Goal: Task Accomplishment & Management: Use online tool/utility

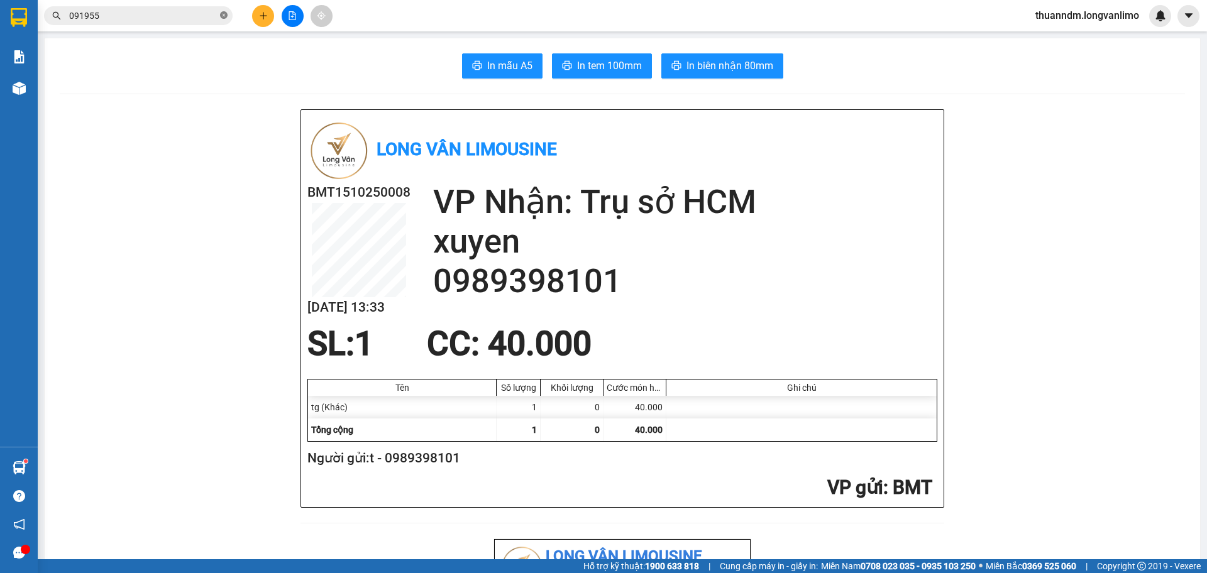
click at [223, 18] on icon "close-circle" at bounding box center [224, 15] width 8 height 8
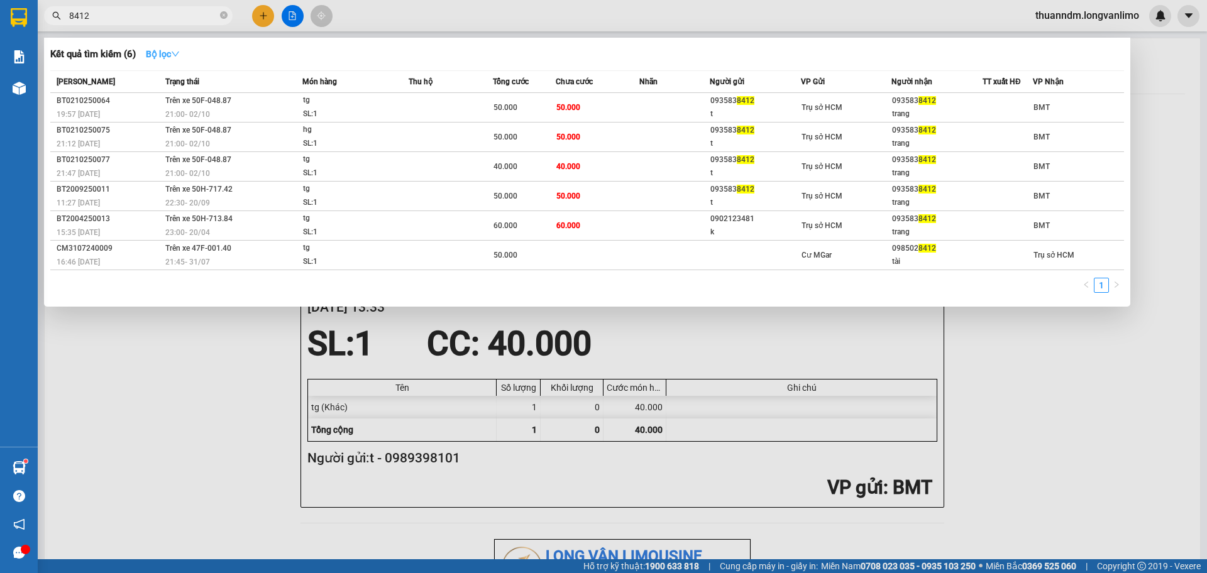
type input "8412"
click at [157, 60] on button "Bộ lọc" at bounding box center [163, 54] width 54 height 20
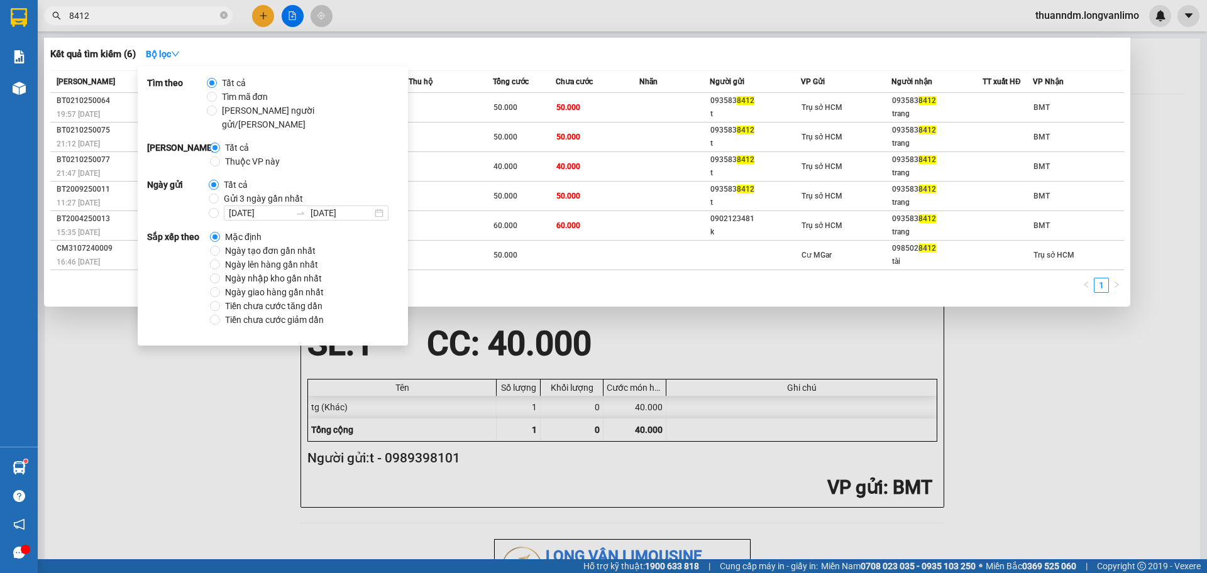
click at [244, 192] on span "Gửi 3 ngày gần nhất" at bounding box center [263, 199] width 89 height 14
click at [219, 194] on input "Gửi 3 ngày gần nhất" at bounding box center [214, 199] width 10 height 10
radio input "true"
radio input "false"
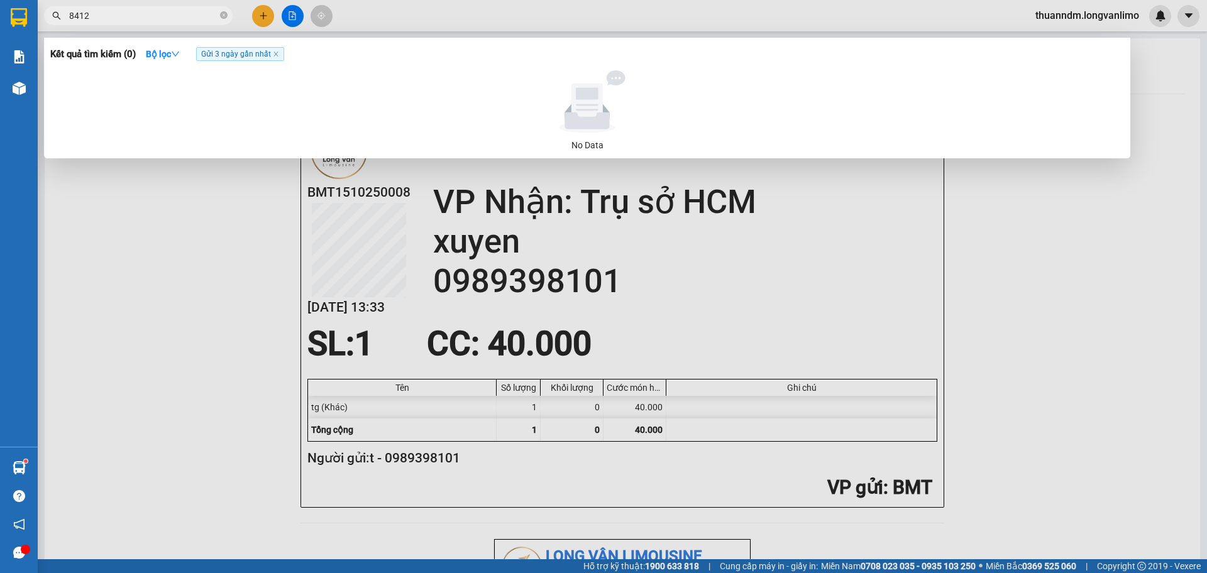
click at [322, 55] on div "Kết quả tìm kiếm ( 0 ) Bộ lọc Gửi 3 ngày gần nhất" at bounding box center [587, 54] width 1074 height 20
click at [279, 54] on icon "close" at bounding box center [276, 54] width 6 height 6
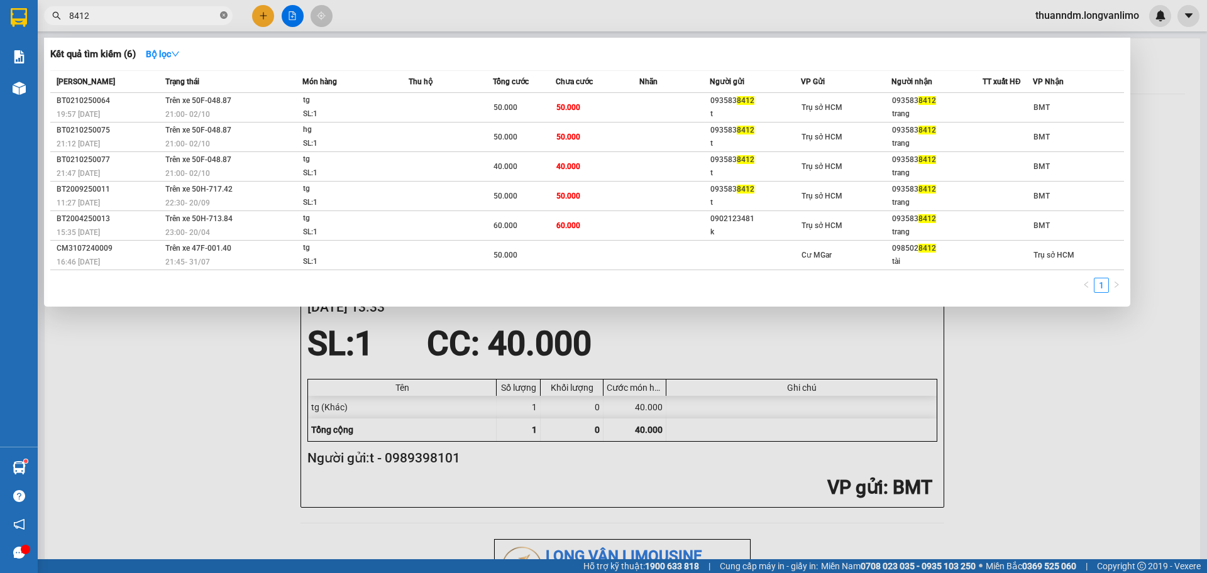
click at [226, 13] on icon "close-circle" at bounding box center [224, 15] width 8 height 8
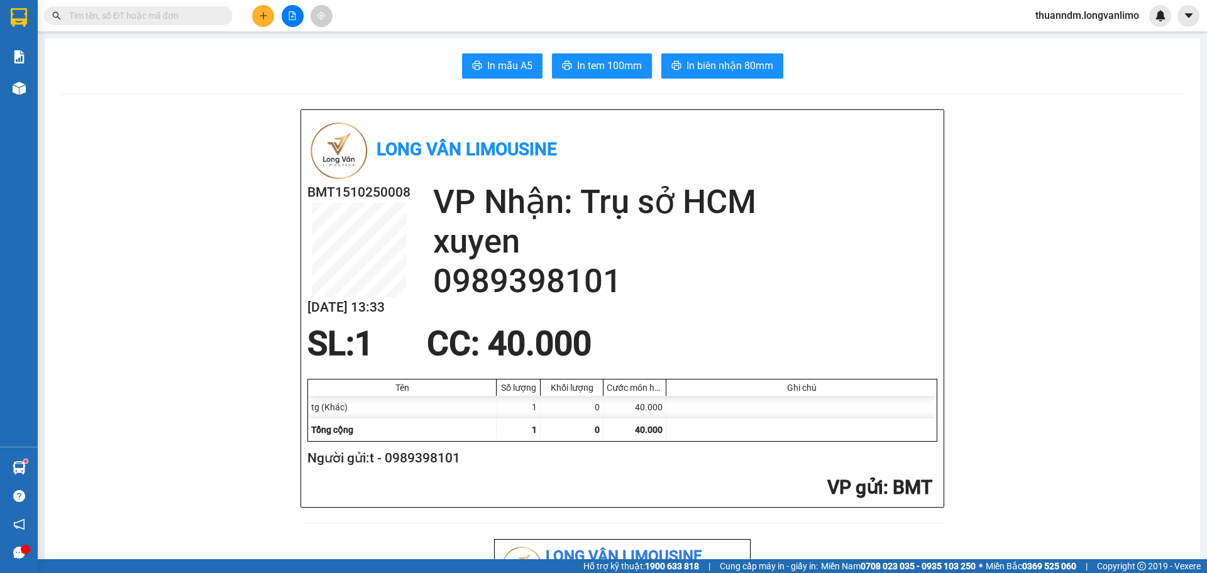
click at [167, 12] on input "text" at bounding box center [143, 16] width 148 height 14
click at [123, 20] on input "text" at bounding box center [143, 16] width 148 height 14
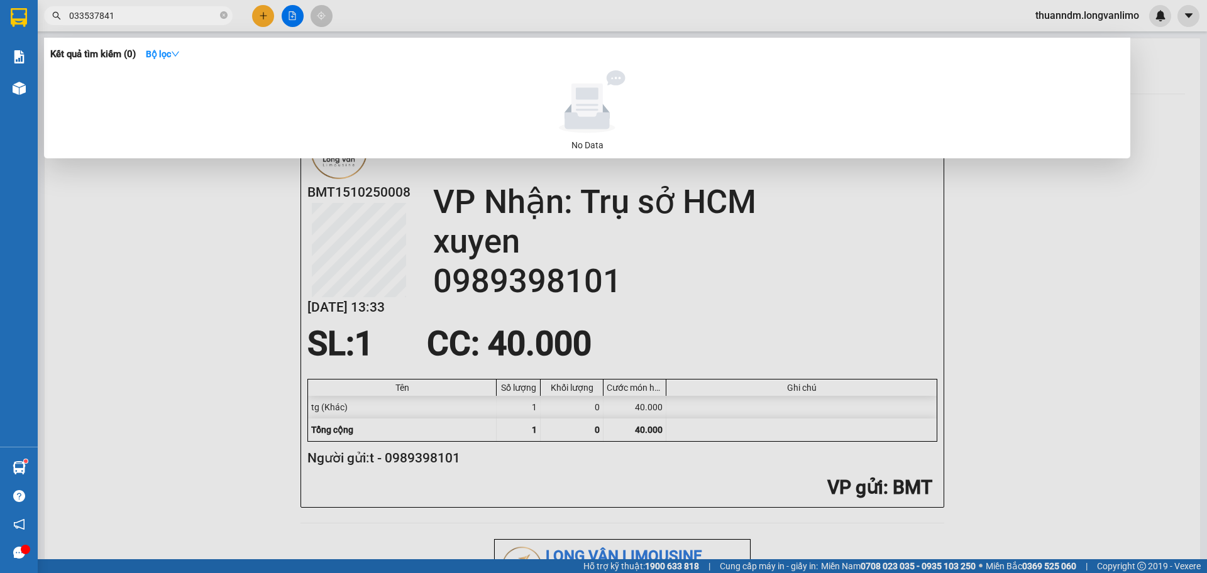
type input "0335378412"
click at [224, 19] on icon "close-circle" at bounding box center [224, 15] width 8 height 8
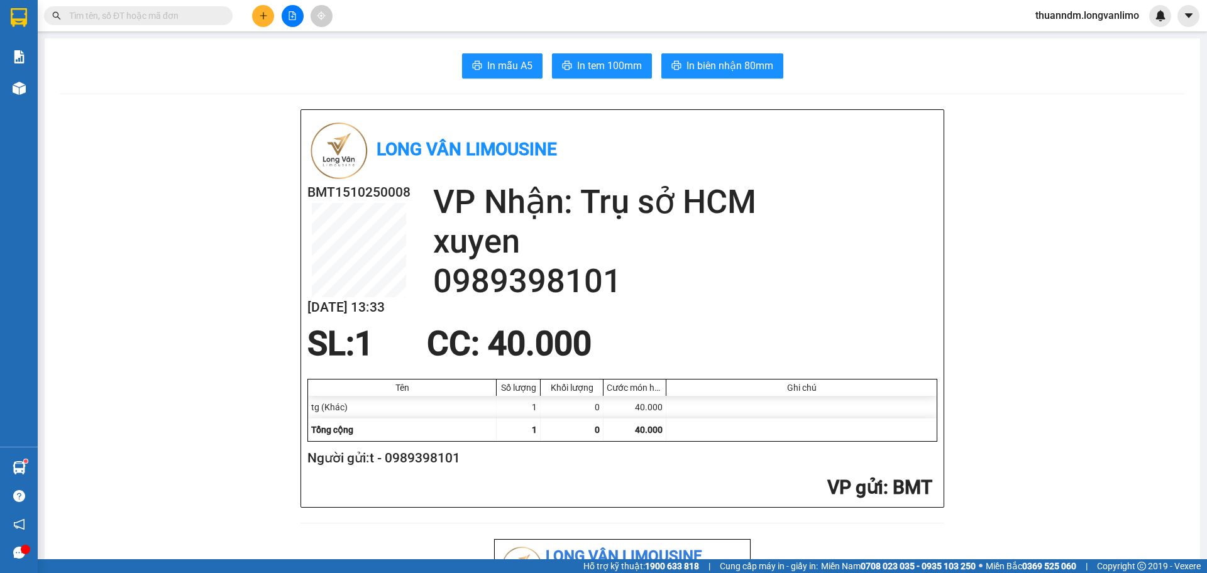
click at [179, 21] on input "text" at bounding box center [143, 16] width 148 height 14
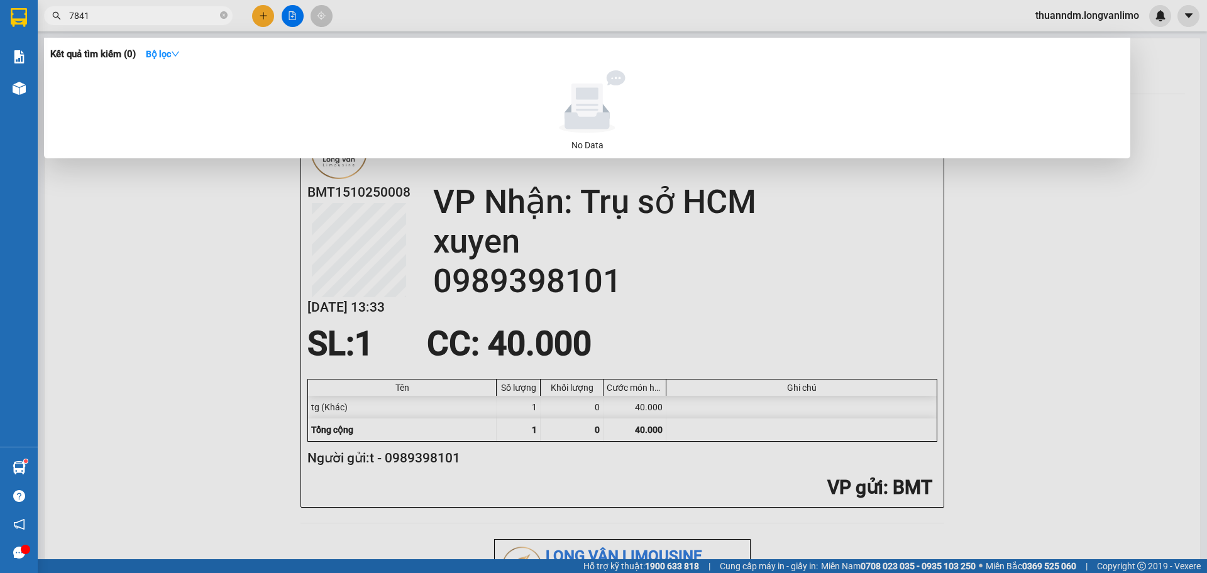
type input "78412"
click at [220, 19] on icon "close-circle" at bounding box center [224, 15] width 8 height 8
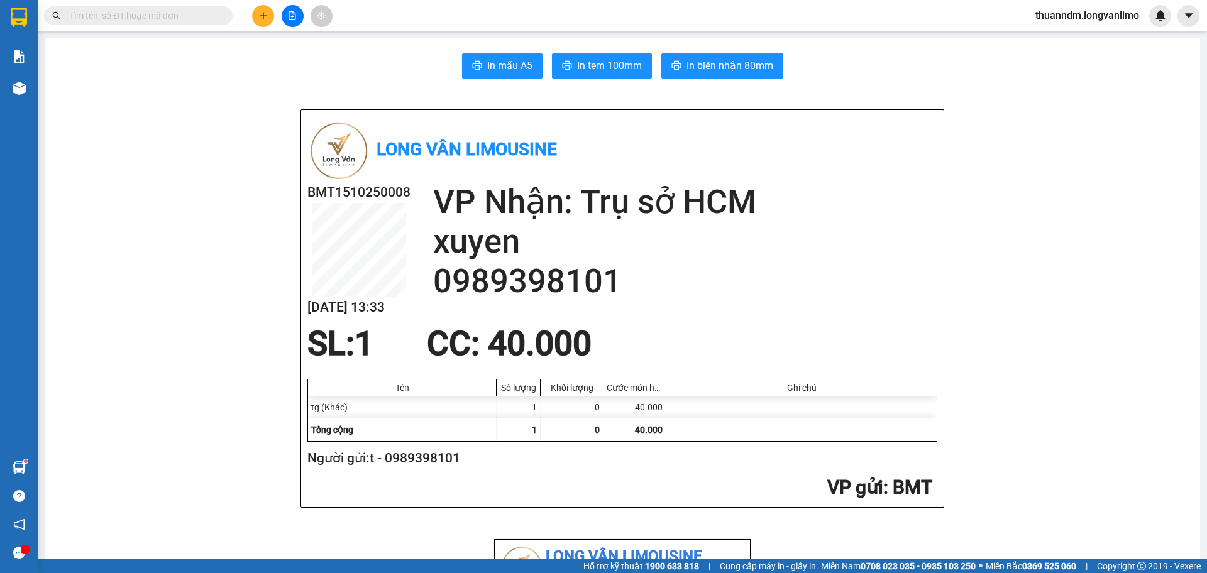
click at [202, 14] on input "text" at bounding box center [143, 16] width 148 height 14
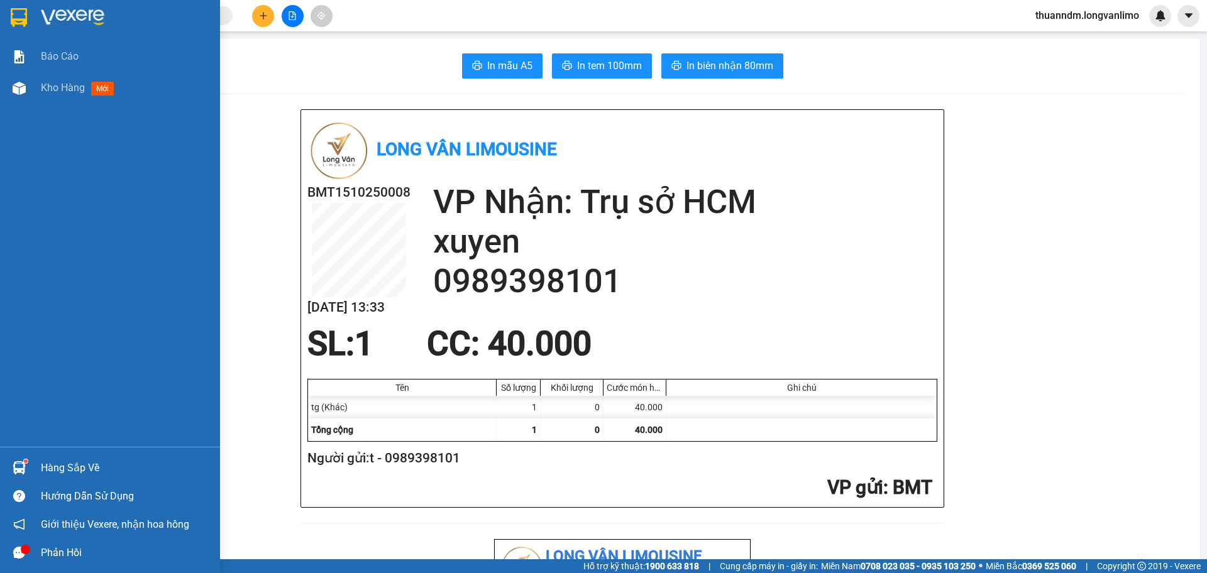
click at [23, 13] on img at bounding box center [19, 17] width 16 height 19
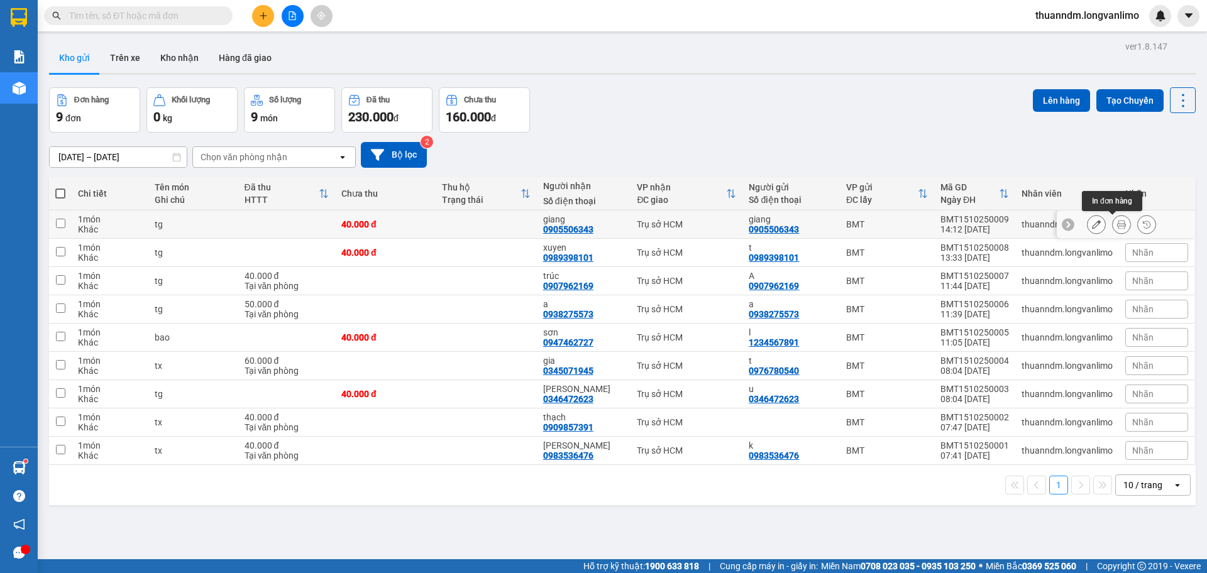
click at [1116, 223] on button at bounding box center [1122, 225] width 18 height 22
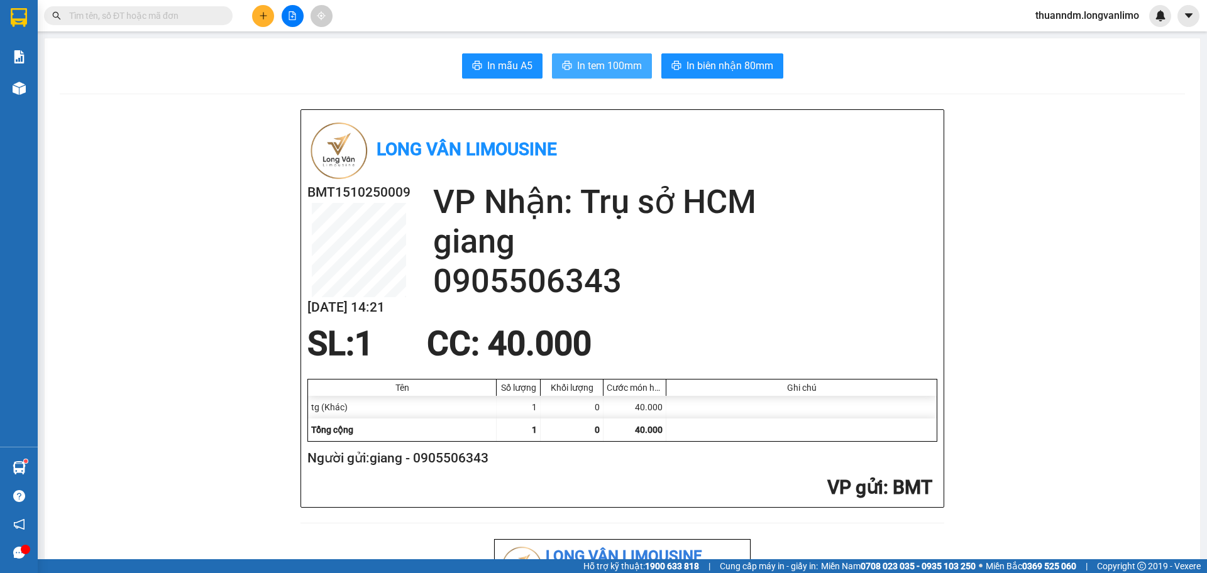
click at [602, 71] on span "In tem 100mm" at bounding box center [609, 66] width 65 height 16
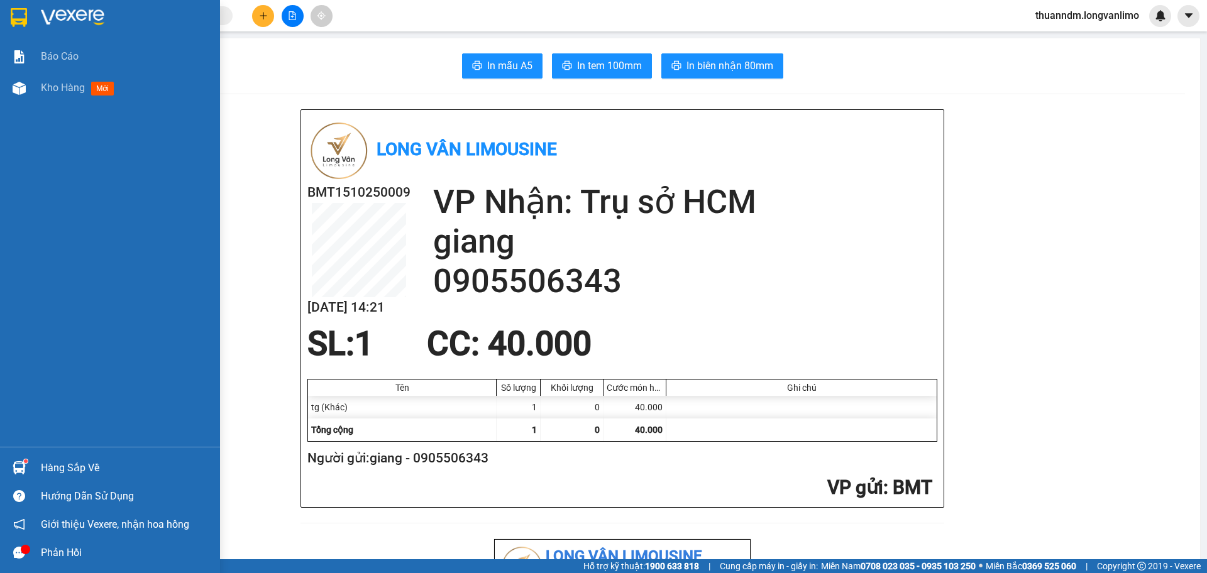
click at [18, 17] on img at bounding box center [19, 17] width 16 height 19
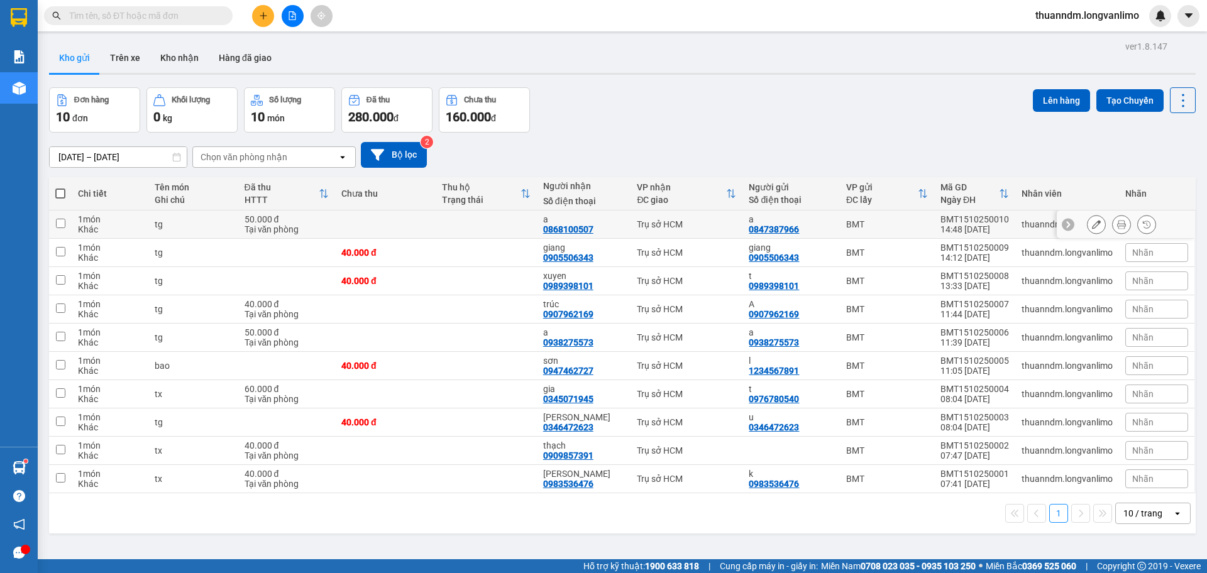
click at [1117, 226] on icon at bounding box center [1121, 224] width 9 height 9
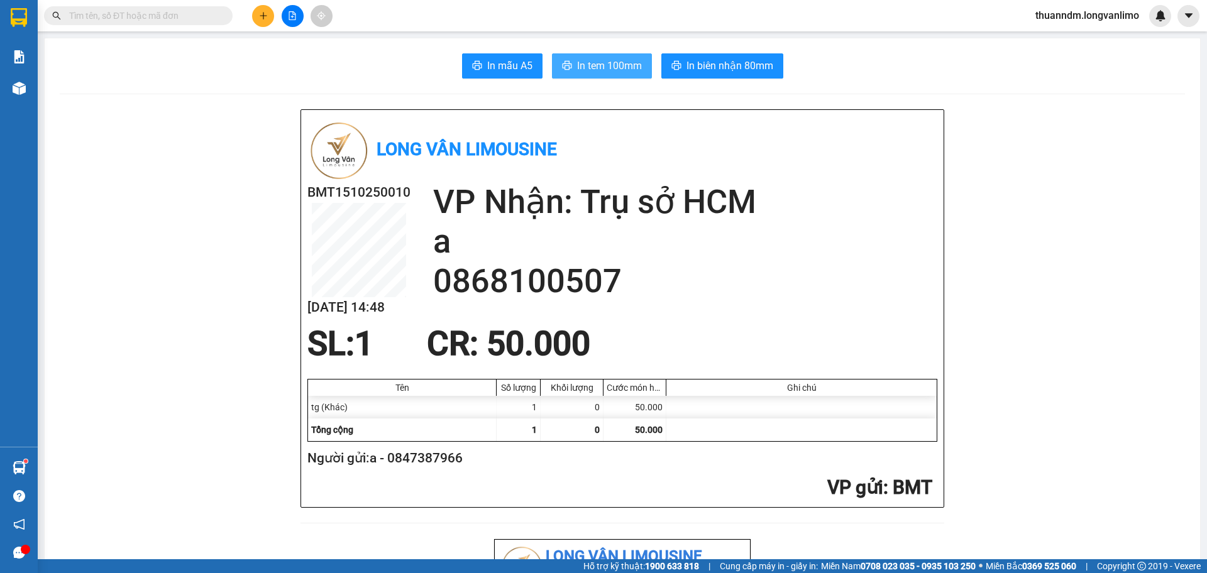
click at [610, 73] on span "In tem 100mm" at bounding box center [609, 66] width 65 height 16
click at [41, 18] on div at bounding box center [122, 15] width 245 height 19
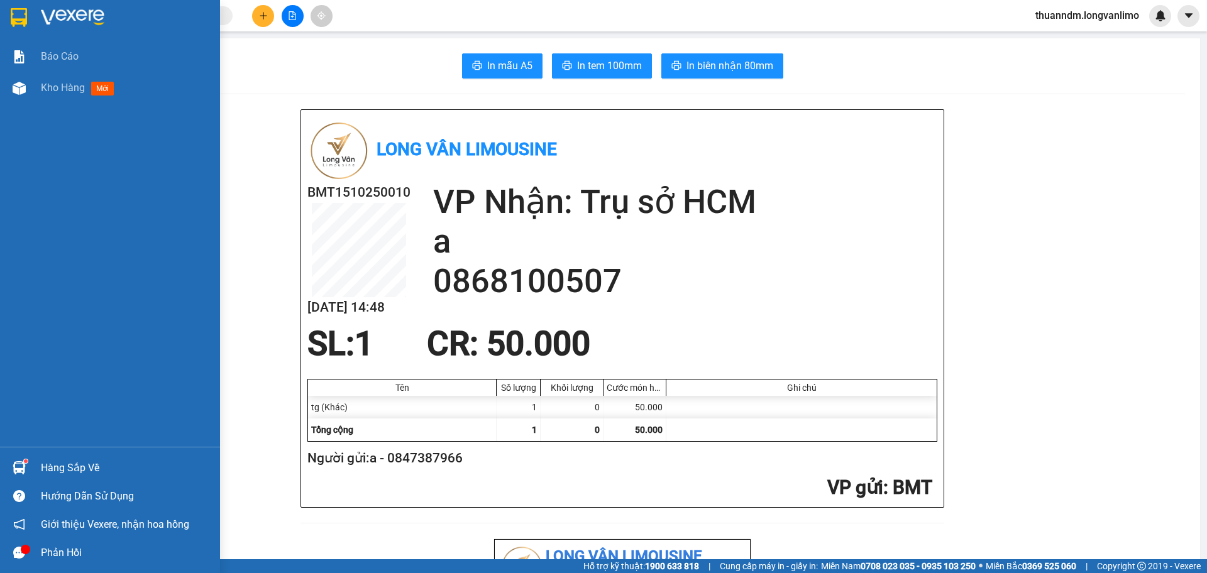
click at [34, 19] on div at bounding box center [110, 20] width 220 height 41
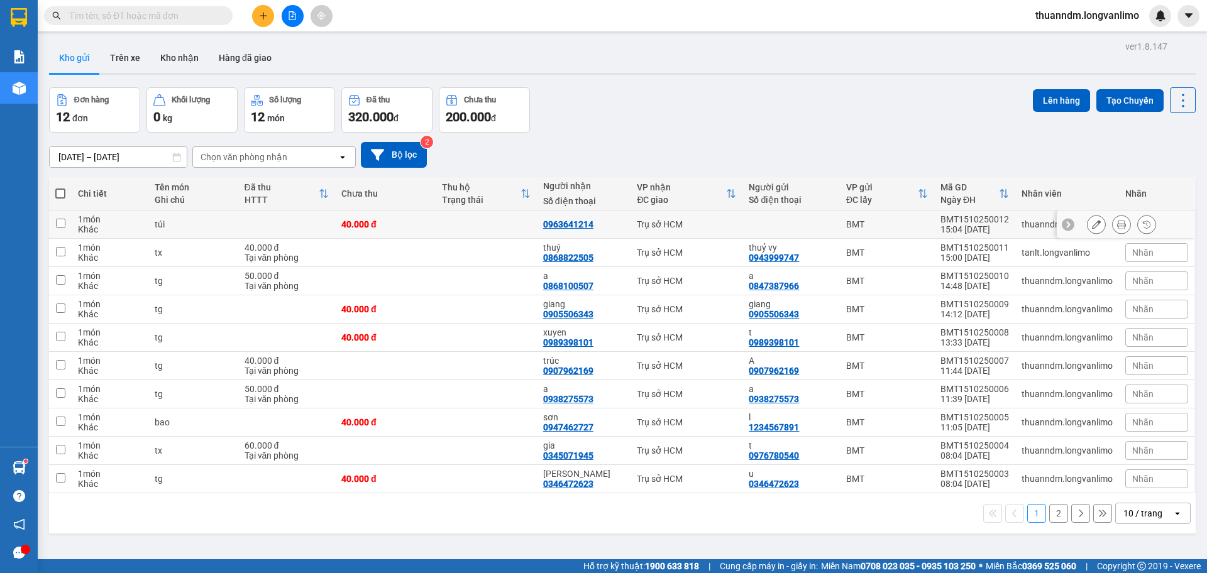
click at [1117, 223] on icon at bounding box center [1121, 224] width 9 height 9
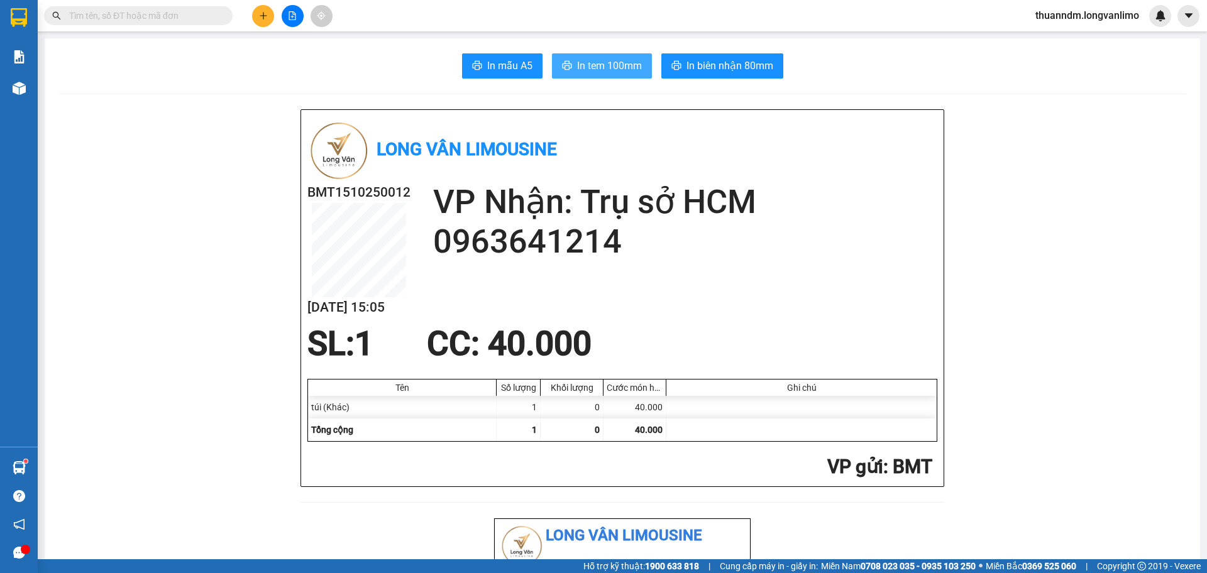
click at [605, 63] on span "In tem 100mm" at bounding box center [609, 66] width 65 height 16
click at [147, 12] on input "text" at bounding box center [143, 16] width 148 height 14
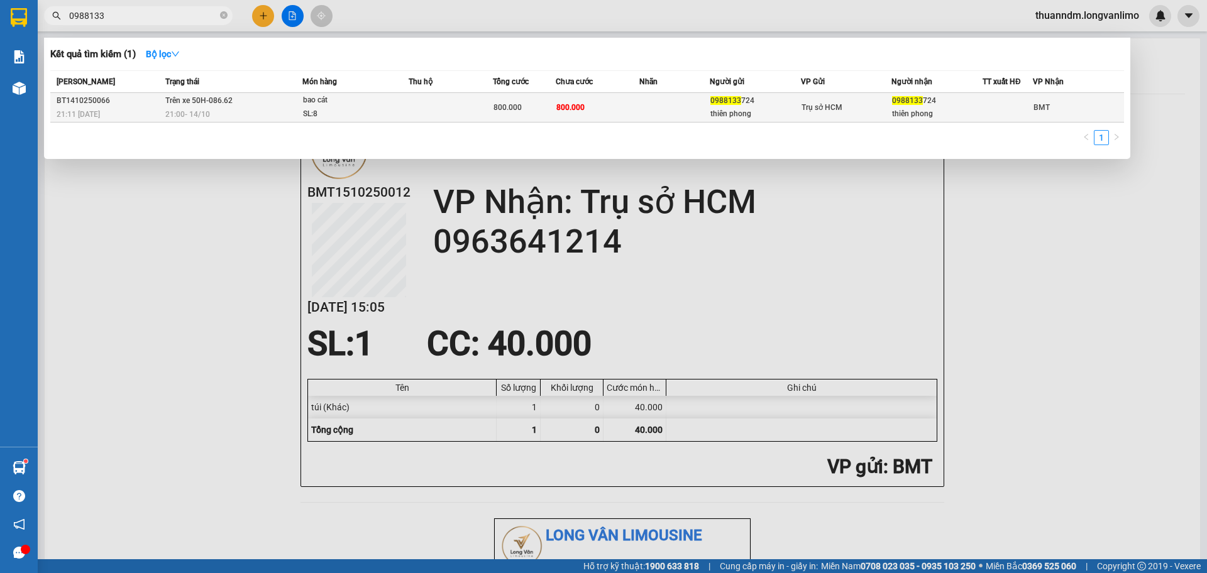
type input "0988133"
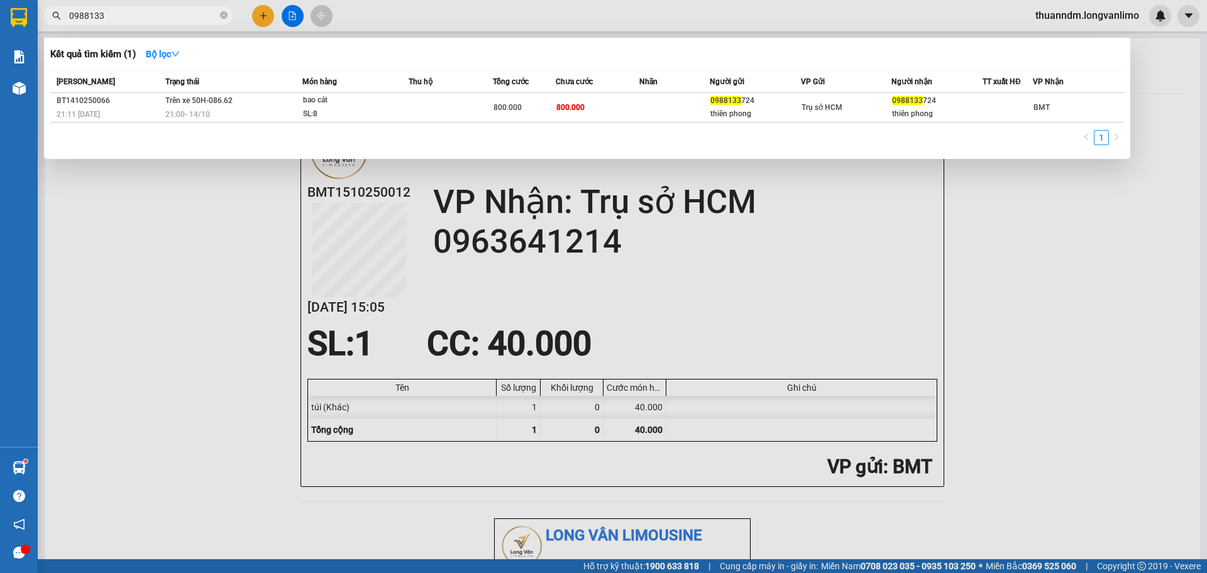
click at [320, 109] on div "SL: 8" at bounding box center [350, 114] width 94 height 14
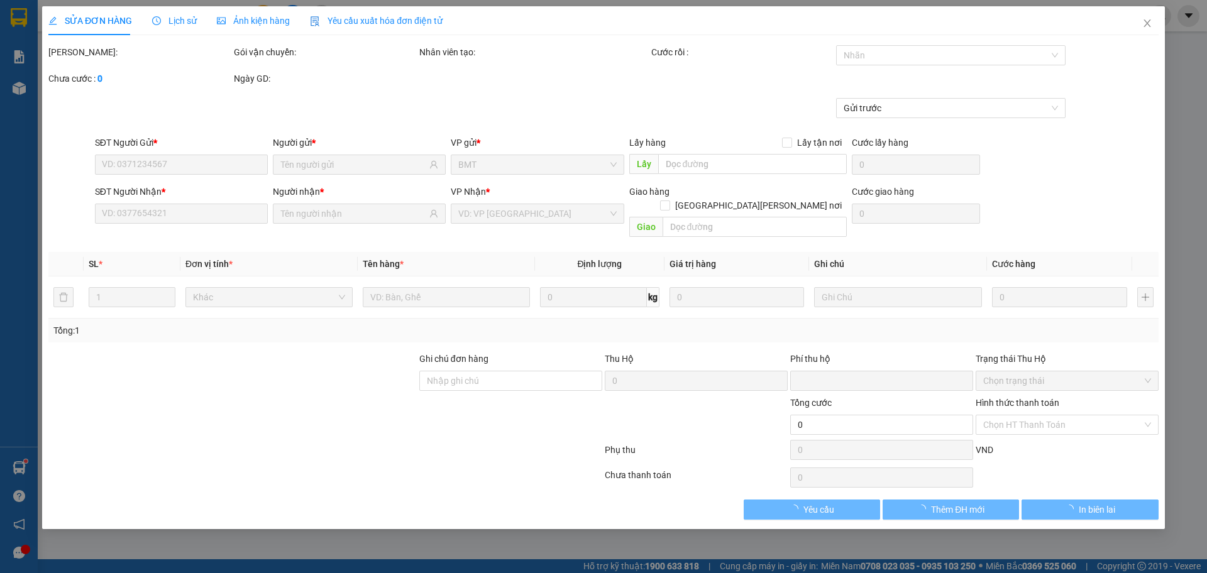
type input "0988133724"
type input "thiên phong"
type input "0988133724"
type input "thiên phong"
type input "0"
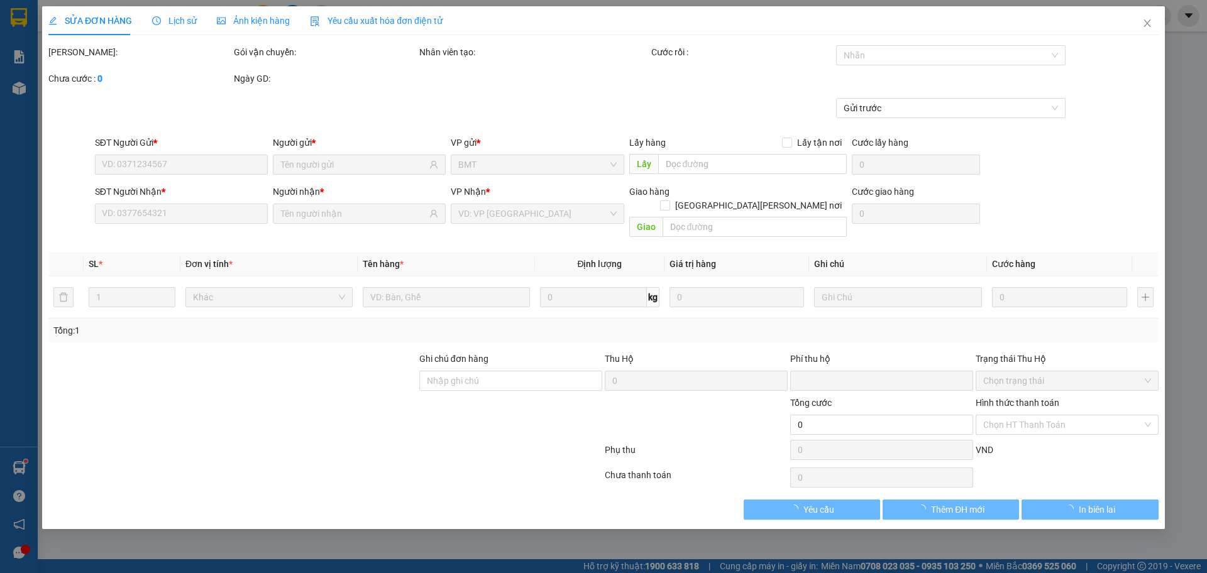
type input "800.000"
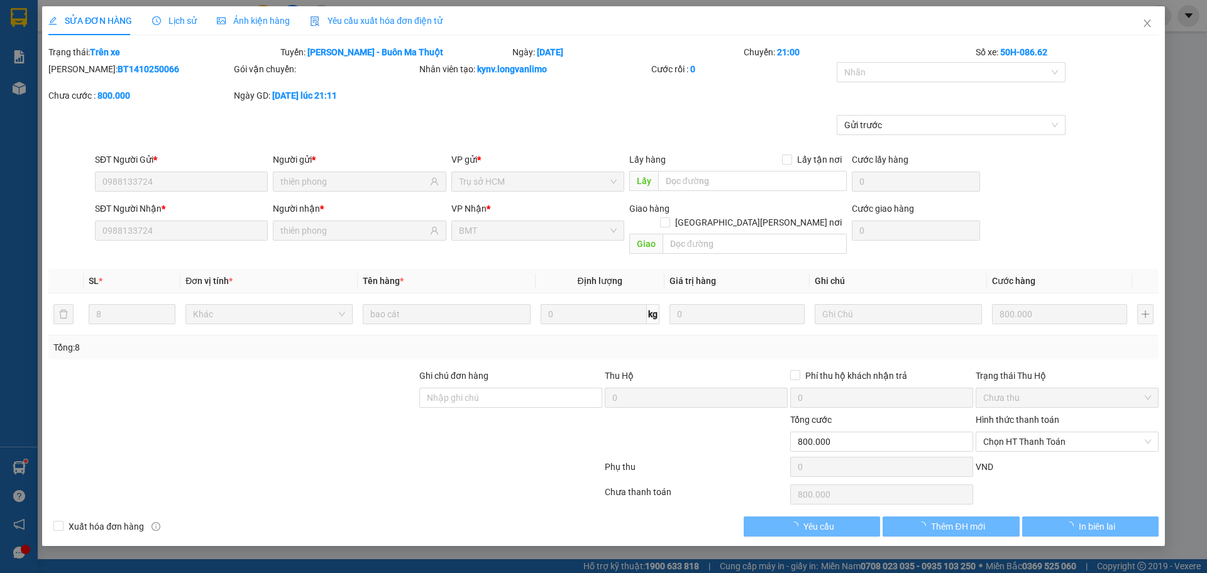
click at [266, 24] on span "Ảnh kiện hàng" at bounding box center [253, 21] width 73 height 10
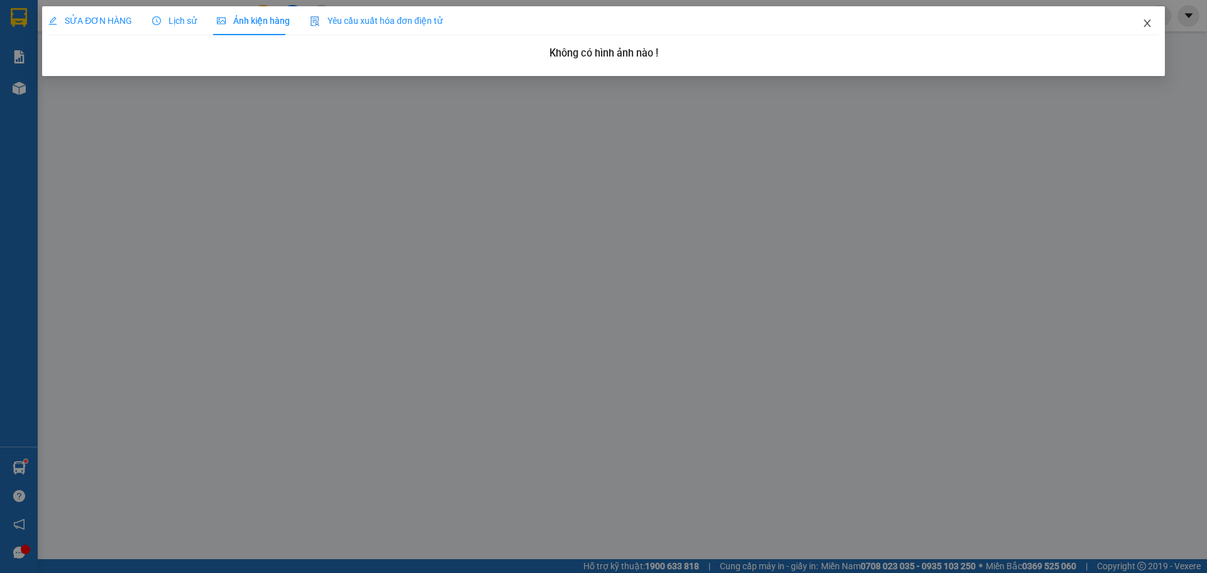
click at [1147, 25] on icon "close" at bounding box center [1146, 23] width 7 height 8
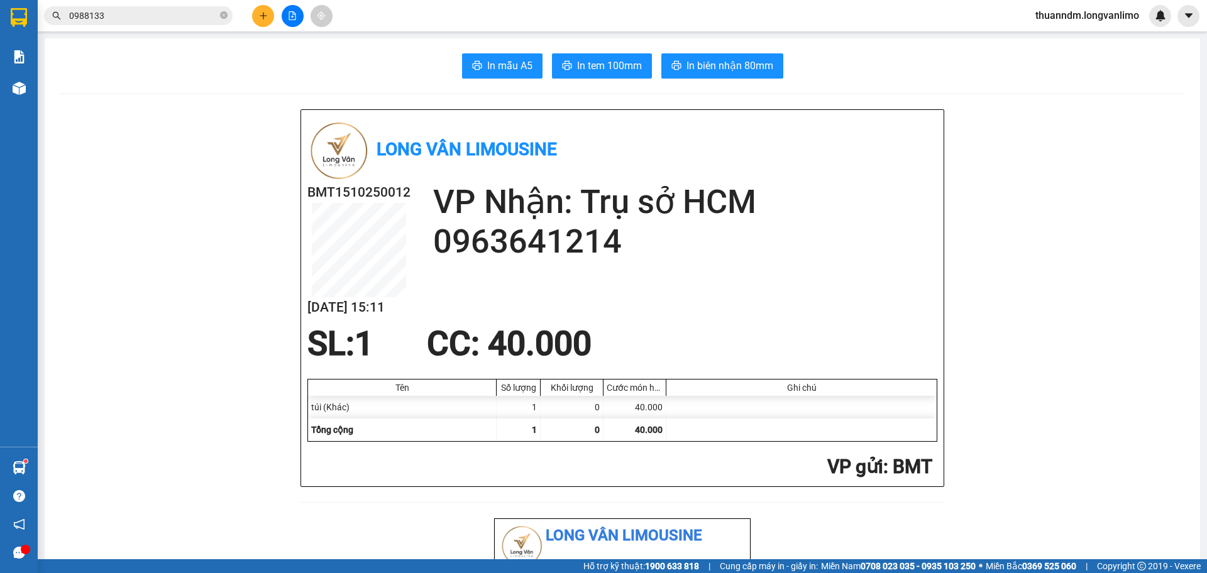
click at [184, 16] on input "0988133" at bounding box center [143, 16] width 148 height 14
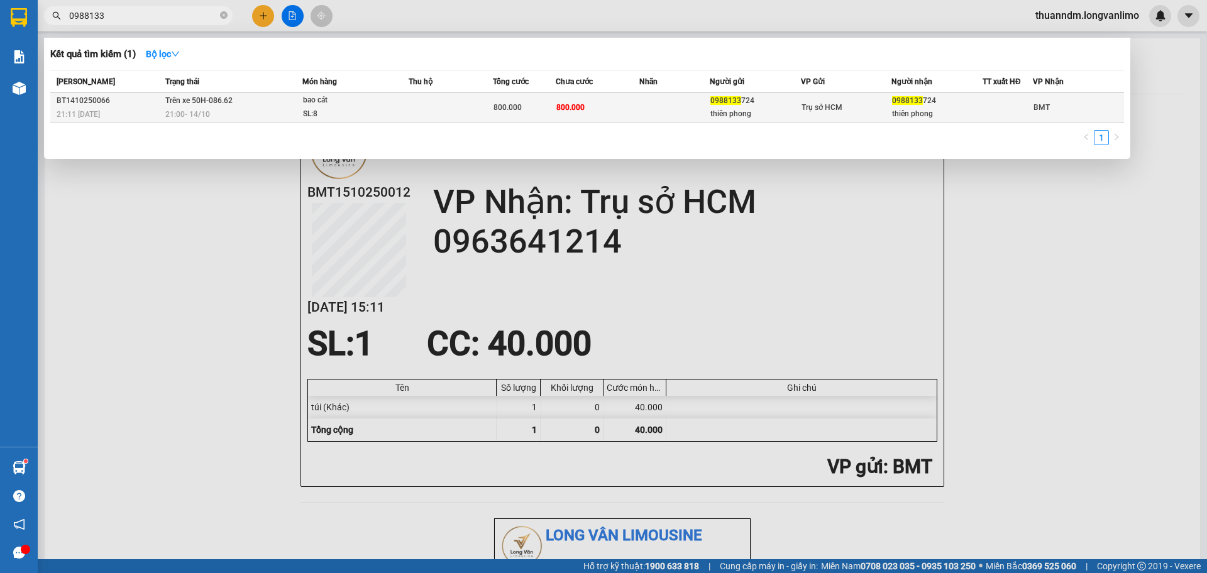
click at [113, 110] on div "21:11 [DATE]" at bounding box center [109, 114] width 105 height 14
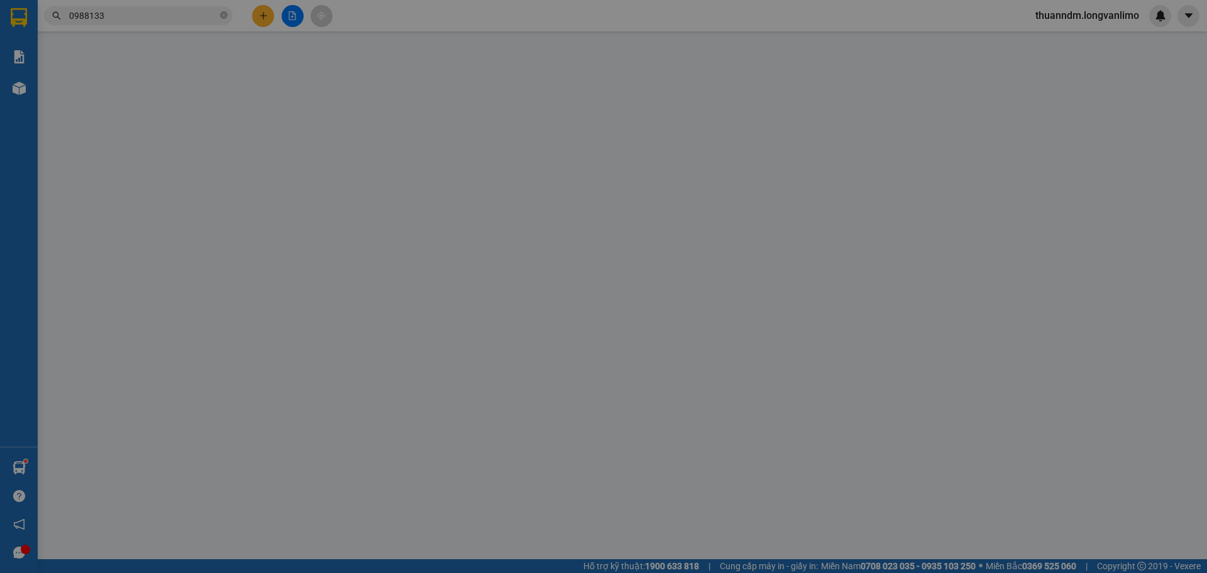
type input "0988133724"
type input "thiên phong"
type input "0988133724"
type input "thiên phong"
type input "0"
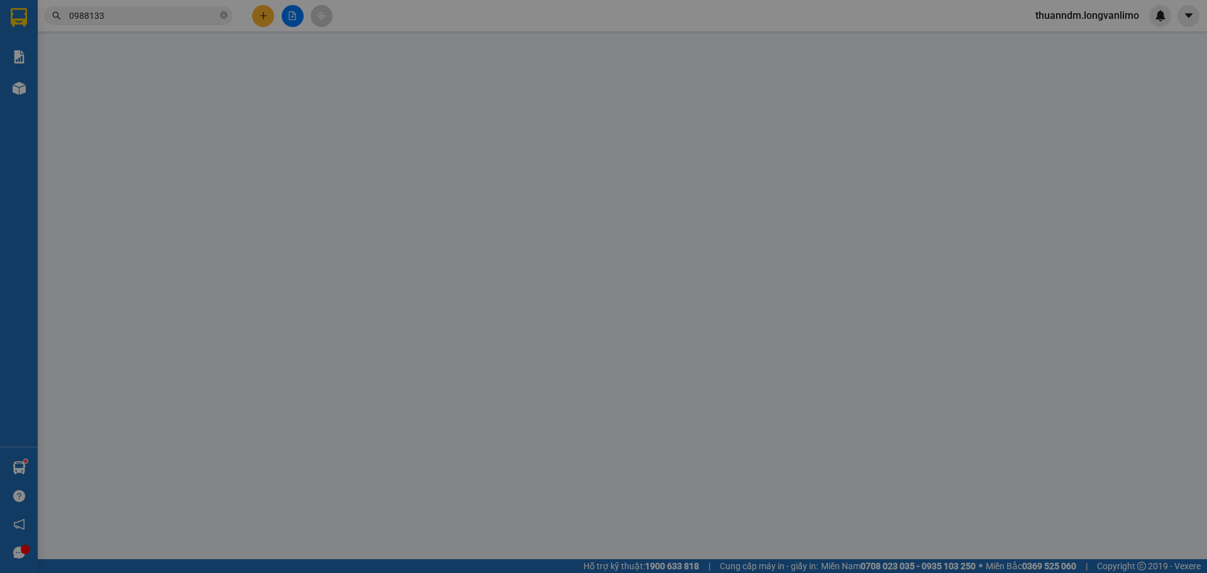
type input "800.000"
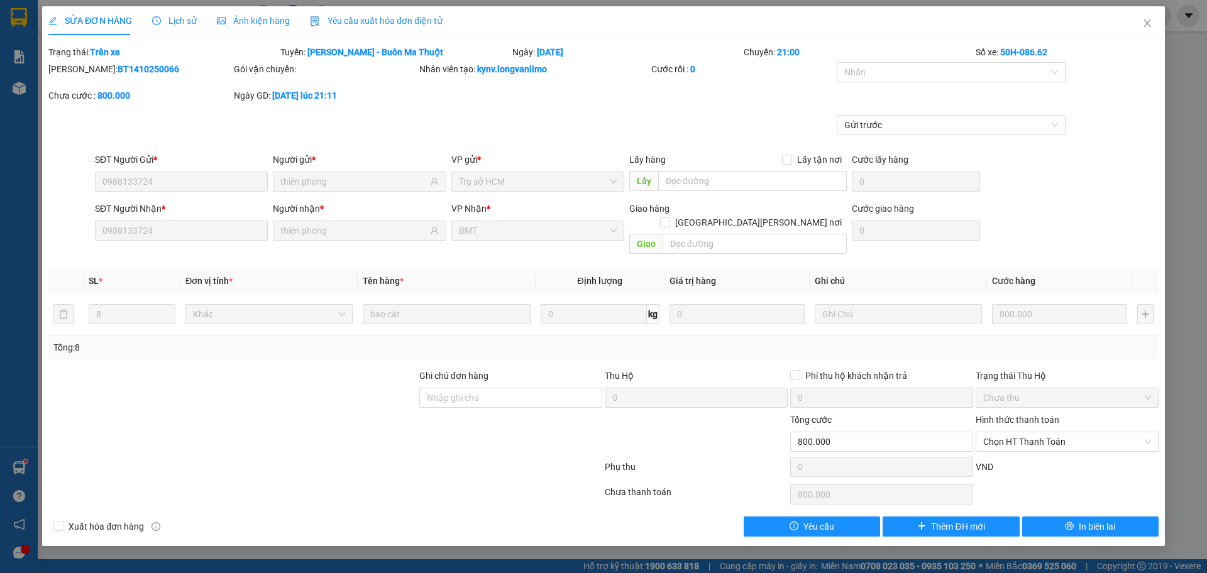
click at [169, 28] on div "Lịch sử" at bounding box center [174, 20] width 45 height 29
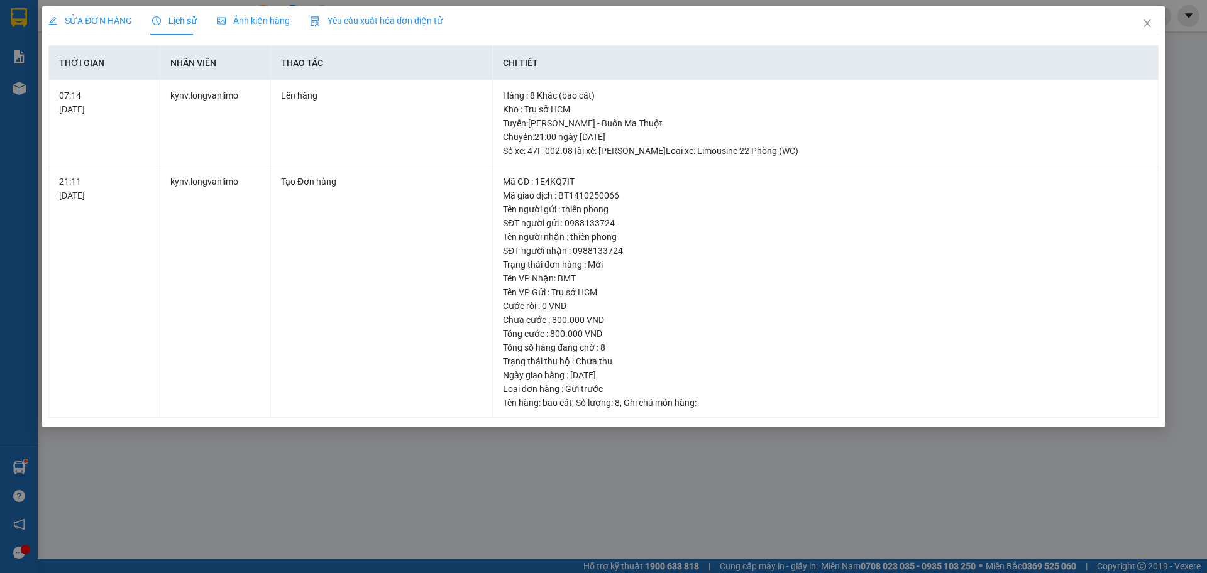
click at [237, 26] on div "Ảnh kiện hàng" at bounding box center [253, 21] width 73 height 14
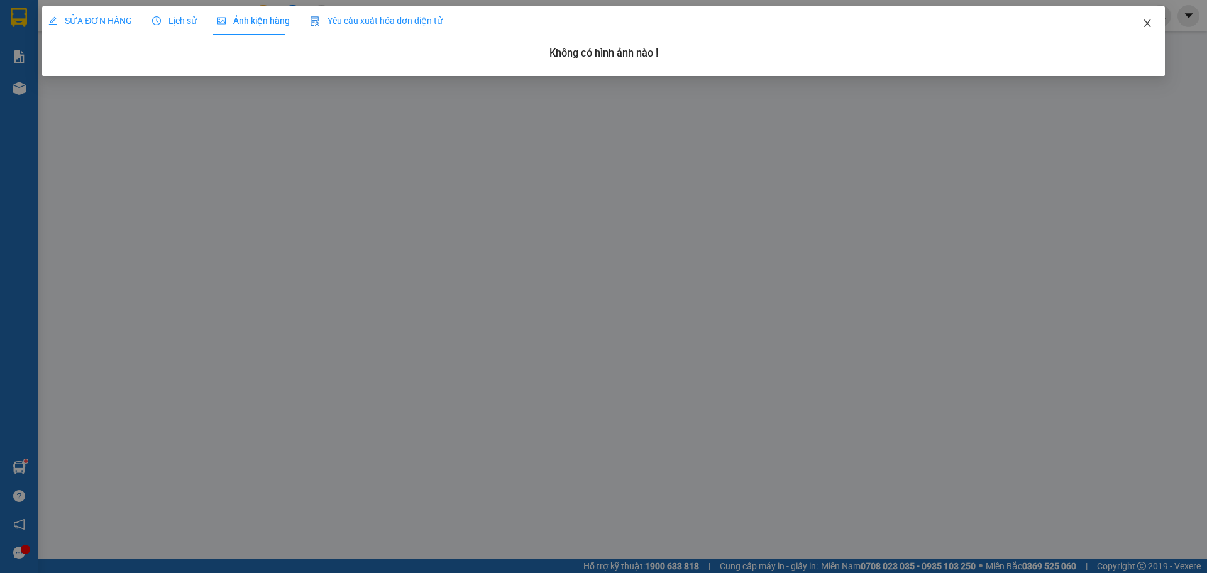
click at [1142, 30] on span "Close" at bounding box center [1147, 23] width 35 height 35
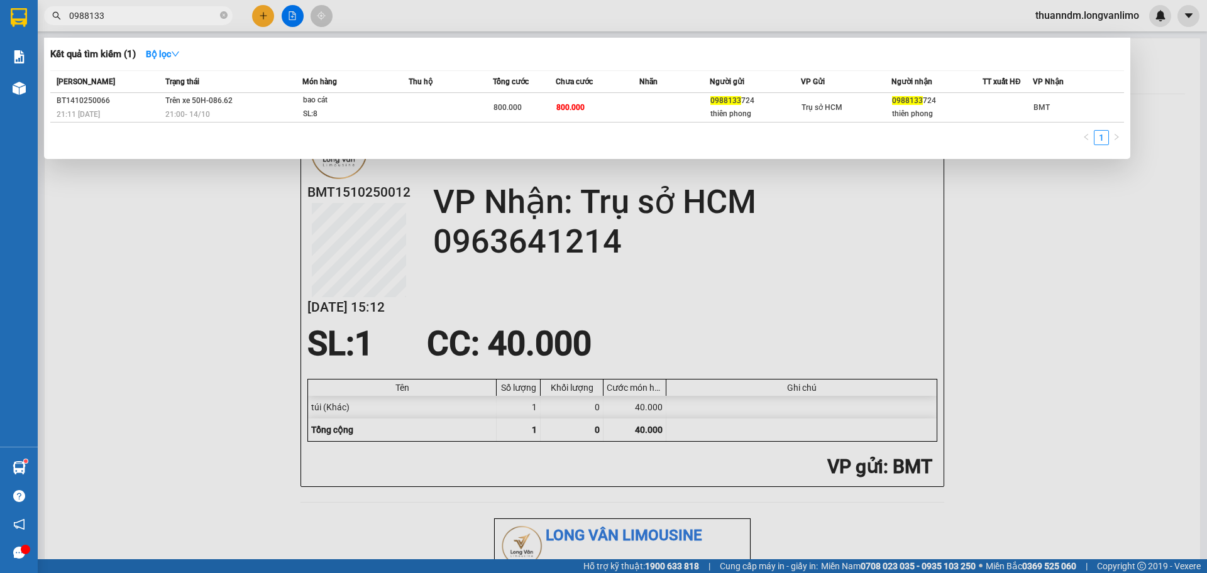
click at [163, 21] on input "0988133" at bounding box center [143, 16] width 148 height 14
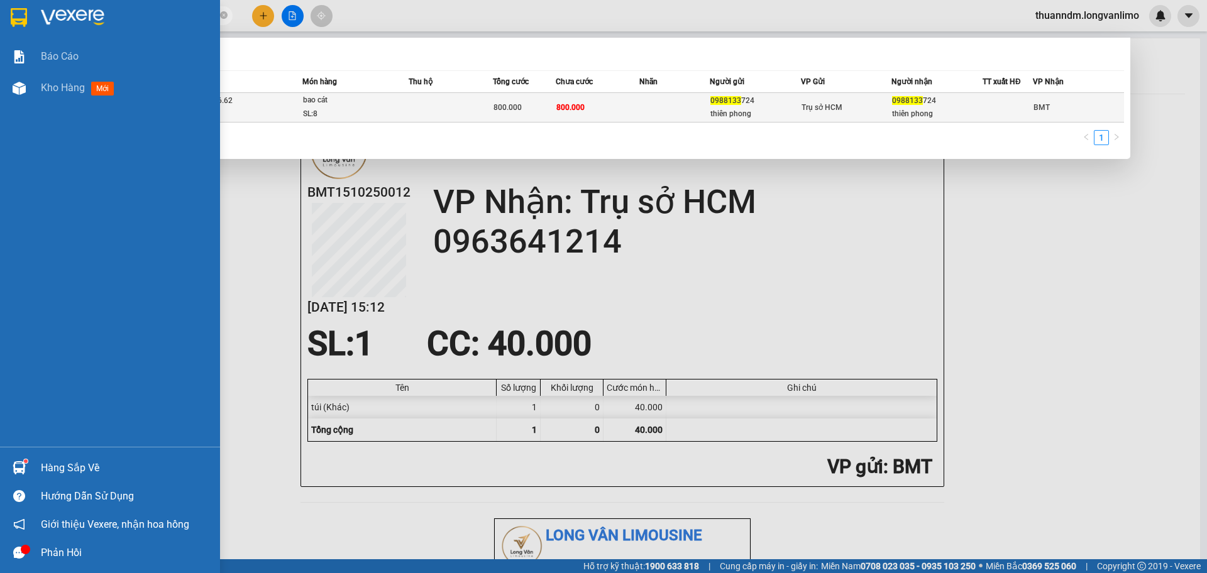
drag, startPoint x: 32, startPoint y: 18, endPoint x: 224, endPoint y: 105, distance: 210.7
click at [31, 18] on div at bounding box center [110, 20] width 220 height 41
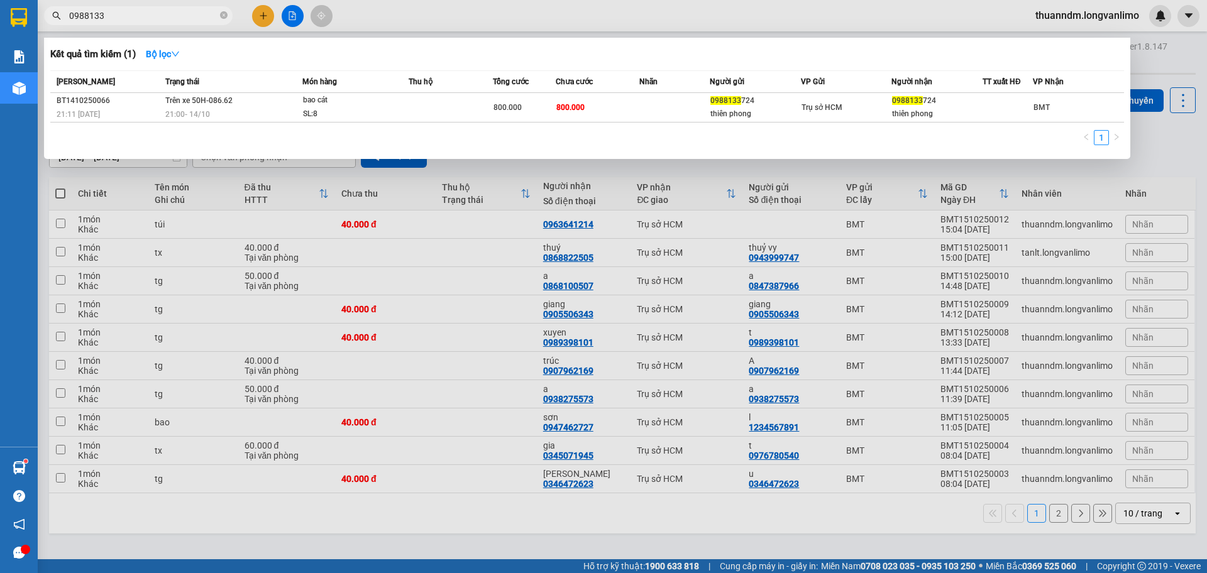
click at [140, 14] on input "0988133" at bounding box center [143, 16] width 148 height 14
click at [221, 18] on icon "close-circle" at bounding box center [224, 15] width 8 height 8
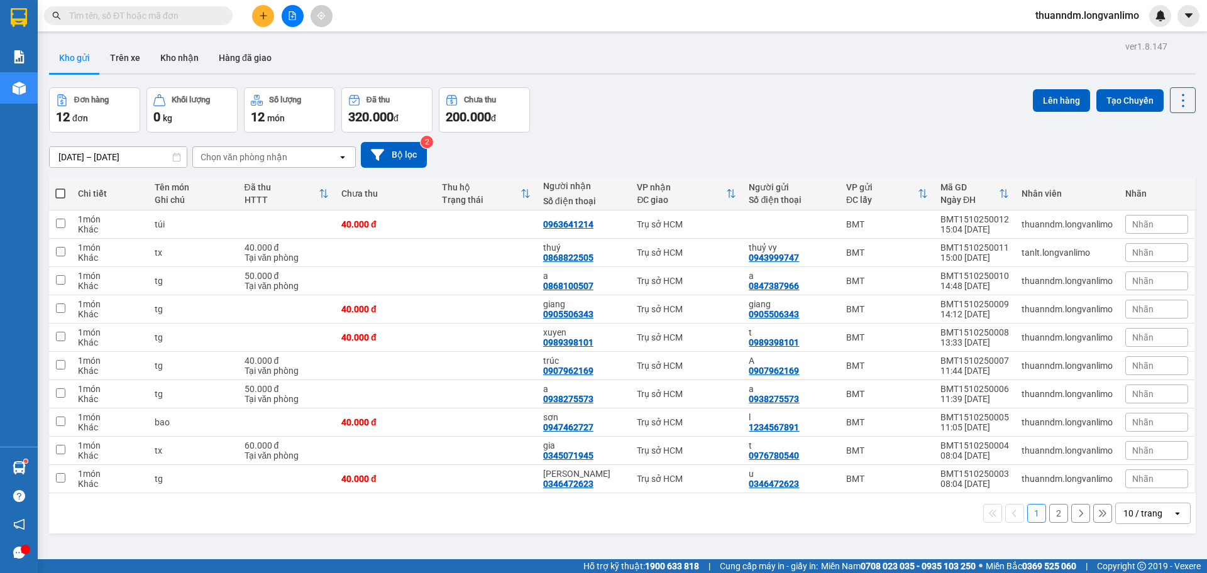
click at [199, 21] on input "text" at bounding box center [143, 16] width 148 height 14
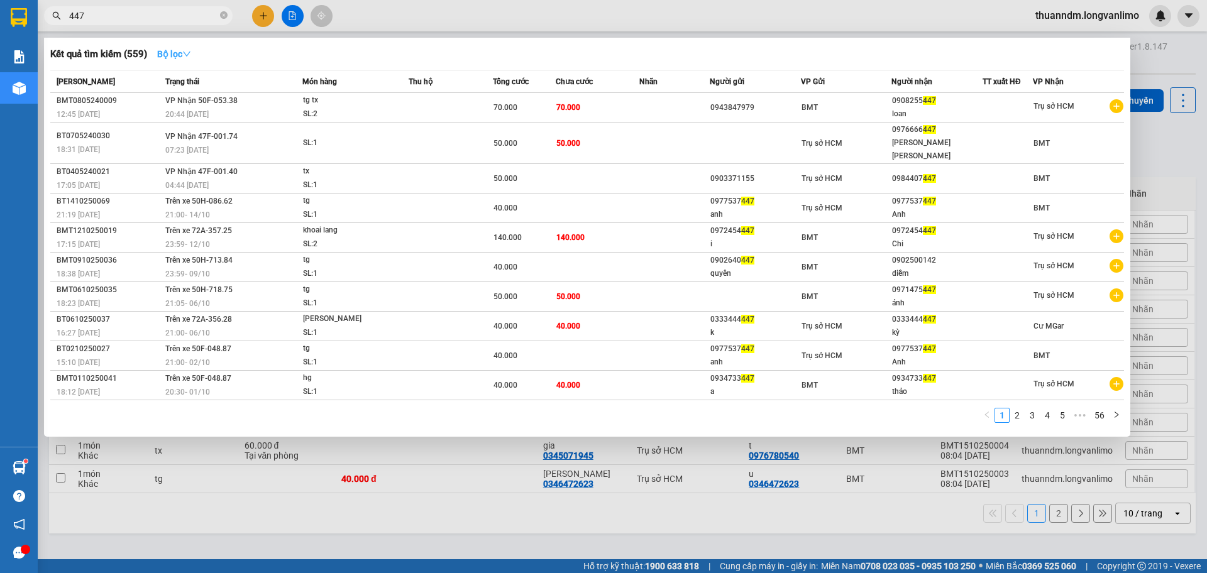
type input "447"
click at [179, 50] on strong "Bộ lọc" at bounding box center [174, 54] width 34 height 10
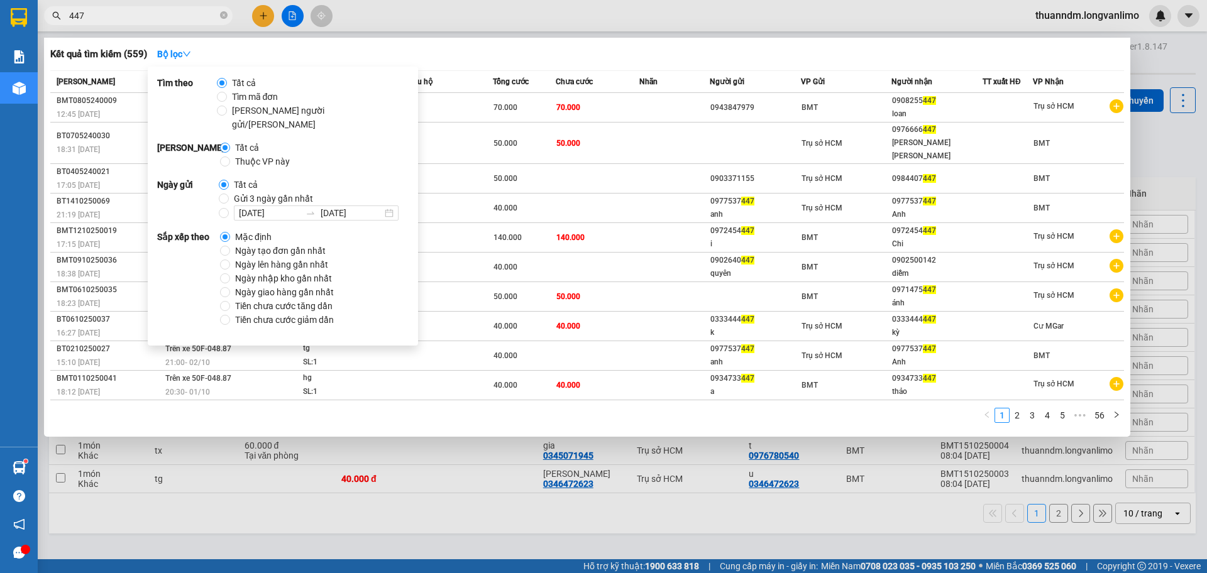
click at [262, 192] on span "Gửi 3 ngày gần nhất" at bounding box center [273, 199] width 89 height 14
click at [229, 194] on input "Gửi 3 ngày gần nhất" at bounding box center [224, 199] width 10 height 10
radio input "true"
radio input "false"
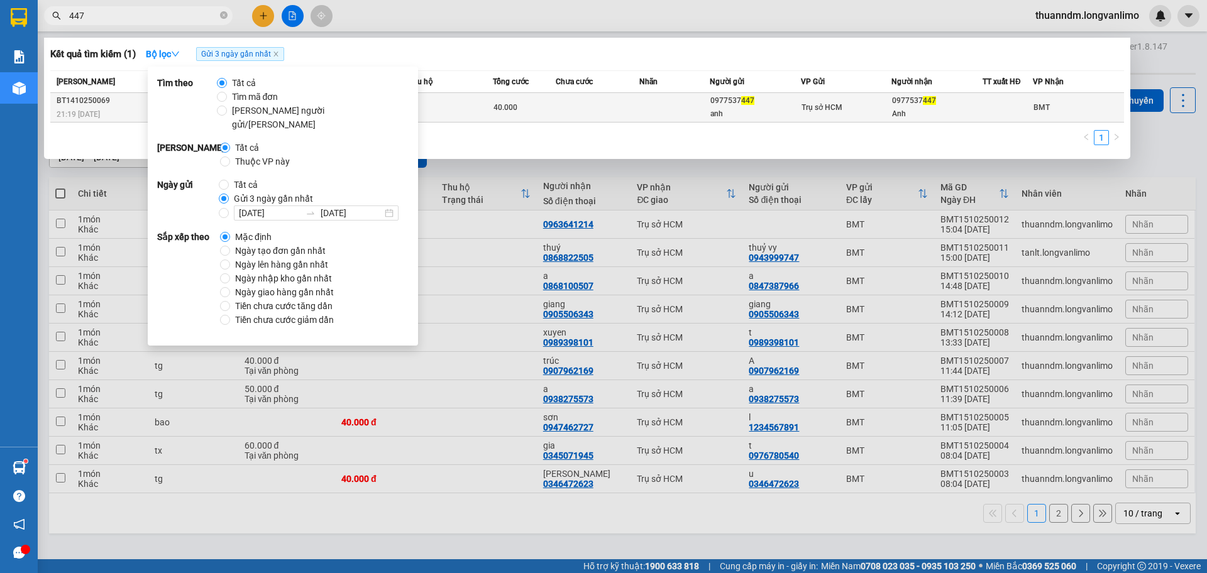
click at [576, 111] on td at bounding box center [598, 108] width 84 height 30
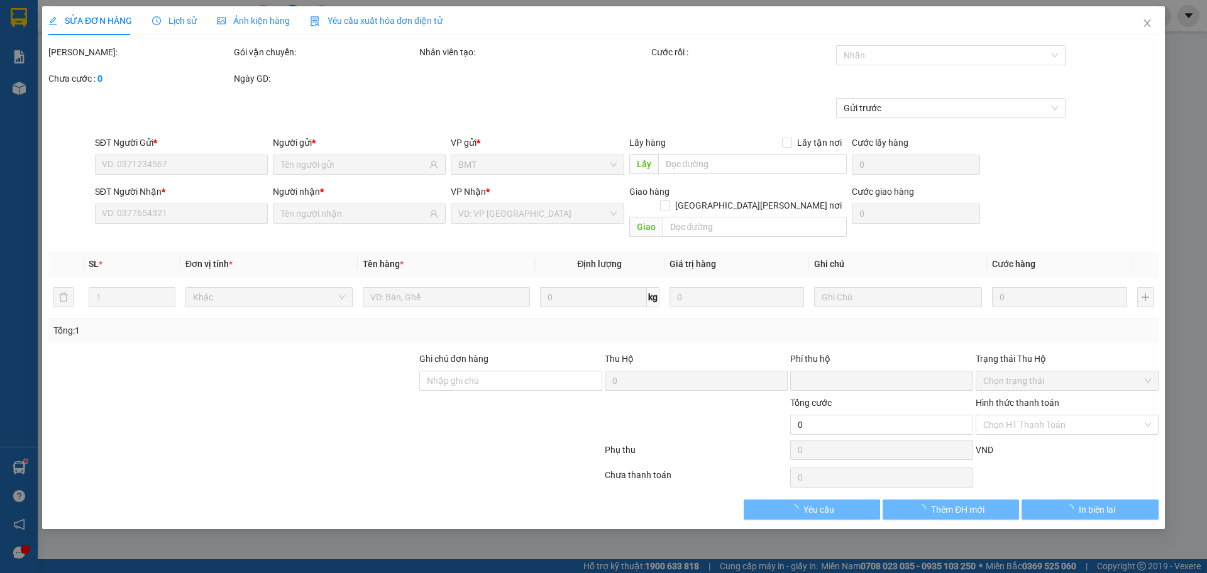
type input "0977537447"
type input "anh"
type input "0977537447"
type input "Anh"
type input "0"
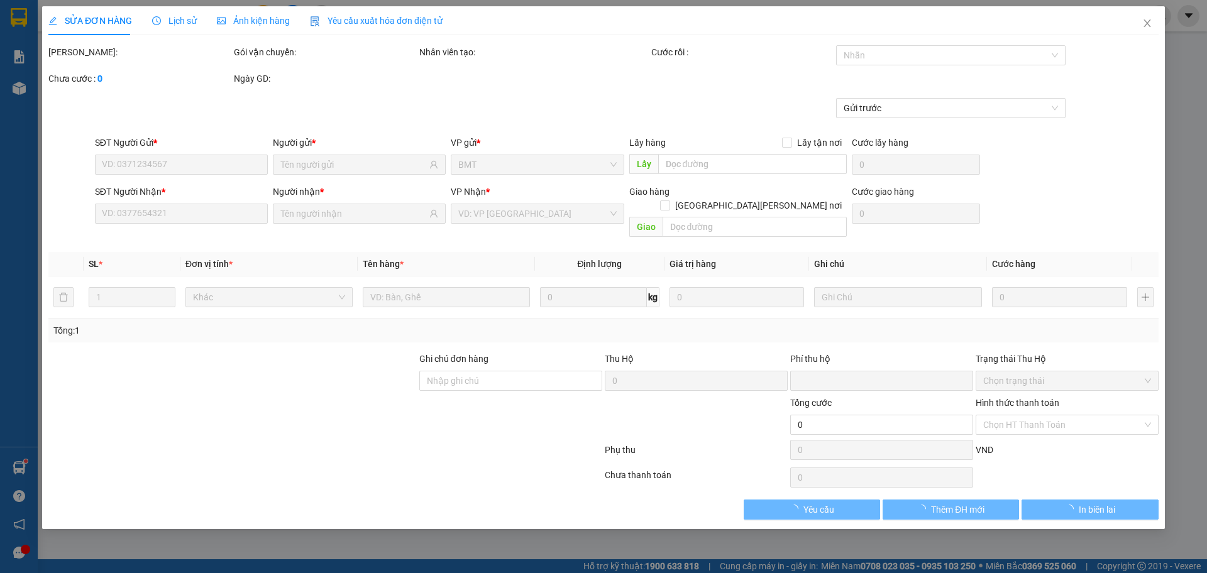
type input "40.000"
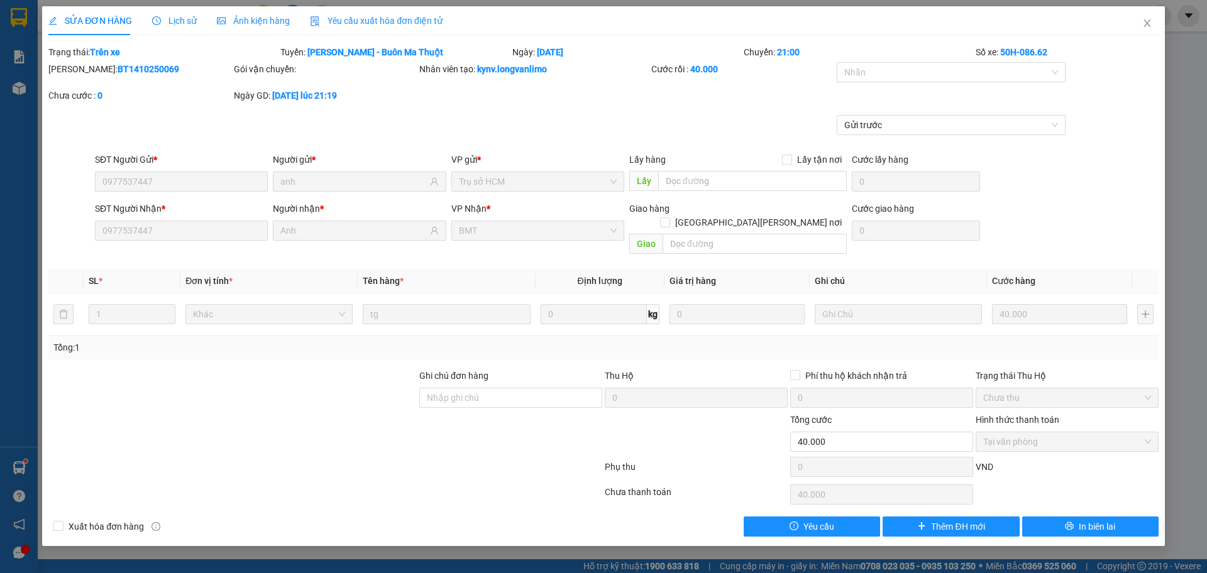
click at [270, 17] on span "Ảnh kiện hàng" at bounding box center [253, 21] width 73 height 10
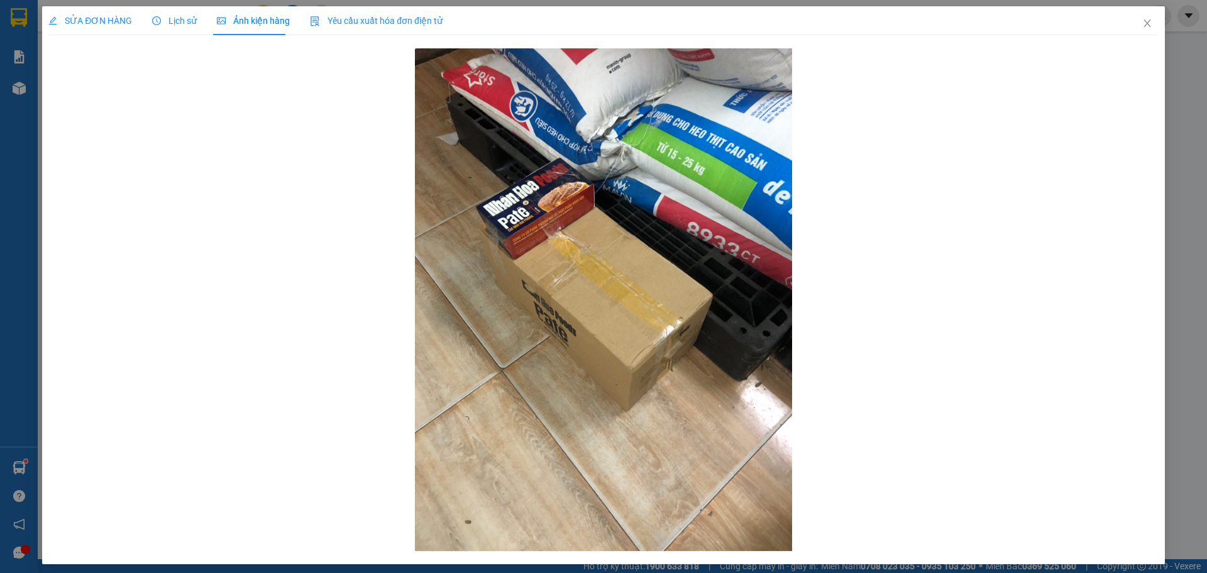
click at [904, 118] on div at bounding box center [603, 300] width 1110 height 510
click at [1130, 19] on span "Close" at bounding box center [1147, 23] width 35 height 35
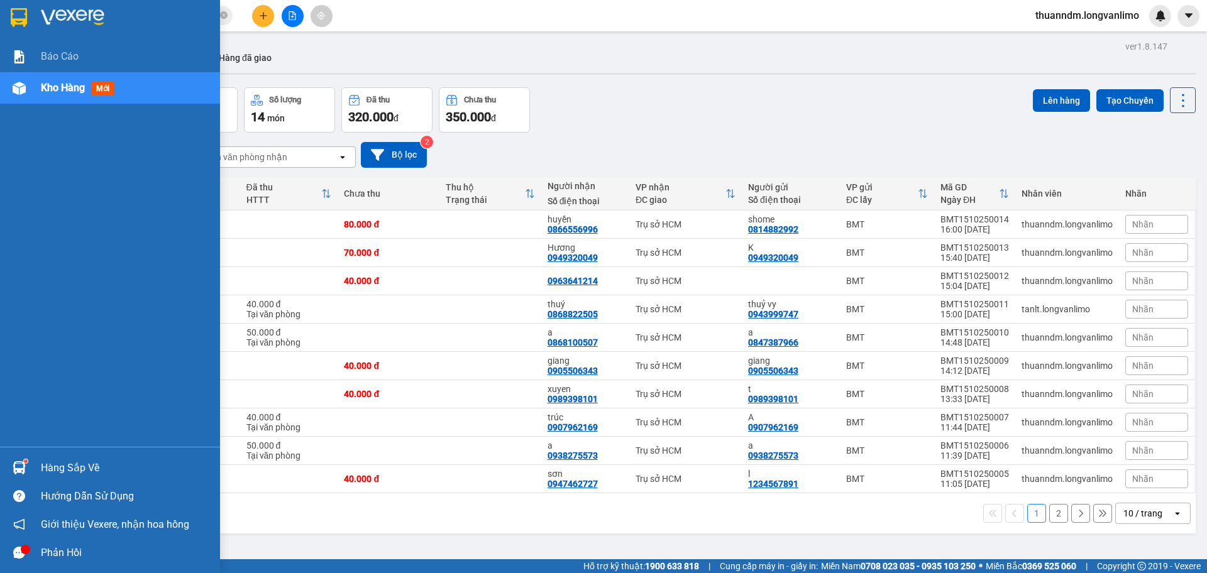
click at [14, 6] on div at bounding box center [19, 17] width 22 height 22
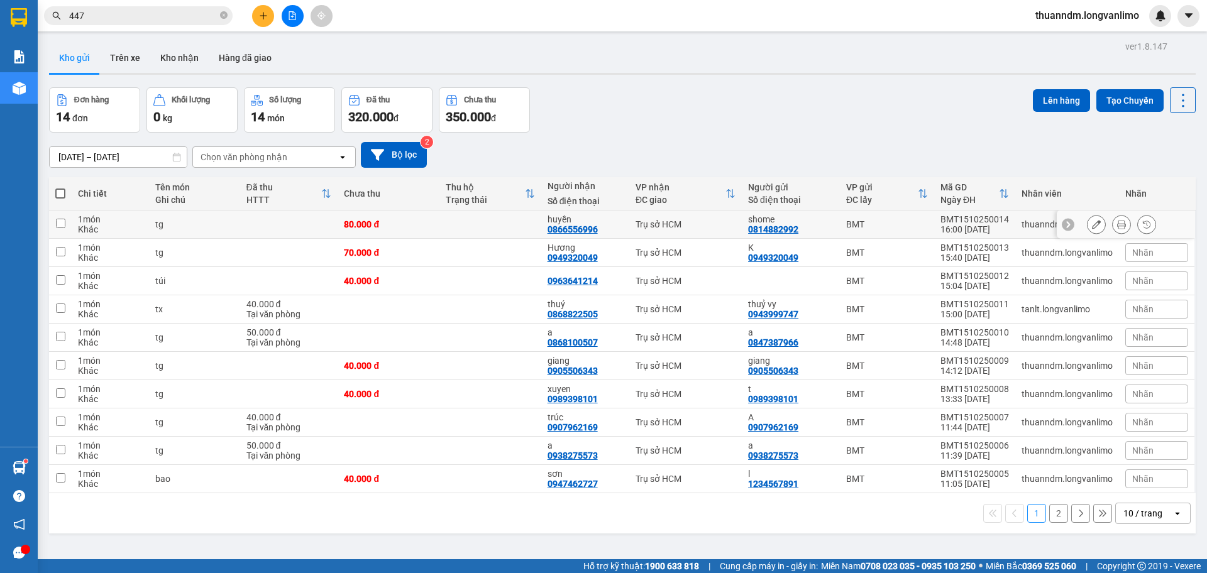
click at [434, 224] on td "80.000 đ" at bounding box center [389, 225] width 102 height 28
checkbox input "true"
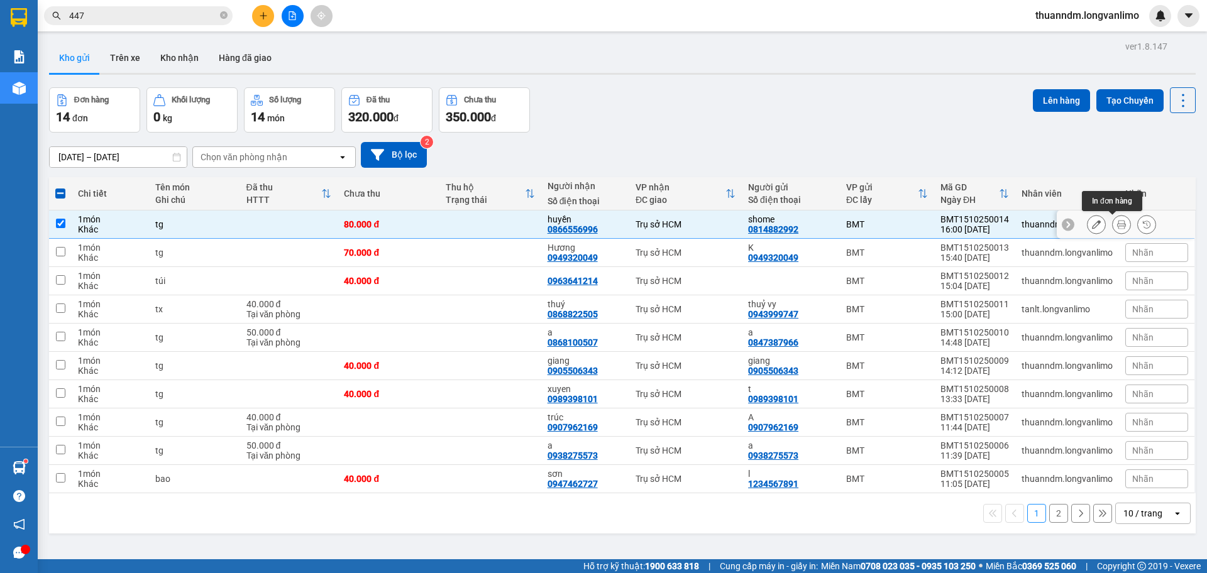
click at [1117, 221] on icon at bounding box center [1121, 224] width 9 height 9
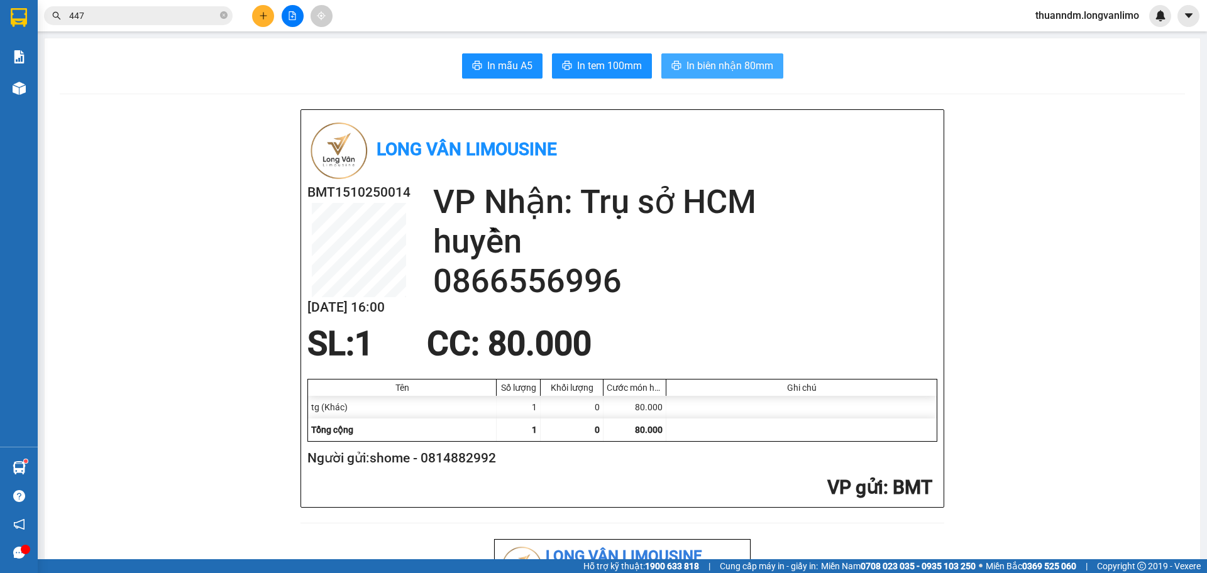
click at [674, 68] on icon "printer" at bounding box center [675, 65] width 9 height 9
click at [598, 68] on span "In tem 100mm" at bounding box center [609, 66] width 65 height 16
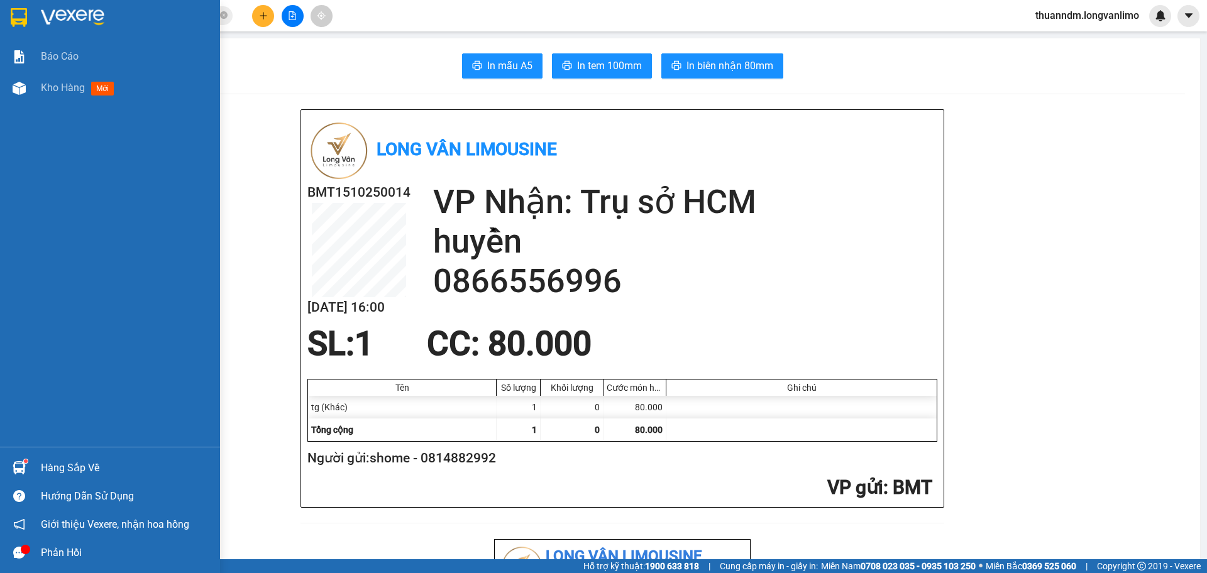
click at [18, 14] on img at bounding box center [19, 17] width 16 height 19
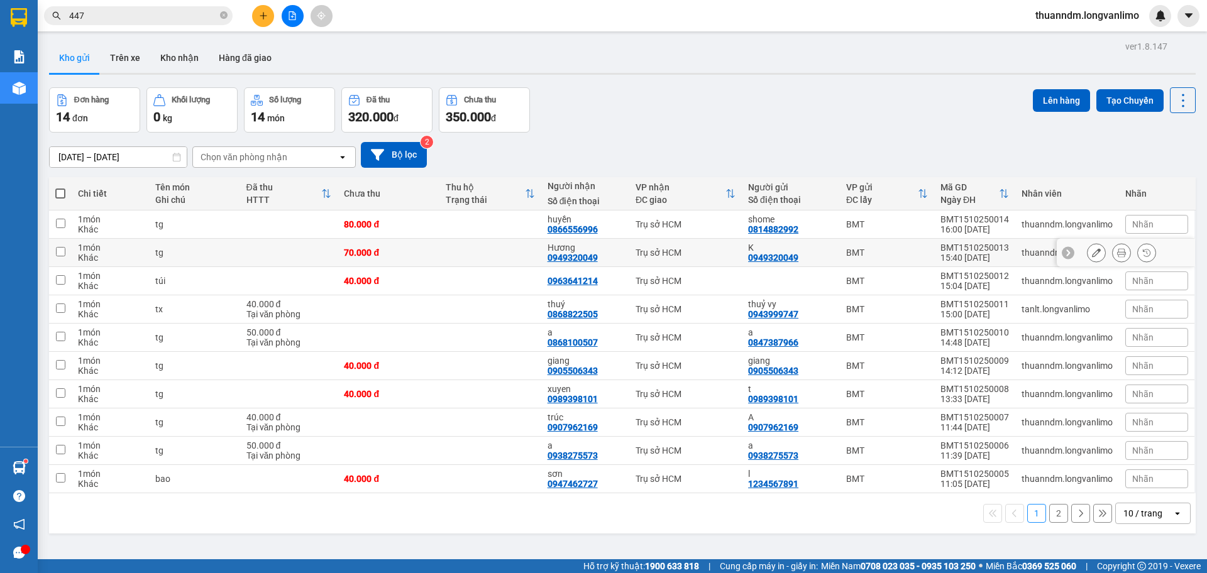
click at [452, 255] on td at bounding box center [490, 253] width 102 height 28
checkbox input "true"
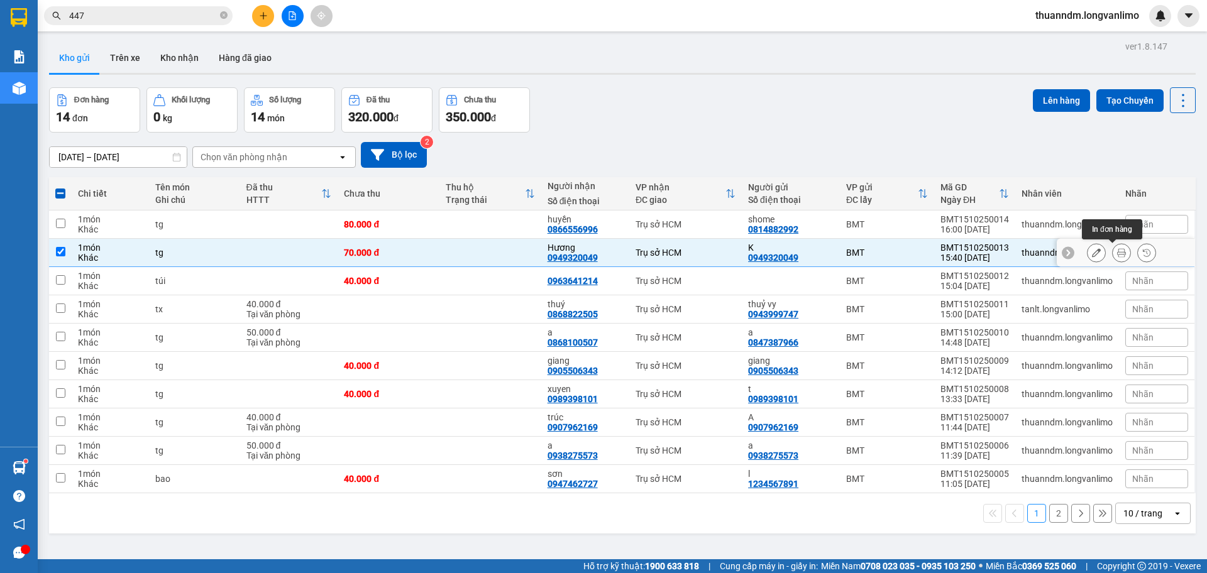
click at [1117, 251] on icon at bounding box center [1121, 252] width 9 height 9
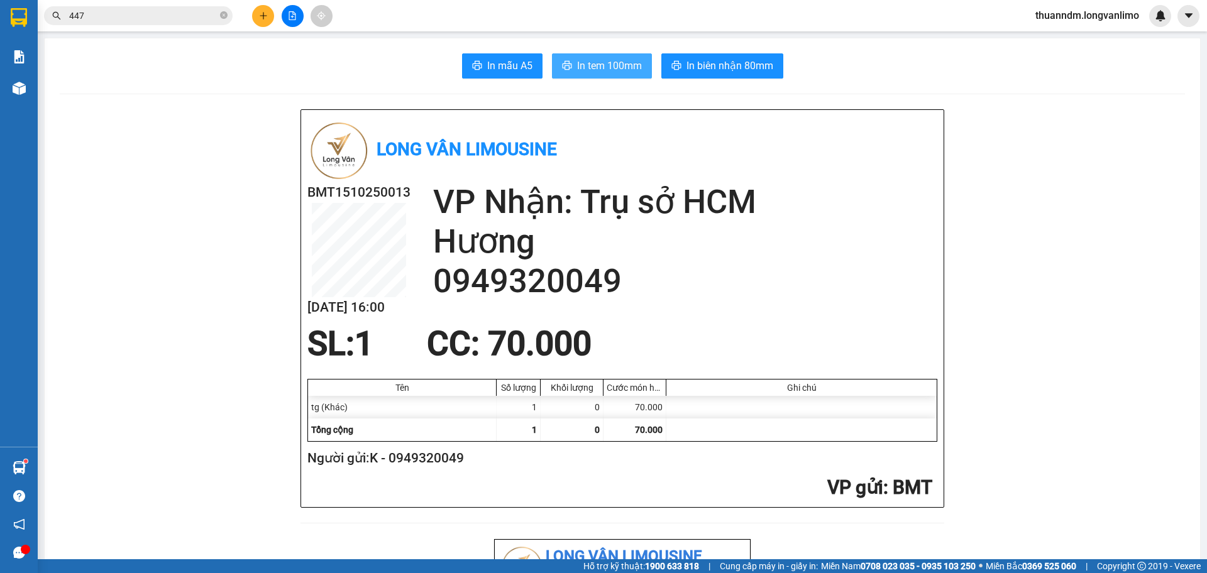
click at [625, 72] on span "In tem 100mm" at bounding box center [609, 66] width 65 height 16
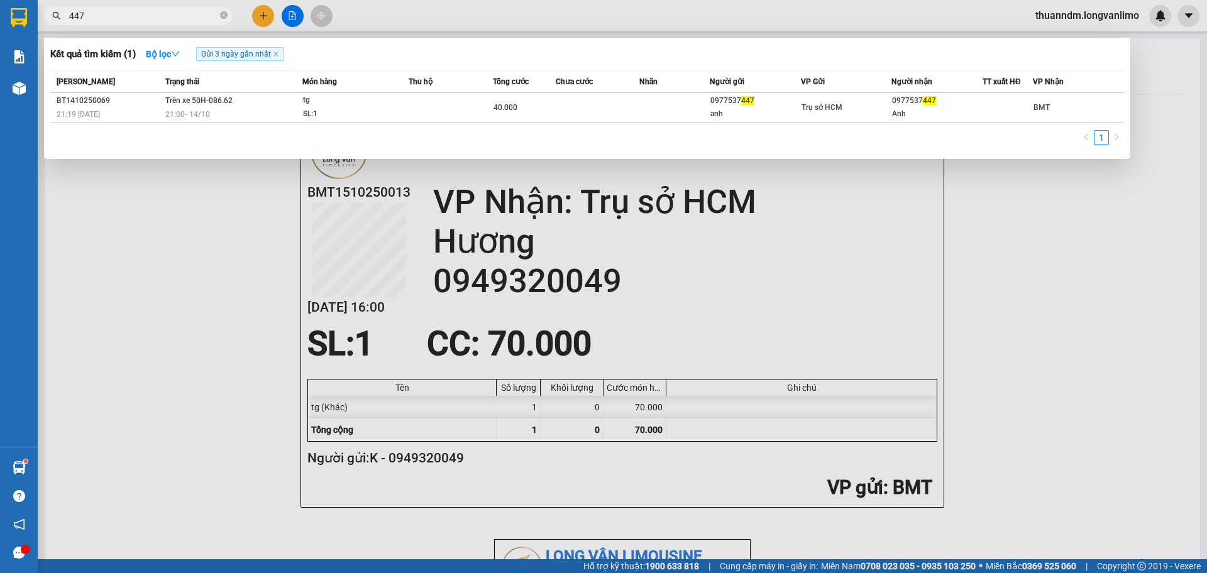
click at [146, 18] on input "447" at bounding box center [143, 16] width 148 height 14
click at [122, 29] on div at bounding box center [603, 286] width 1207 height 573
click at [140, 19] on input "447" at bounding box center [143, 16] width 148 height 14
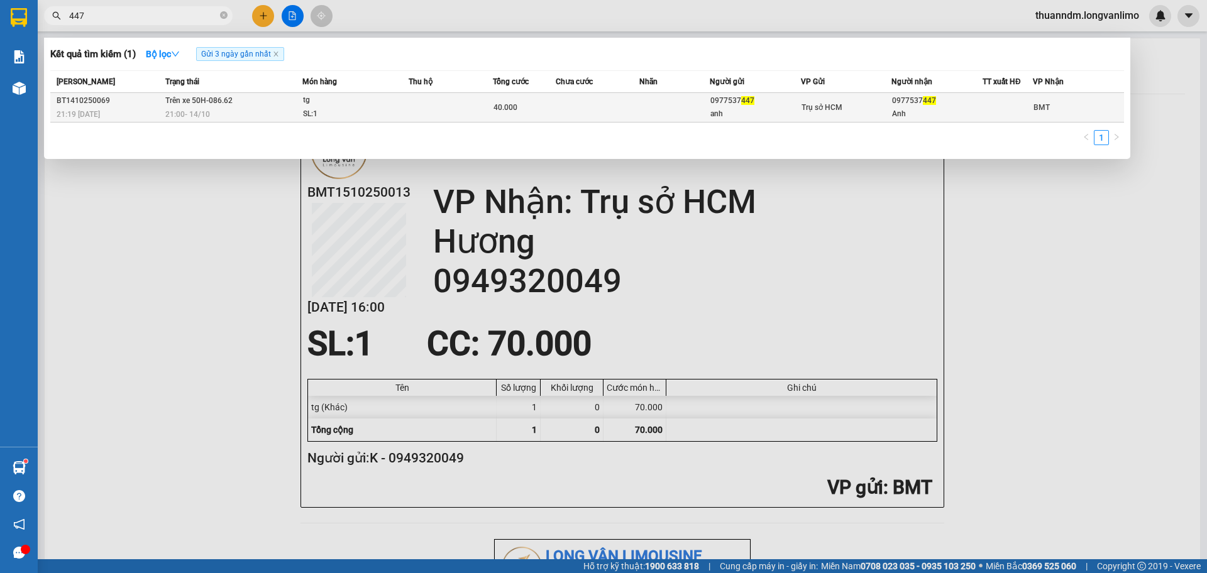
click at [459, 111] on td at bounding box center [451, 108] width 84 height 30
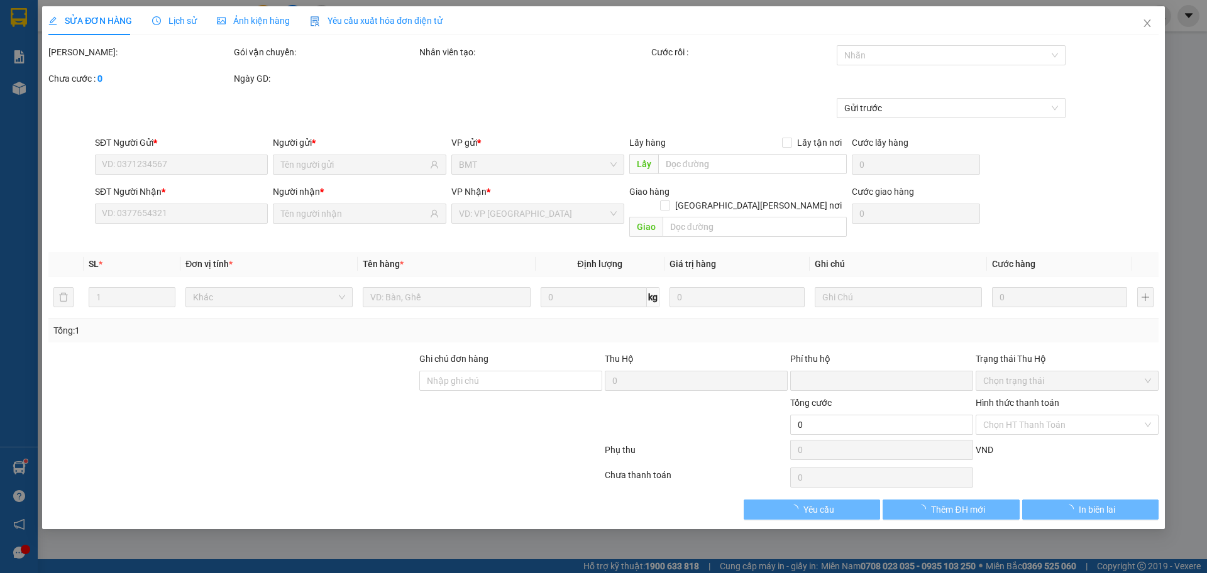
type input "0977537447"
type input "anh"
type input "0977537447"
type input "Anh"
type input "0"
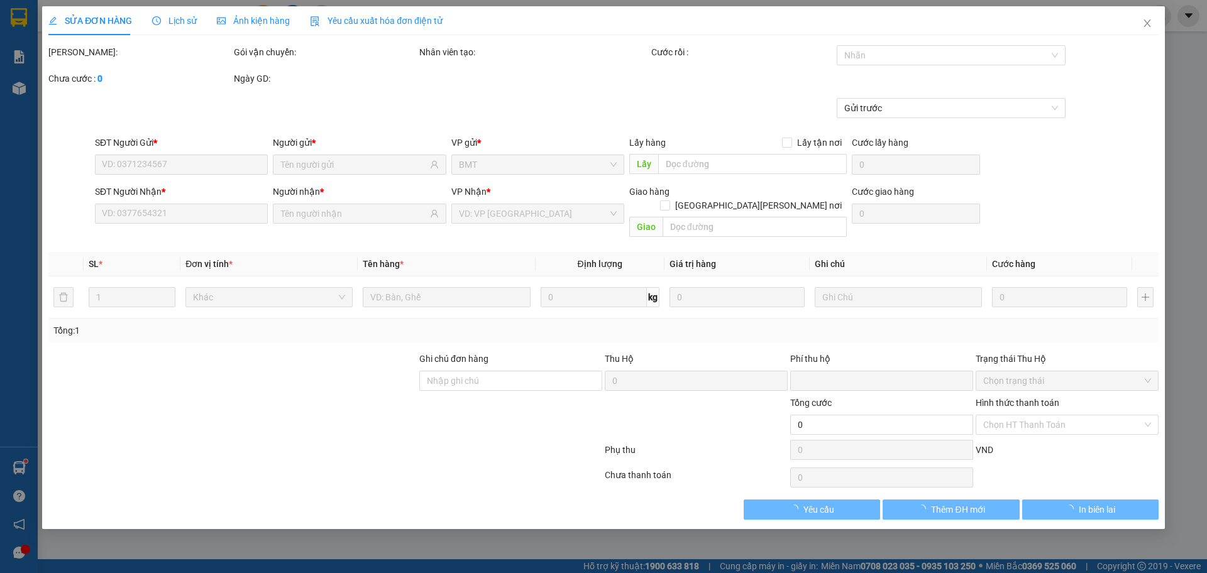
type input "40.000"
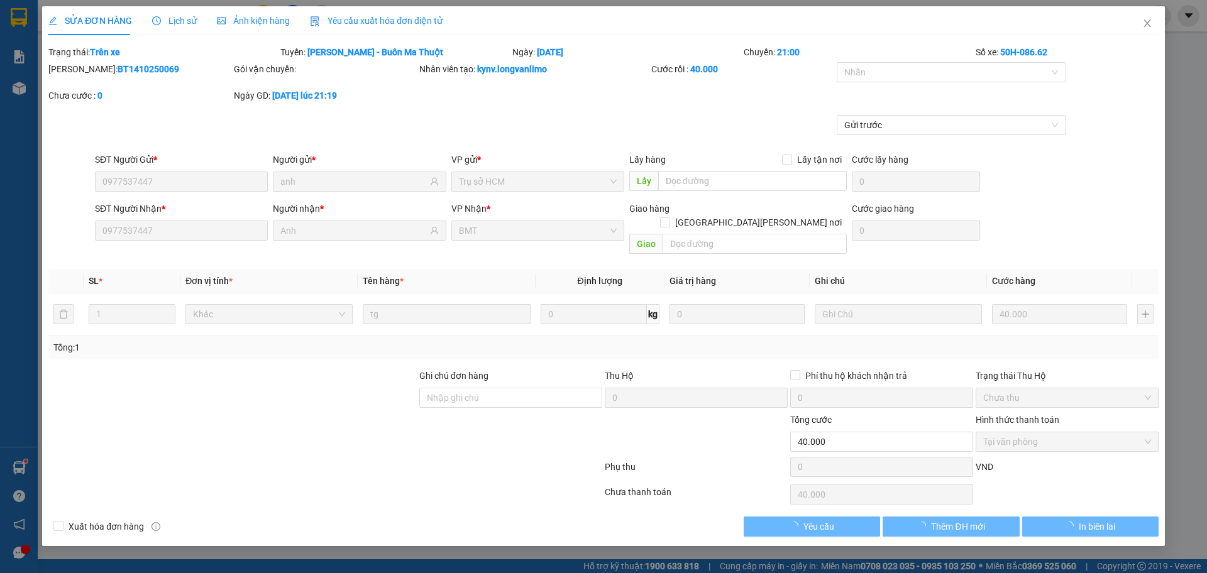
click at [270, 23] on span "Ảnh kiện hàng" at bounding box center [253, 21] width 73 height 10
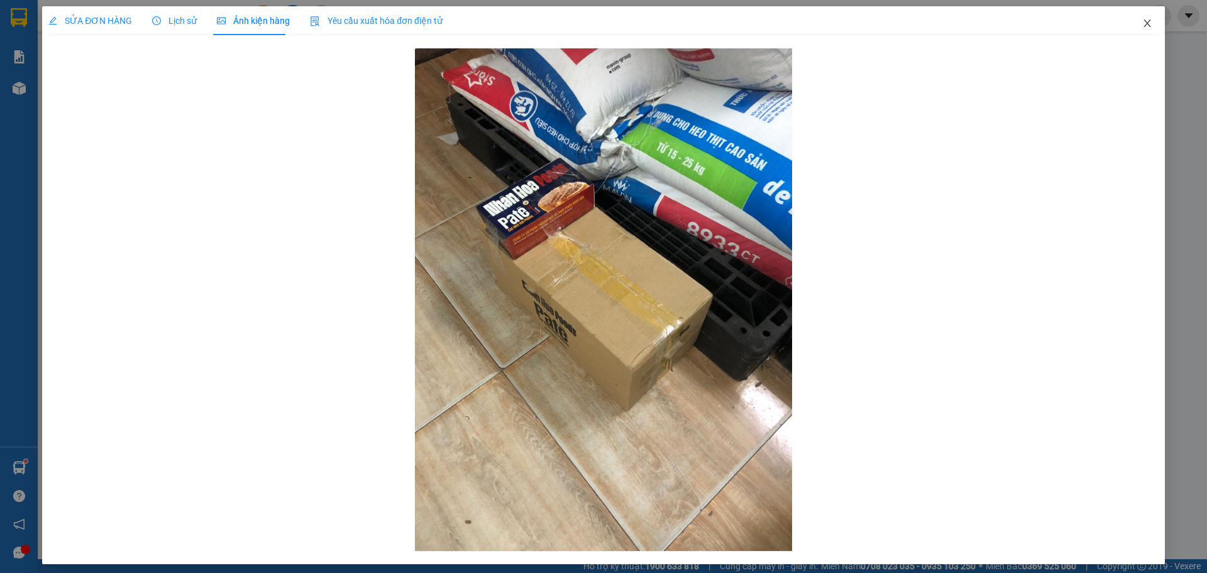
click at [1142, 23] on icon "close" at bounding box center [1147, 23] width 10 height 10
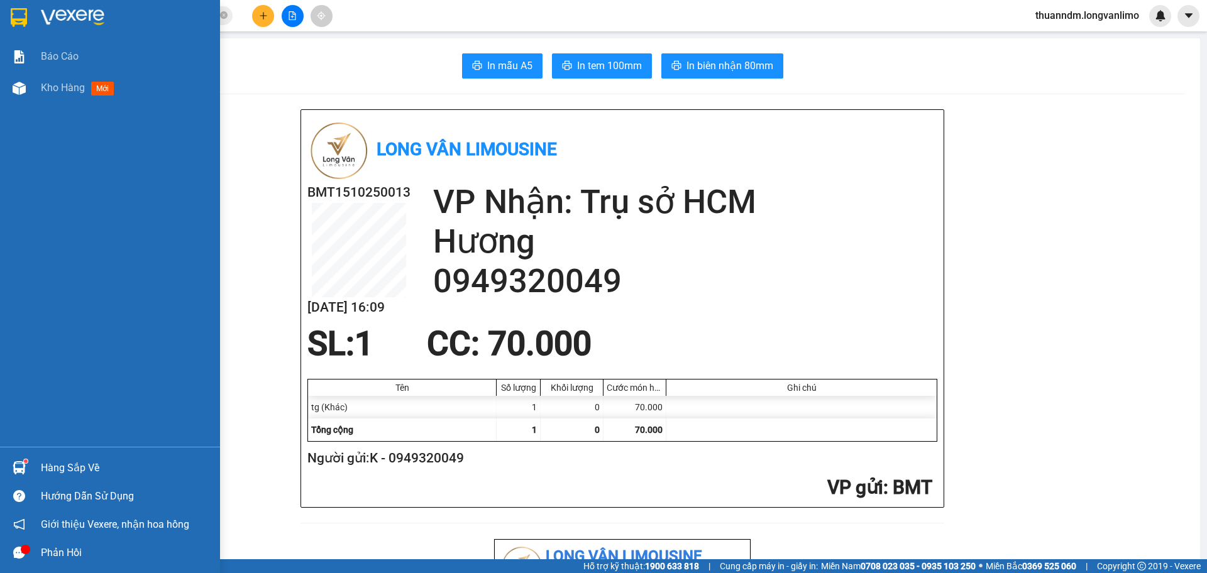
click at [18, 17] on img at bounding box center [19, 17] width 16 height 19
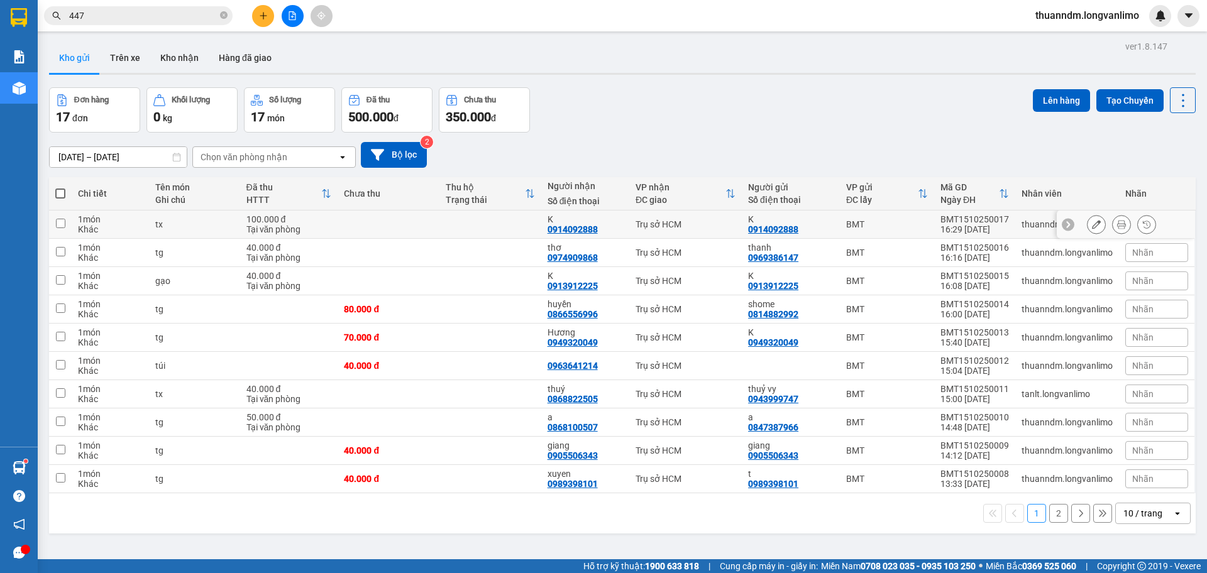
click at [444, 224] on td at bounding box center [490, 225] width 102 height 28
checkbox input "true"
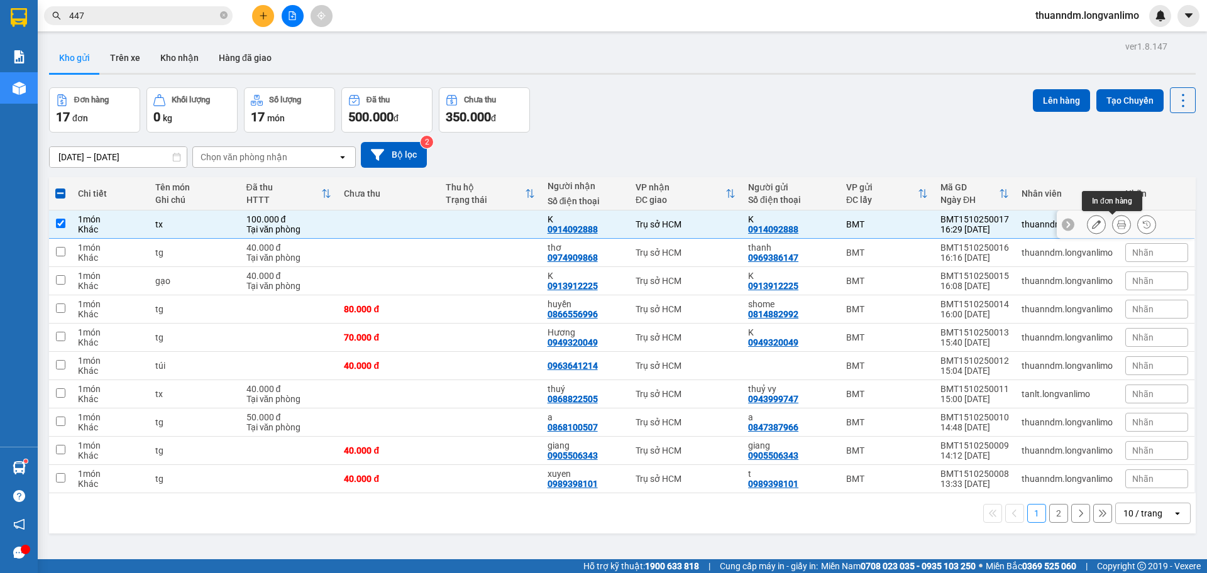
click at [1117, 228] on icon at bounding box center [1121, 224] width 9 height 9
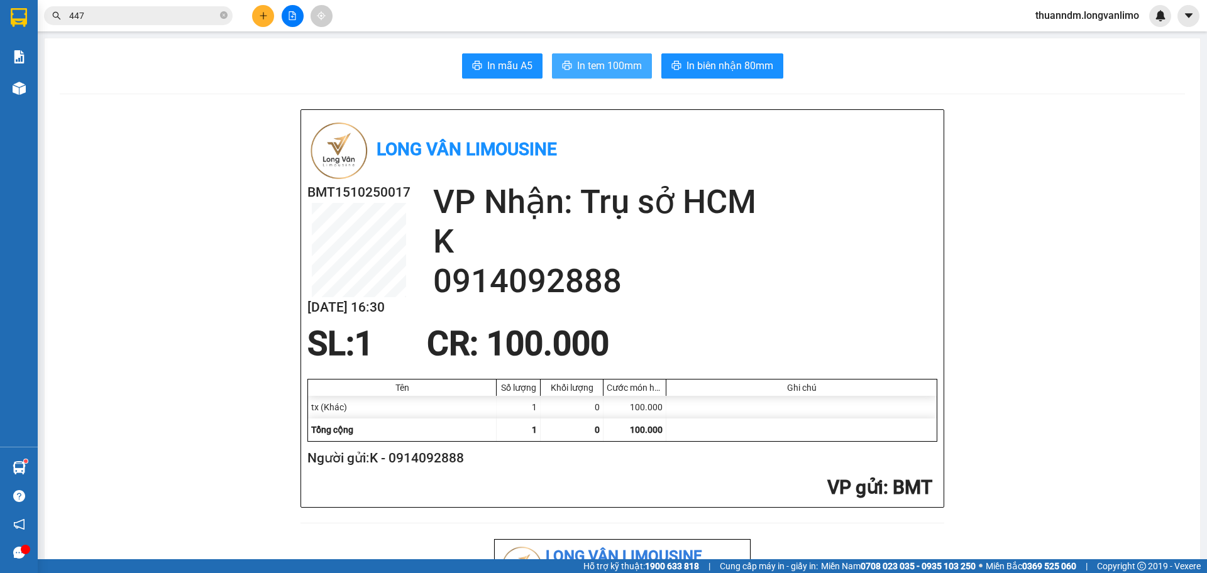
click at [634, 60] on span "In tem 100mm" at bounding box center [609, 66] width 65 height 16
click at [283, 16] on button at bounding box center [293, 16] width 22 height 22
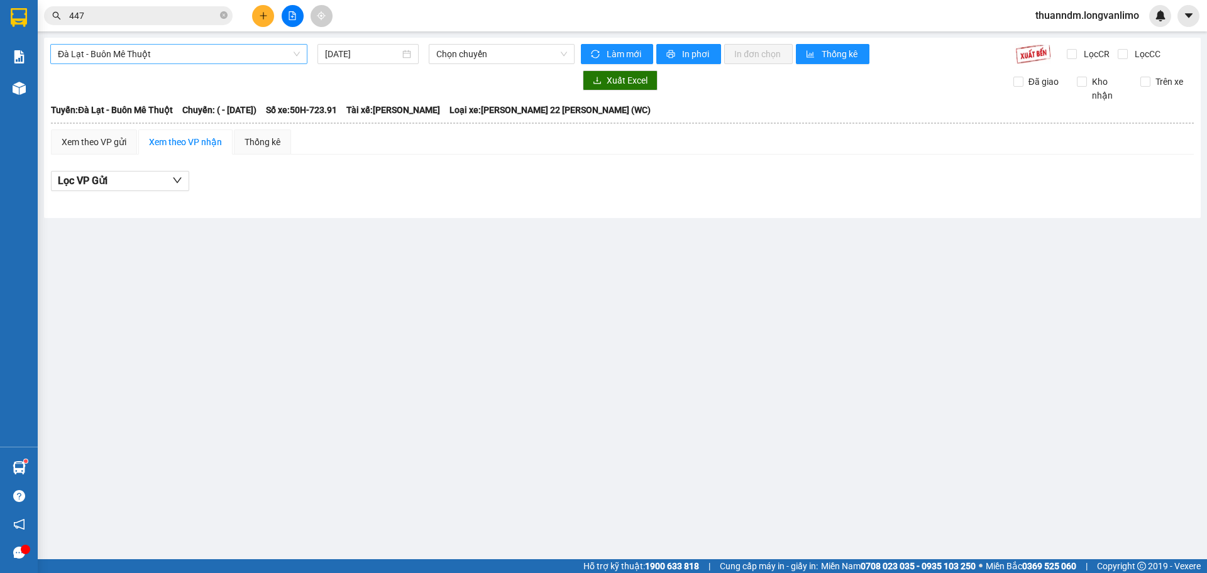
click at [260, 58] on span "Đà Lạt - Buôn Mê Thuột" at bounding box center [179, 54] width 242 height 19
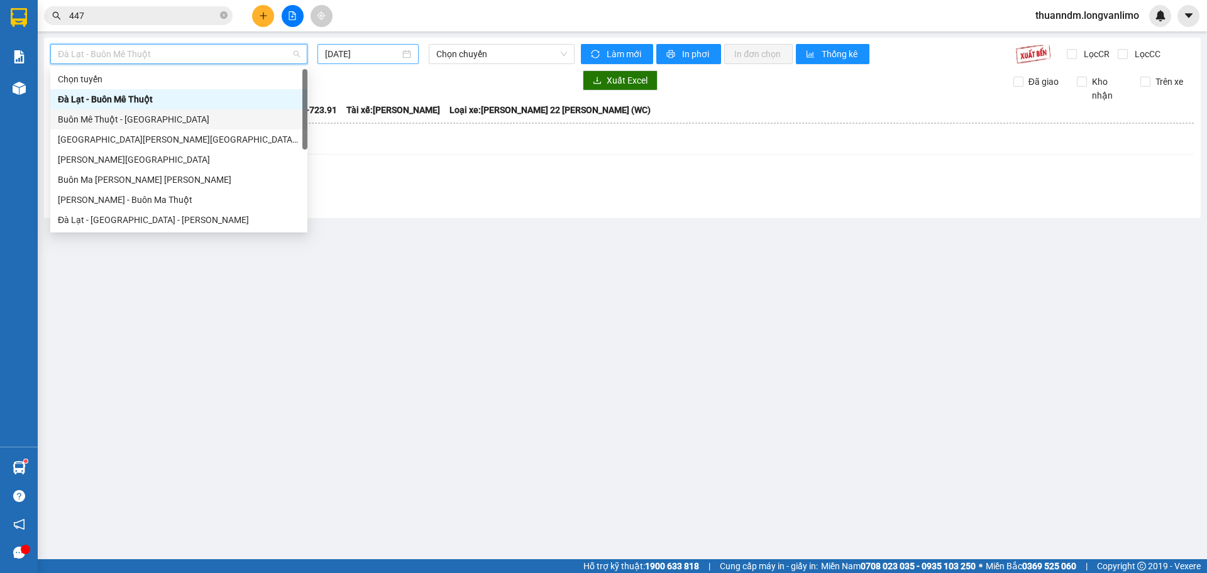
click at [349, 51] on input "[DATE]" at bounding box center [362, 54] width 75 height 14
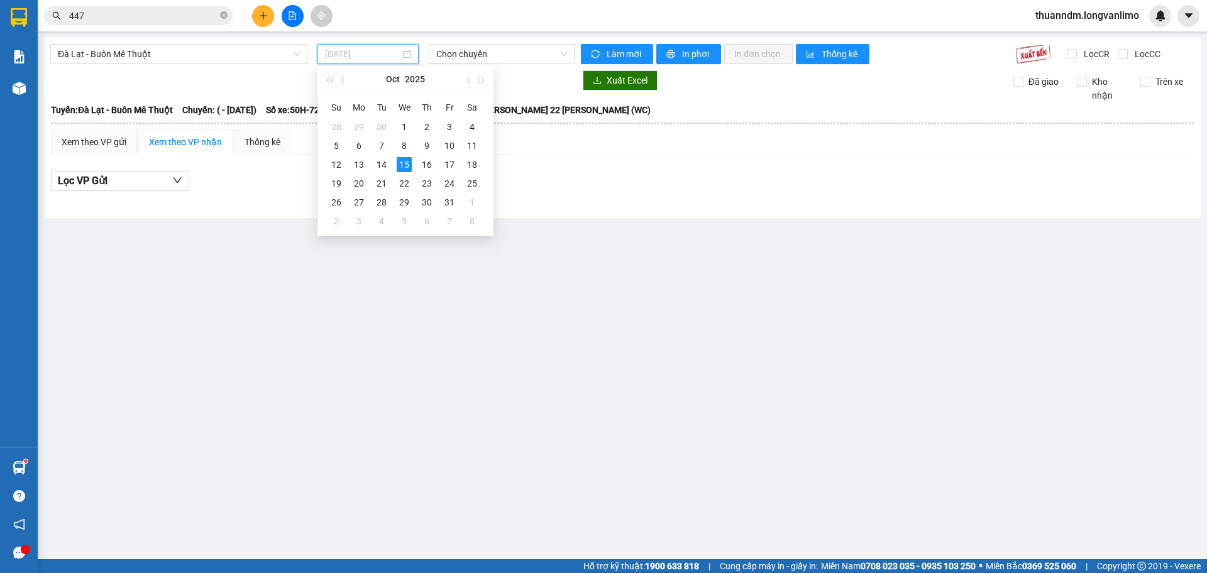
type input "[DATE]"
click at [219, 58] on span "Đà Lạt - Buôn Mê Thuột" at bounding box center [179, 54] width 242 height 19
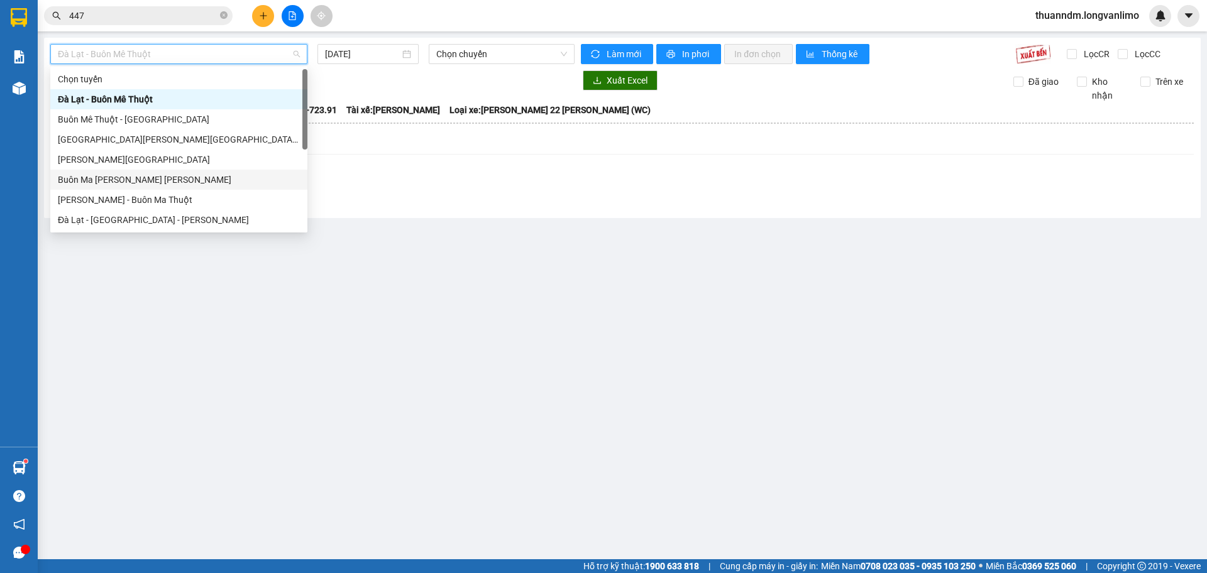
click at [167, 177] on div "Buôn Ma [PERSON_NAME] [PERSON_NAME]" at bounding box center [179, 180] width 242 height 14
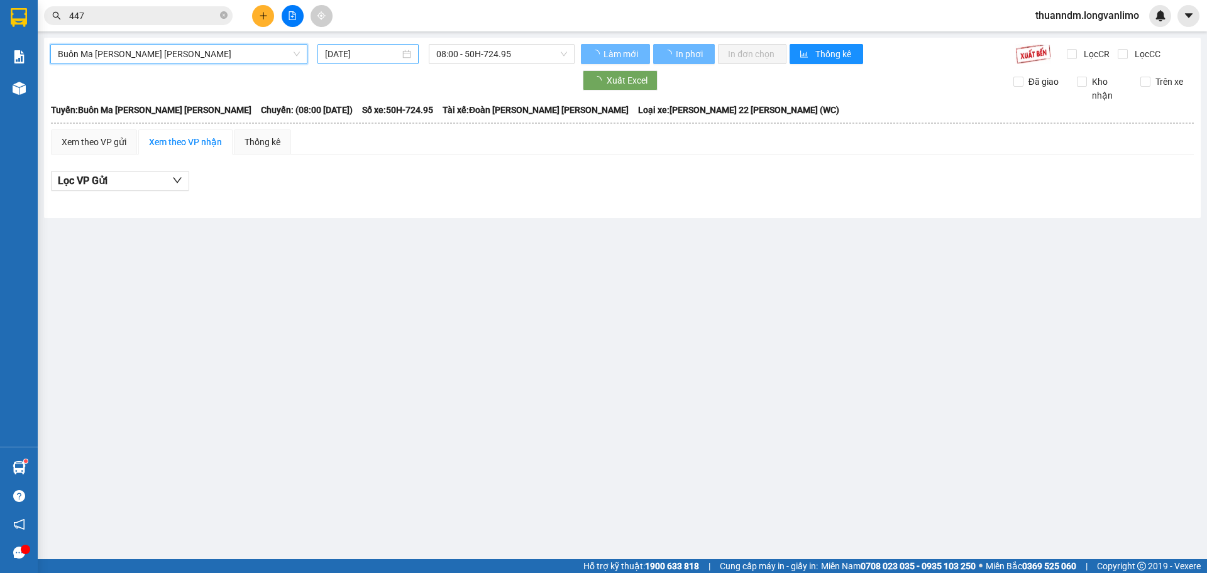
click at [375, 47] on input "[DATE]" at bounding box center [362, 54] width 75 height 14
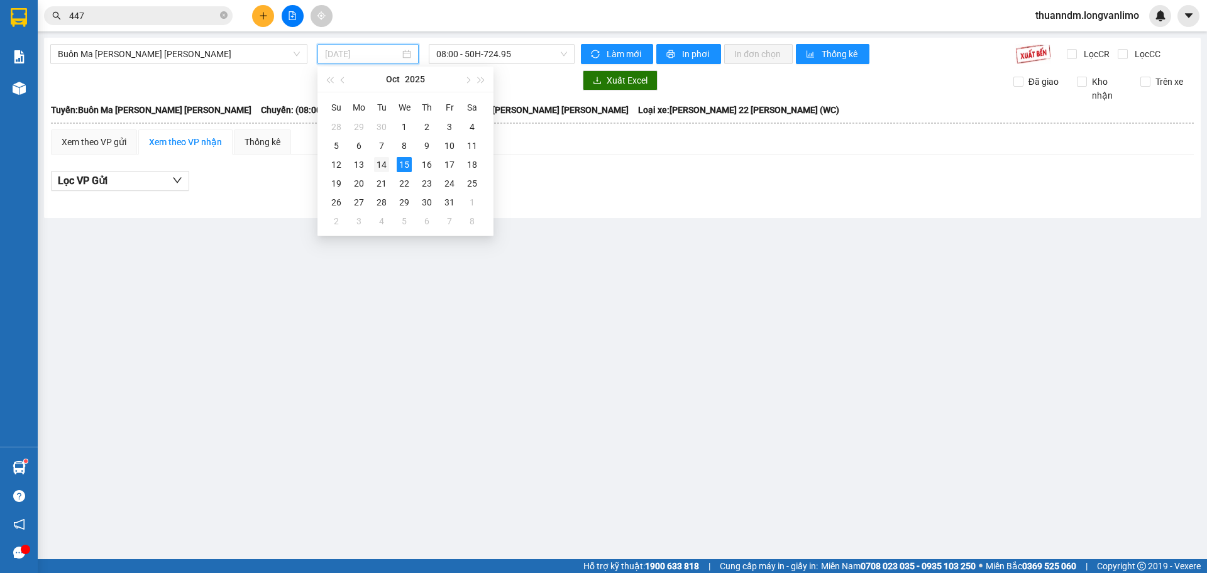
click at [384, 158] on div "14" at bounding box center [381, 164] width 15 height 15
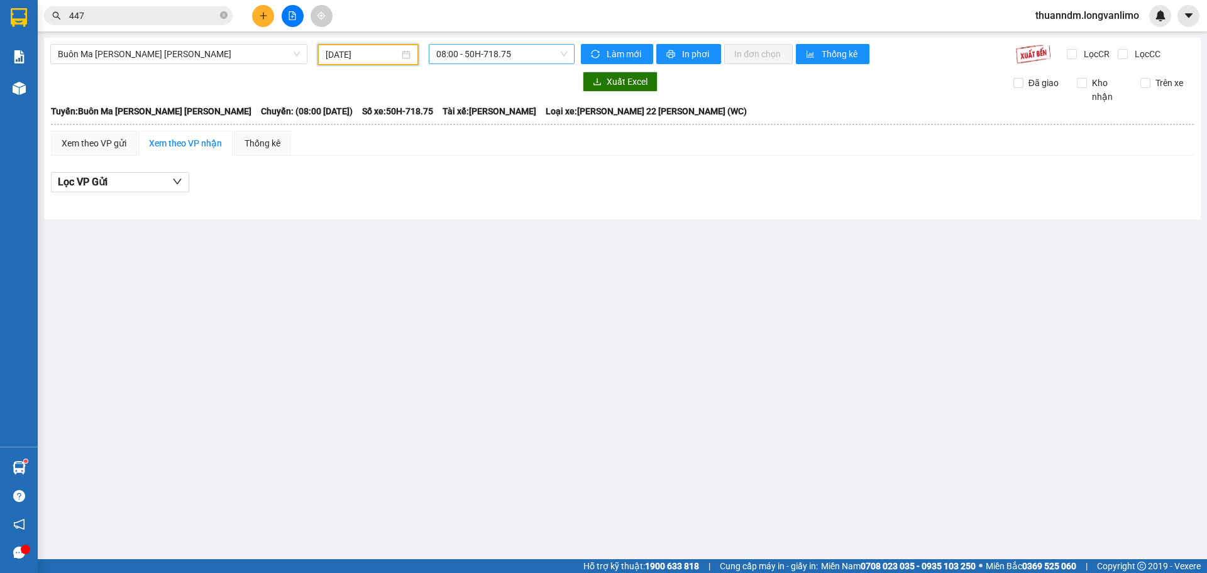
click at [485, 51] on span "08:00 - 50H-718.75" at bounding box center [501, 54] width 131 height 19
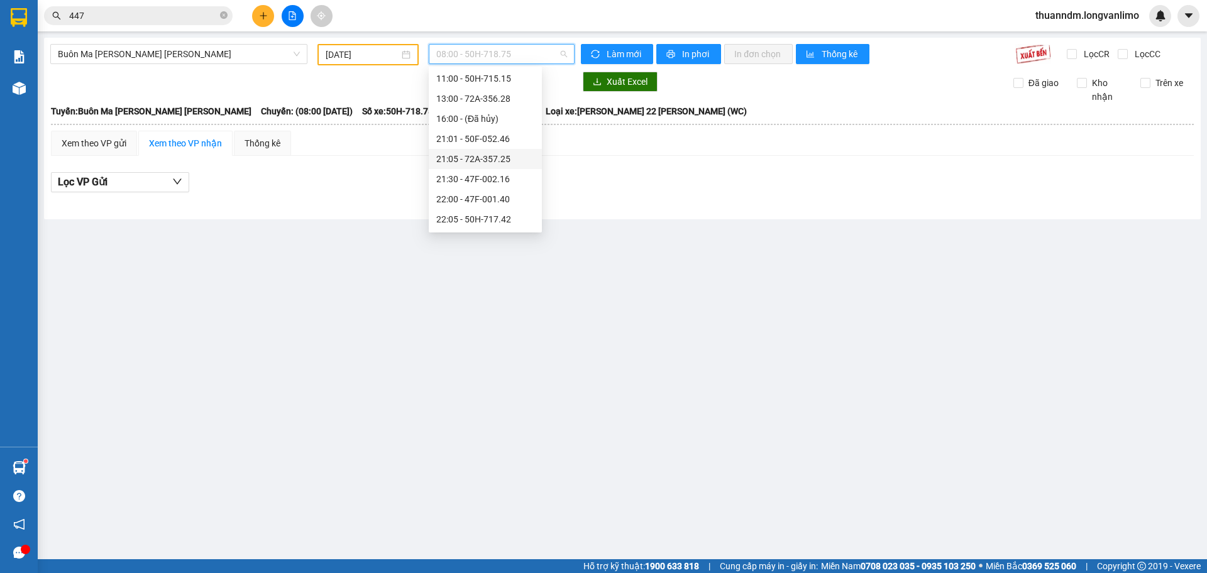
scroll to position [63, 0]
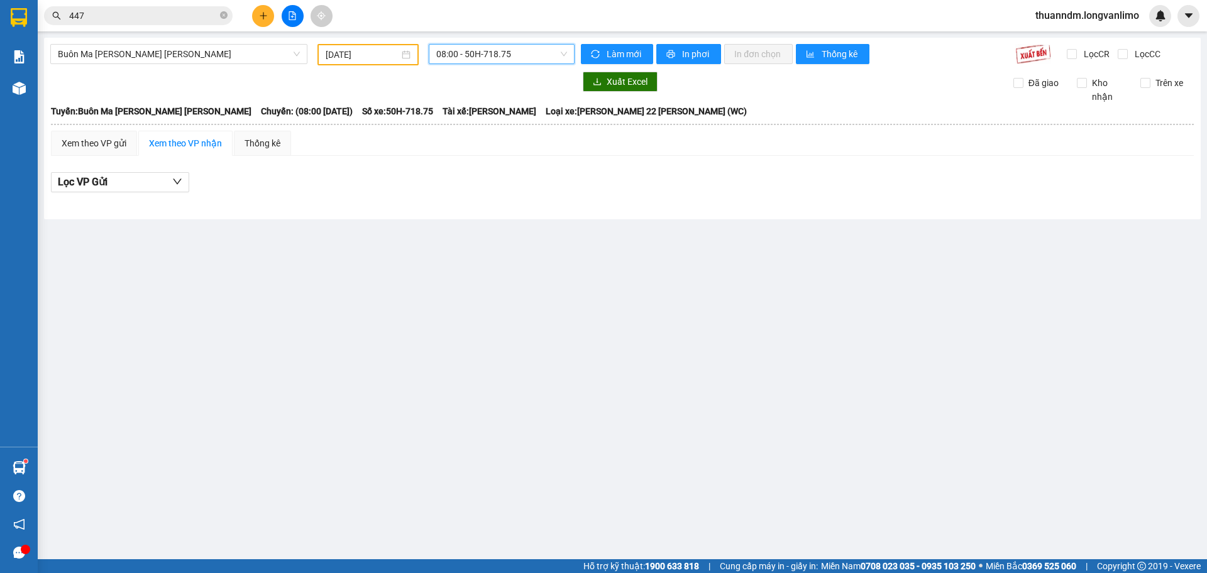
click at [521, 55] on span "08:00 - 50H-718.75" at bounding box center [501, 54] width 131 height 19
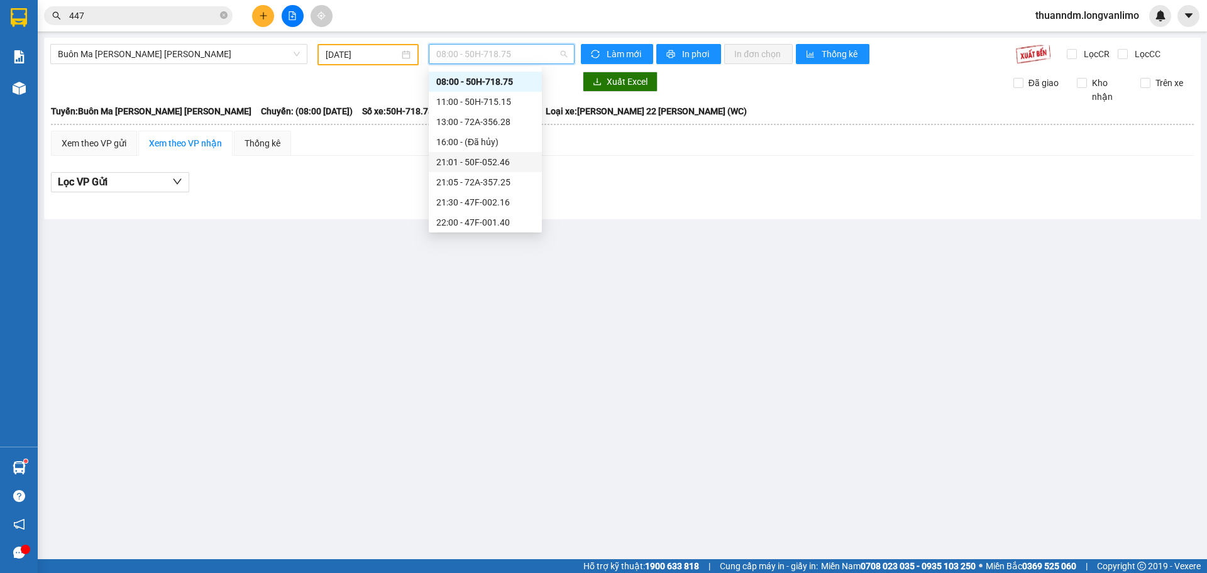
scroll to position [80, 0]
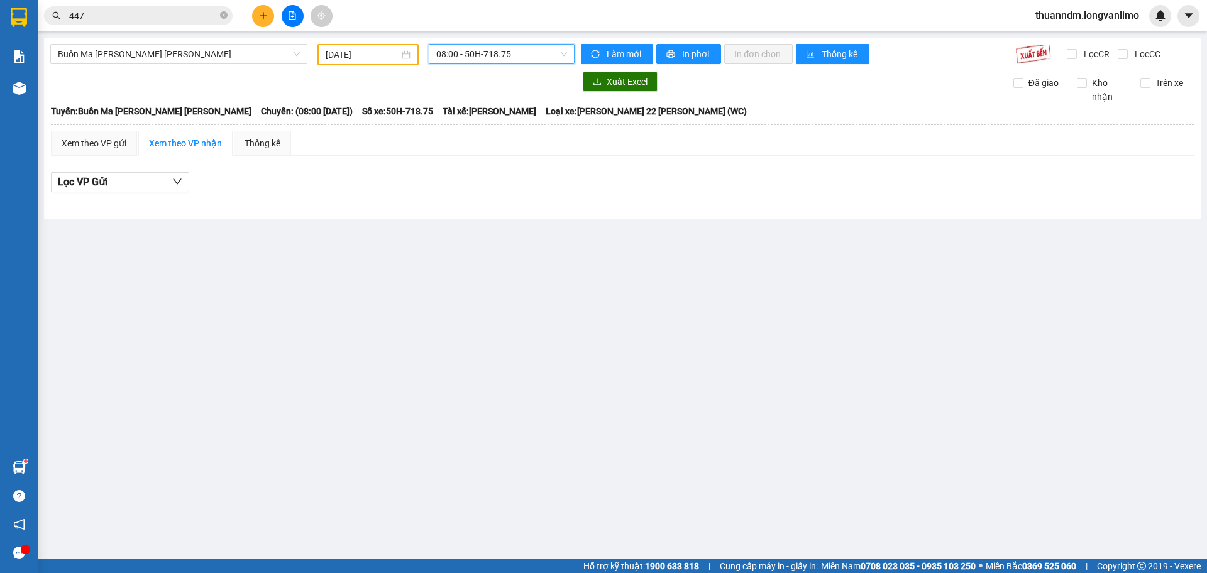
click at [360, 51] on input "[DATE]" at bounding box center [363, 55] width 74 height 14
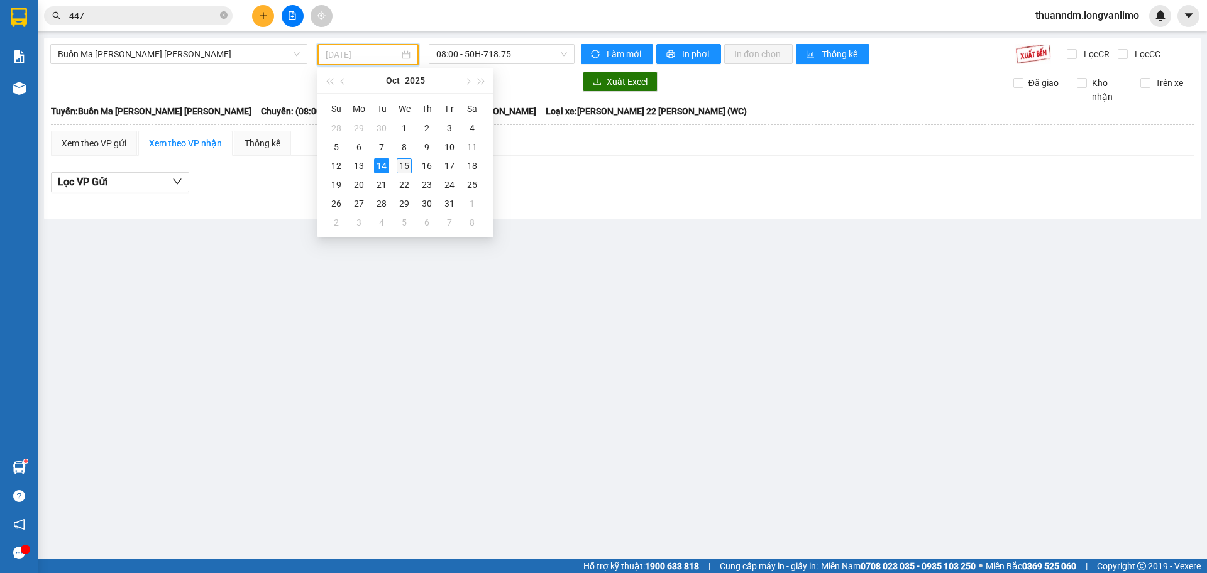
click at [403, 163] on div "15" at bounding box center [404, 165] width 15 height 15
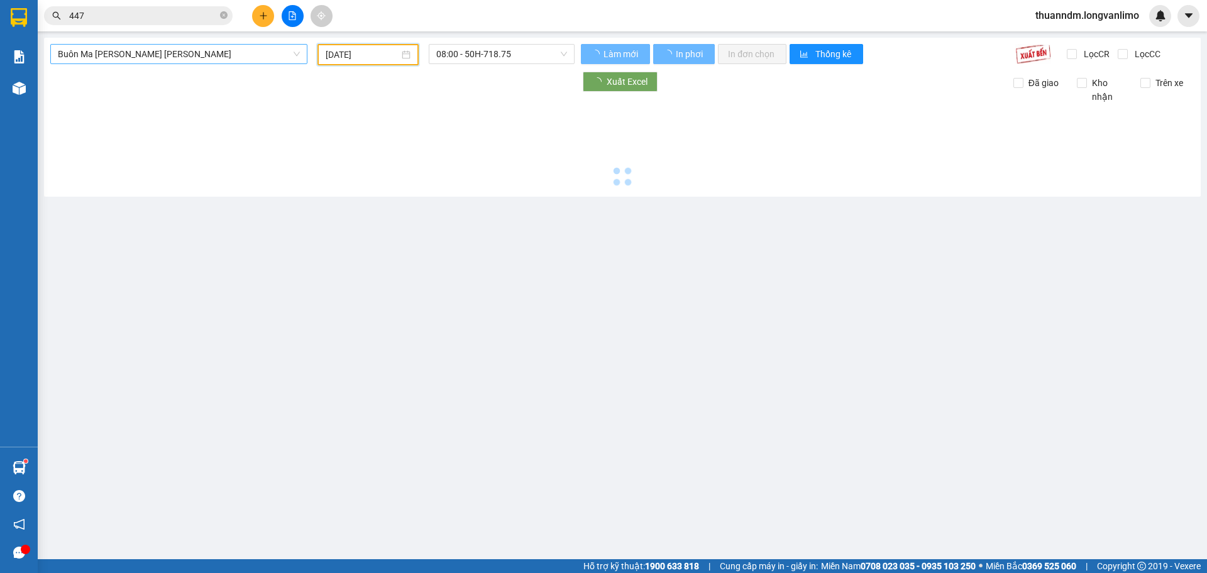
type input "[DATE]"
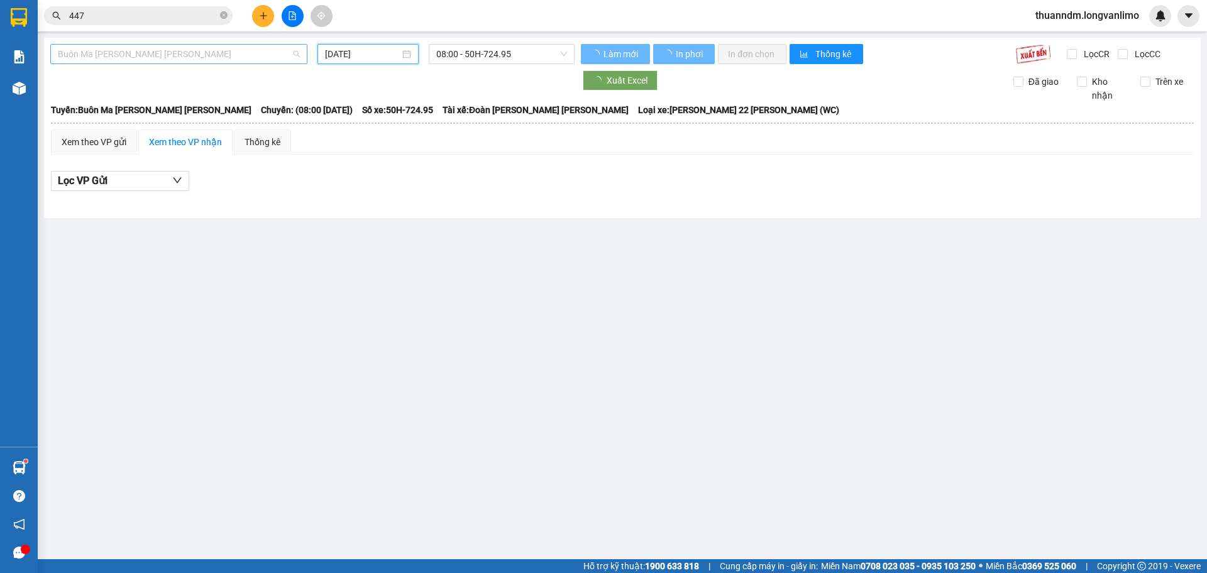
click at [207, 51] on span "Buôn Ma [PERSON_NAME] [PERSON_NAME]" at bounding box center [179, 54] width 242 height 19
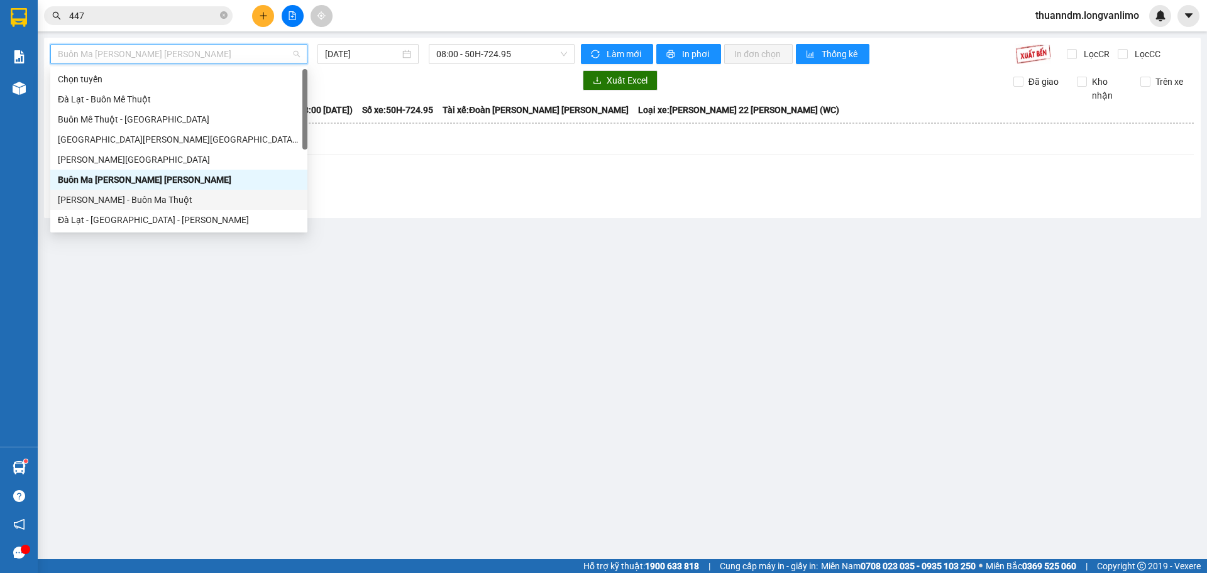
click at [185, 194] on div "[PERSON_NAME] - Buôn Ma Thuột" at bounding box center [179, 200] width 242 height 14
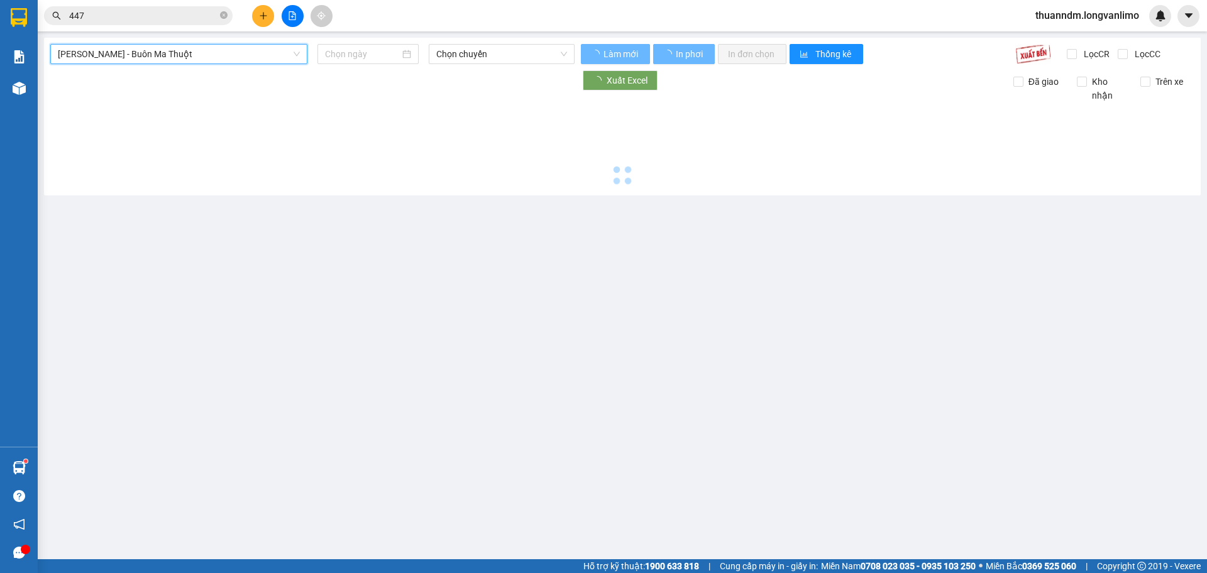
type input "[DATE]"
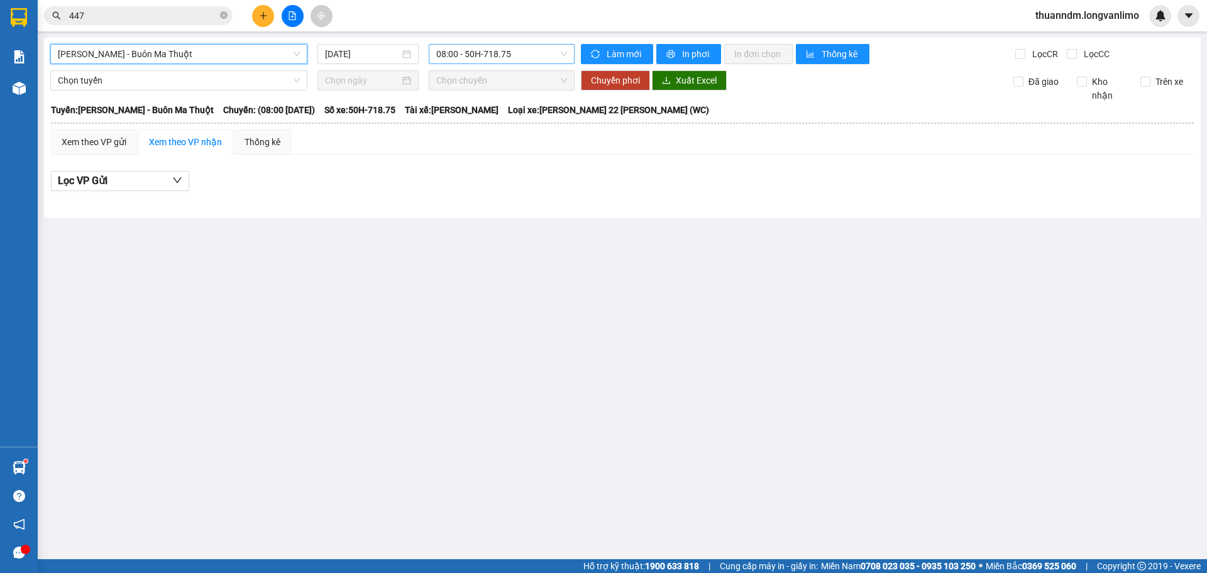
click at [483, 52] on span "08:00 - 50H-718.75" at bounding box center [501, 54] width 131 height 19
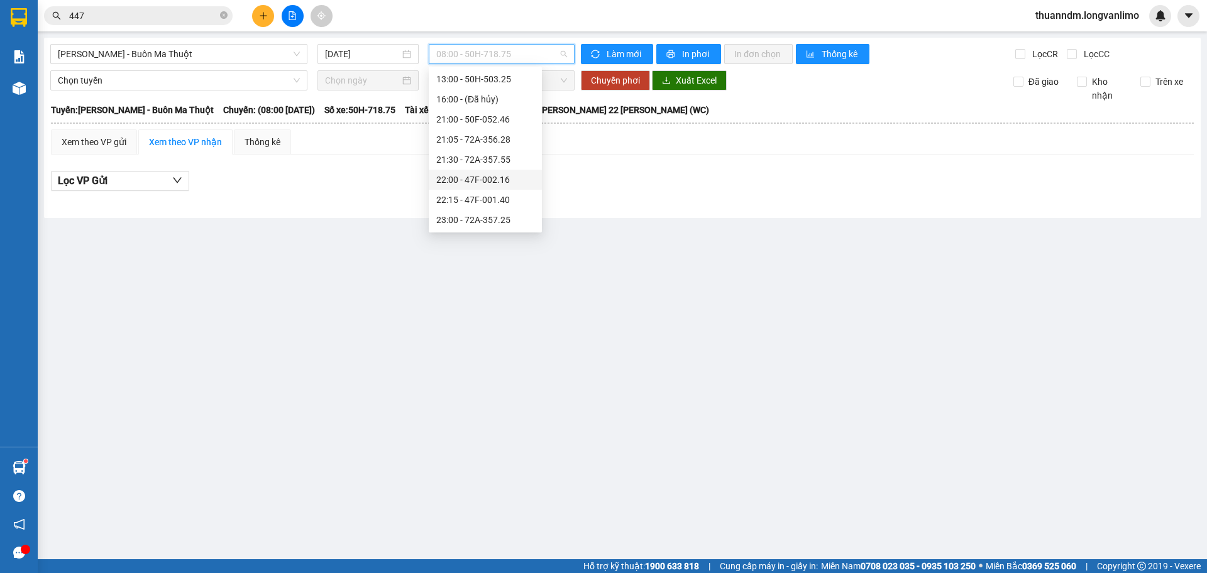
scroll to position [80, 0]
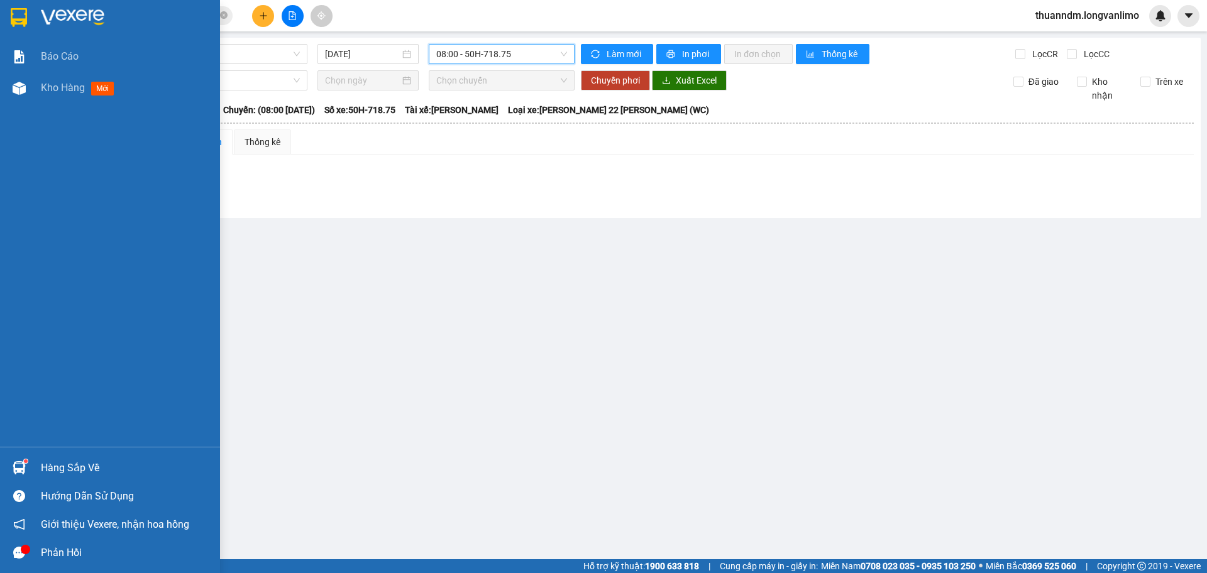
click at [33, 15] on div at bounding box center [110, 20] width 220 height 41
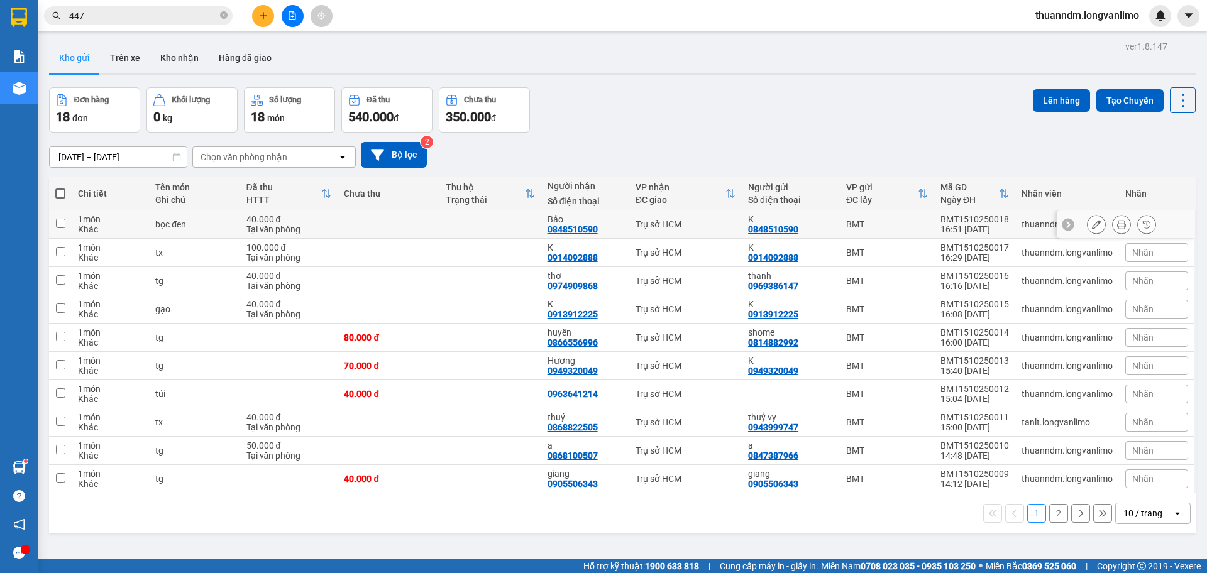
click at [378, 221] on td at bounding box center [389, 225] width 102 height 28
checkbox input "true"
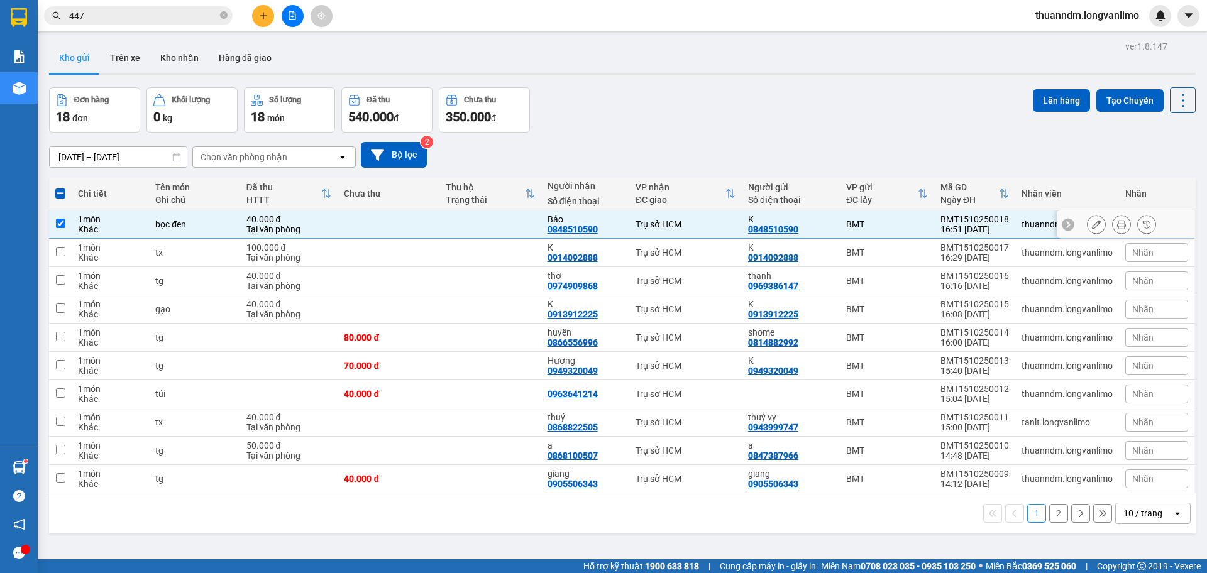
click at [1117, 223] on icon at bounding box center [1121, 224] width 9 height 9
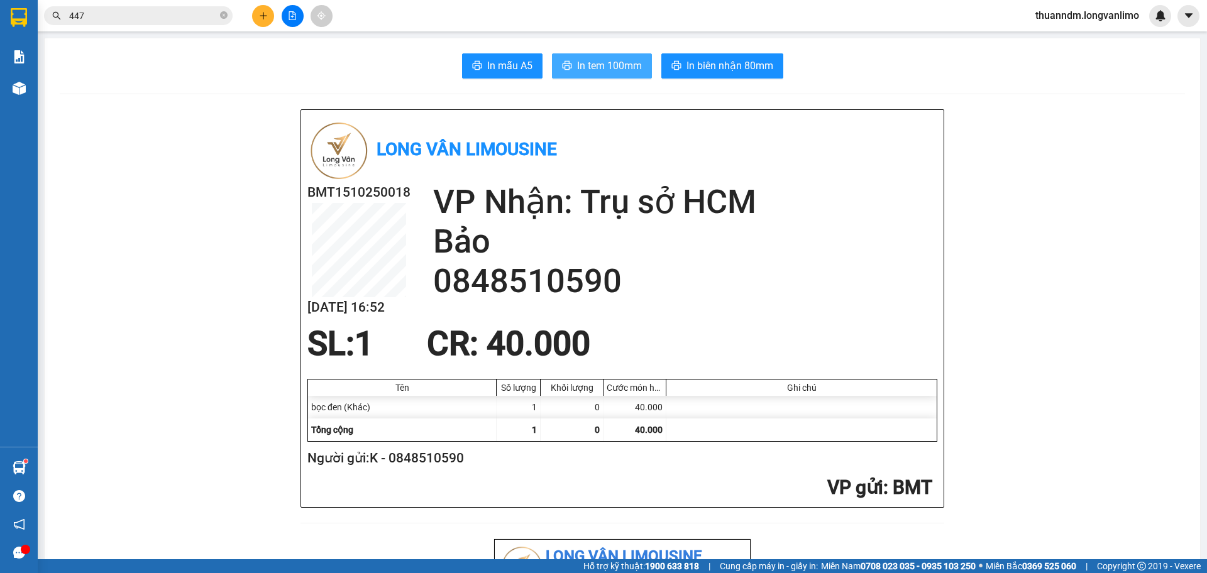
click at [623, 65] on span "In tem 100mm" at bounding box center [609, 66] width 65 height 16
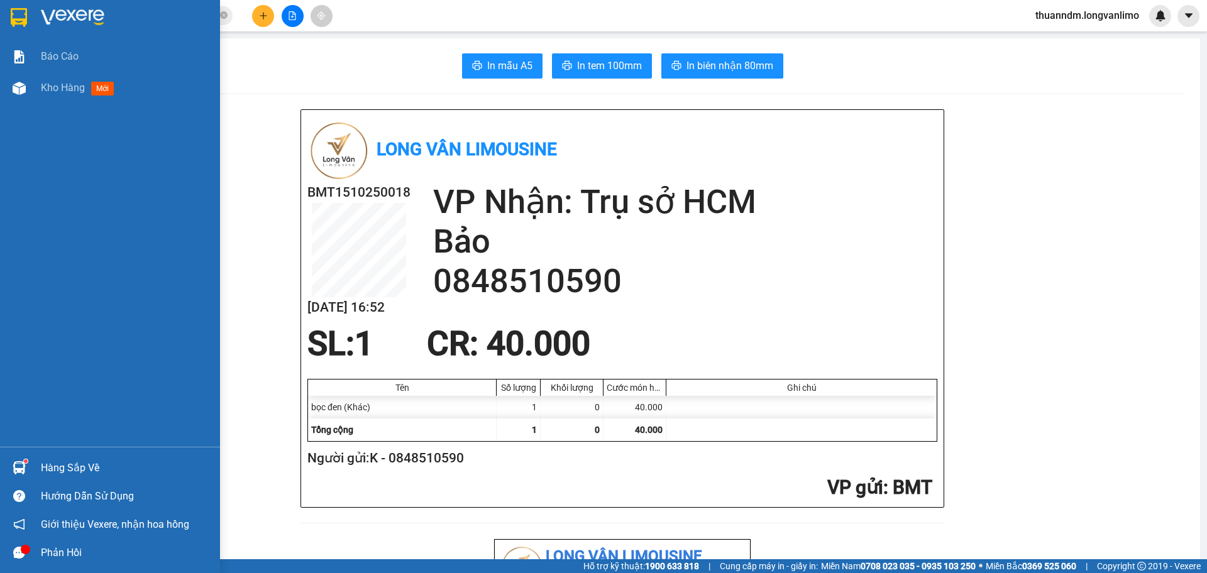
click at [18, 6] on div at bounding box center [19, 17] width 22 height 22
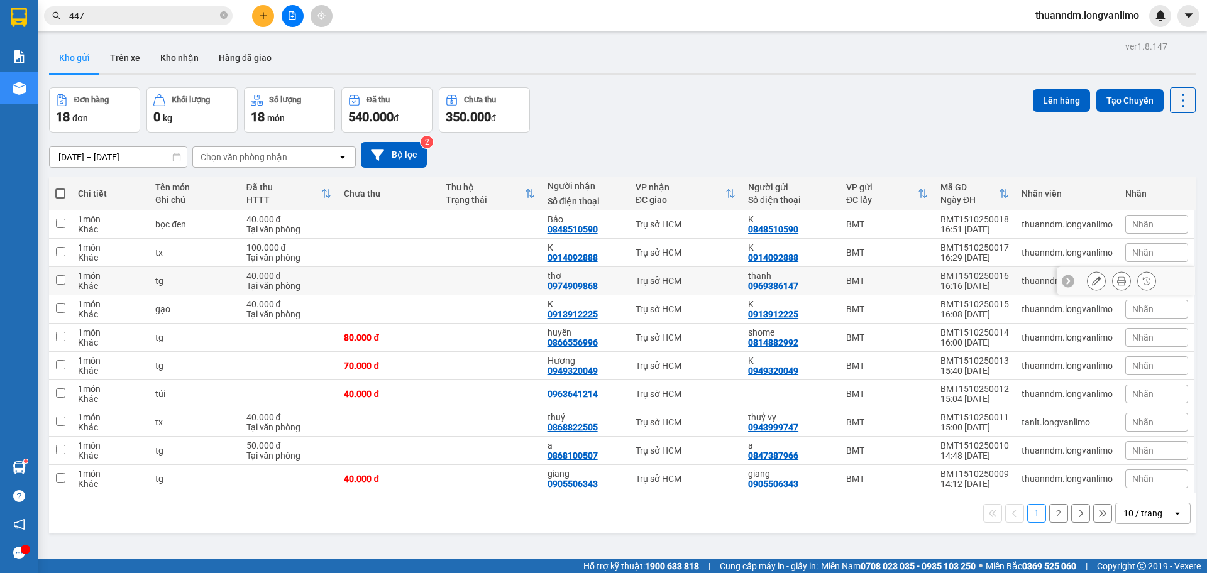
click at [331, 283] on td "40.000 đ Tại văn phòng" at bounding box center [289, 281] width 98 height 28
checkbox input "true"
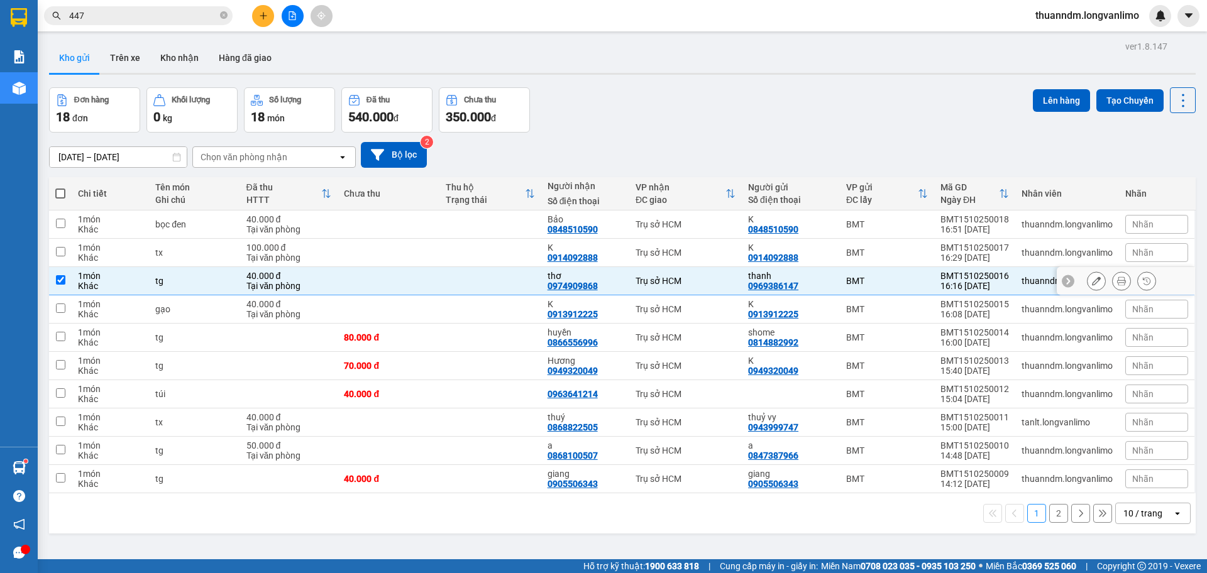
click at [342, 314] on td at bounding box center [389, 309] width 102 height 28
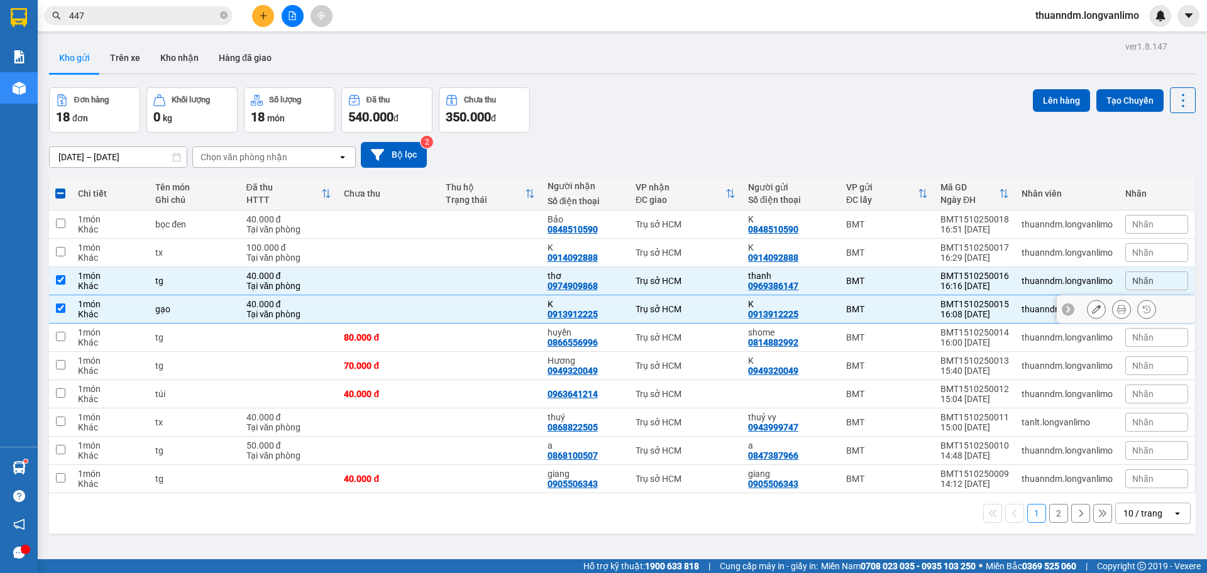
checkbox input "true"
click at [342, 290] on td at bounding box center [389, 281] width 102 height 28
checkbox input "false"
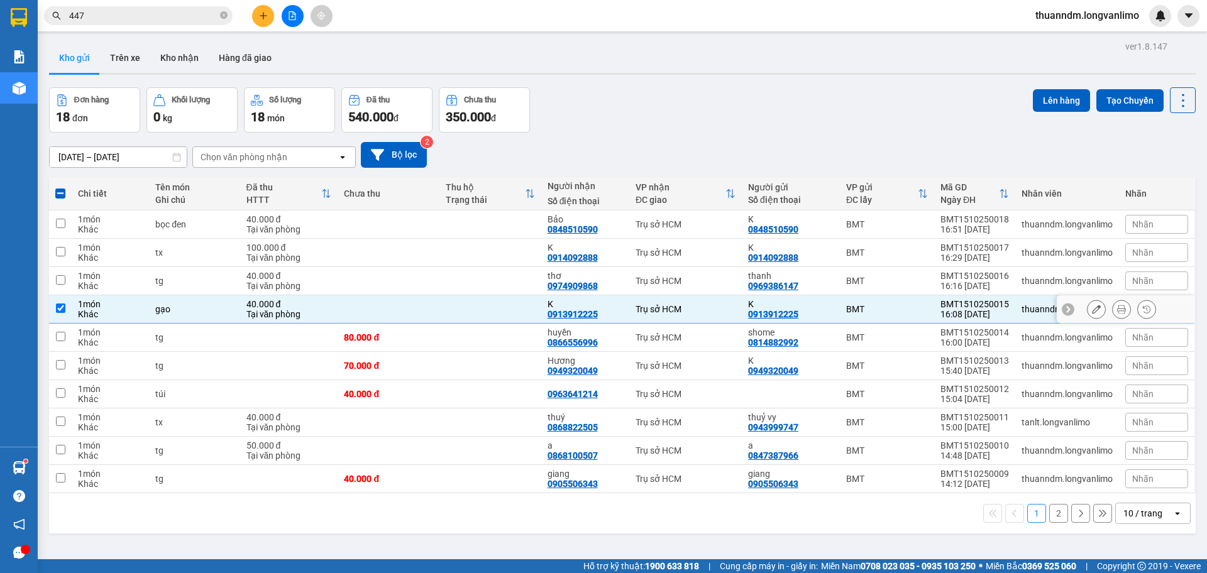
click at [1117, 309] on icon at bounding box center [1121, 309] width 9 height 9
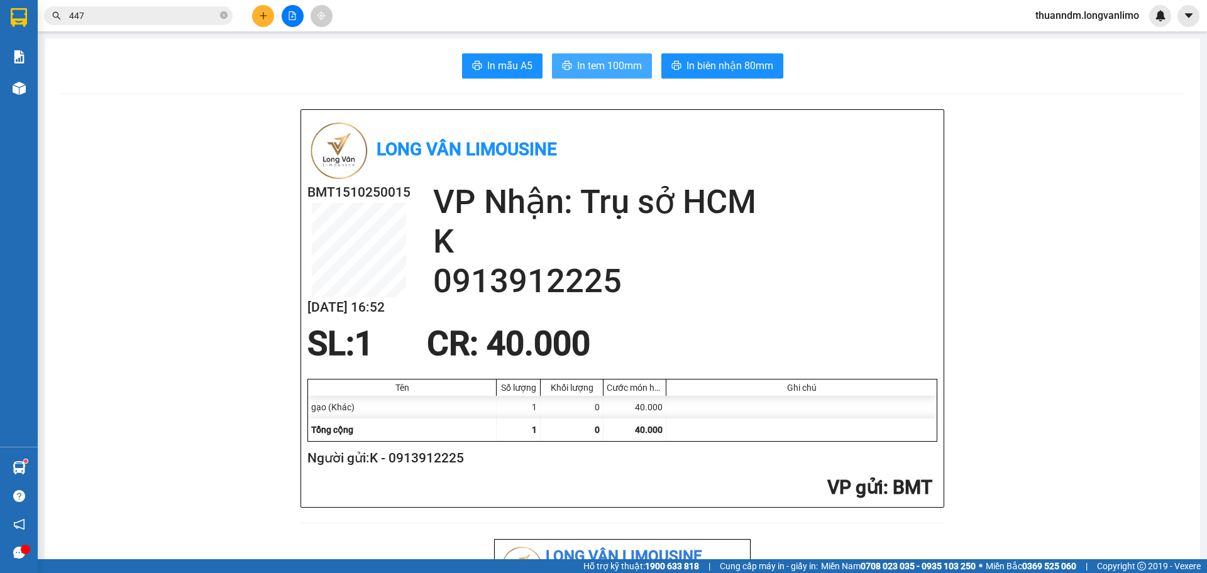
click at [614, 57] on button "In tem 100mm" at bounding box center [602, 65] width 100 height 25
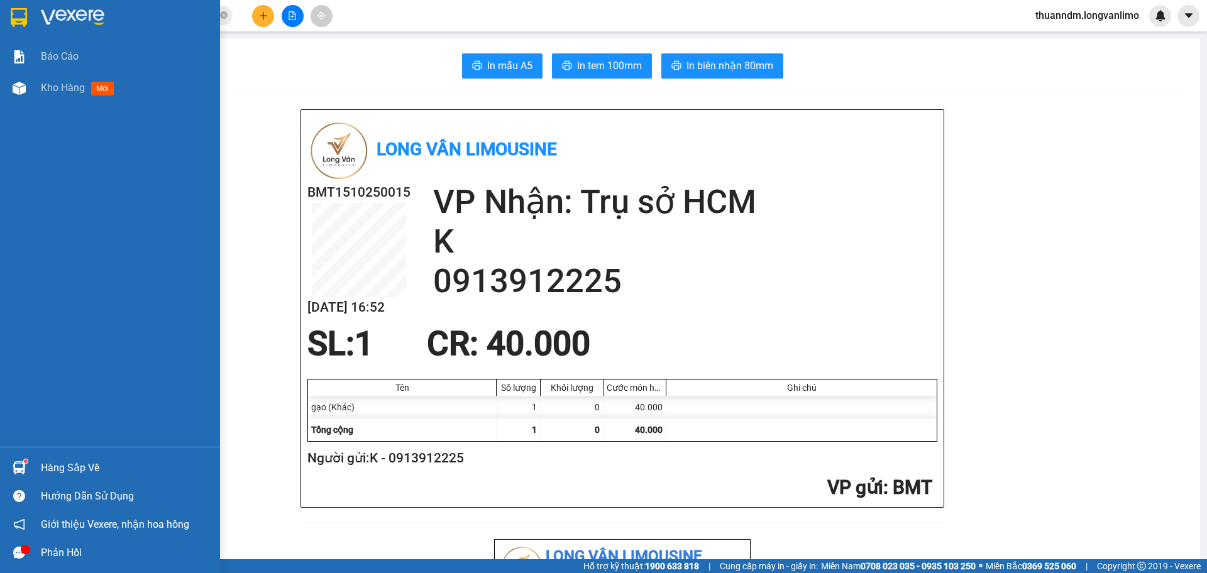
click at [18, 19] on img at bounding box center [19, 17] width 16 height 19
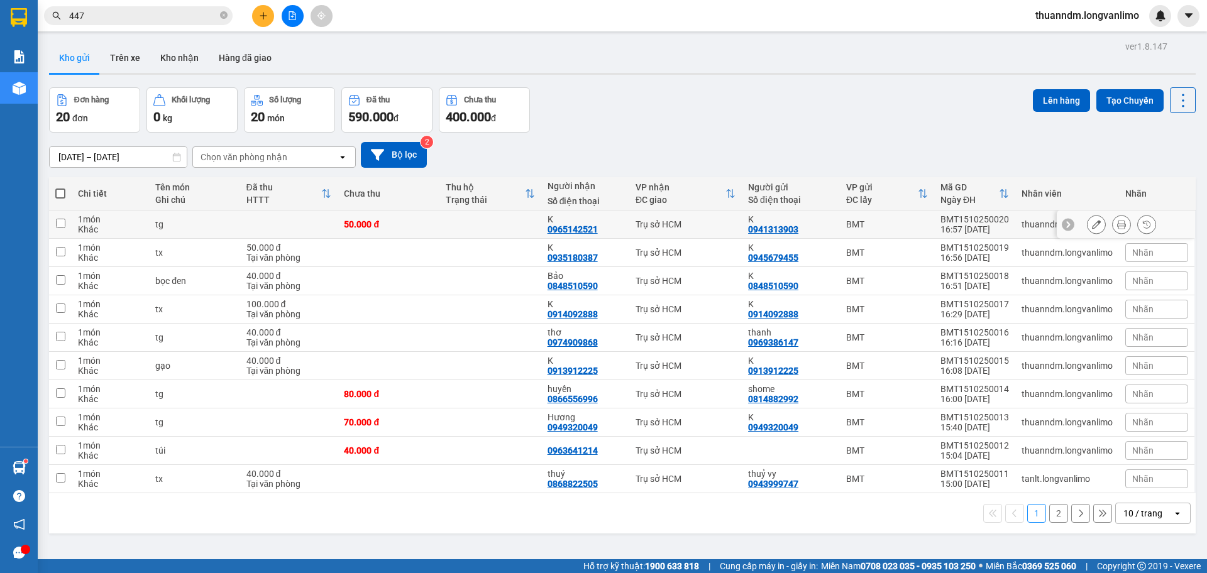
click at [383, 216] on td "50.000 đ" at bounding box center [389, 225] width 102 height 28
checkbox input "true"
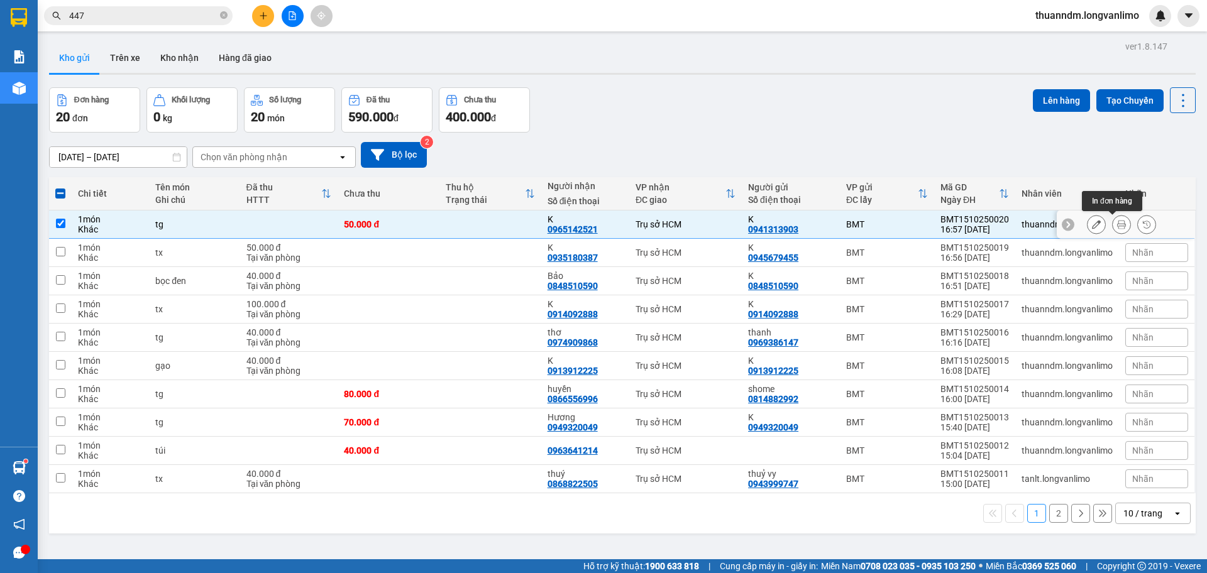
click at [1117, 226] on icon at bounding box center [1121, 224] width 9 height 9
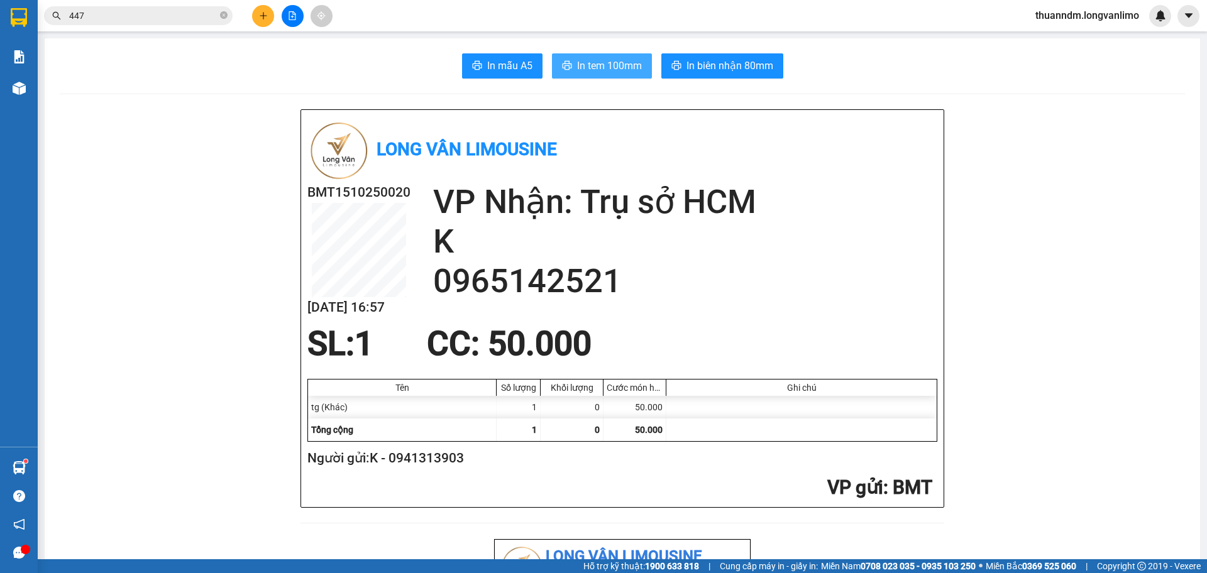
click at [605, 73] on span "In tem 100mm" at bounding box center [609, 66] width 65 height 16
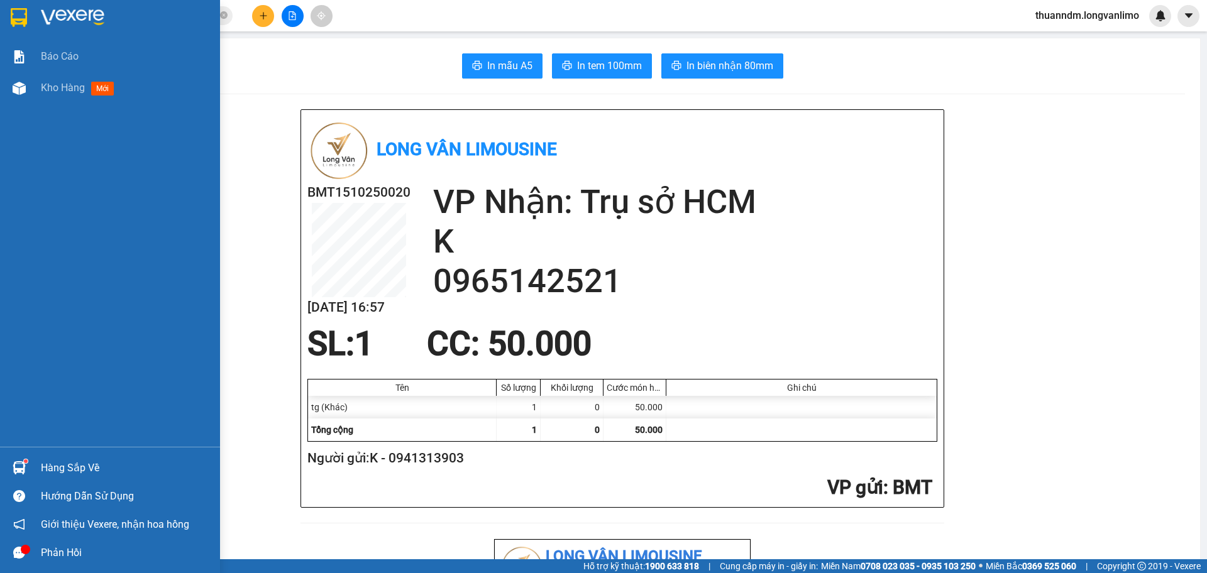
click at [8, 10] on div at bounding box center [19, 17] width 22 height 22
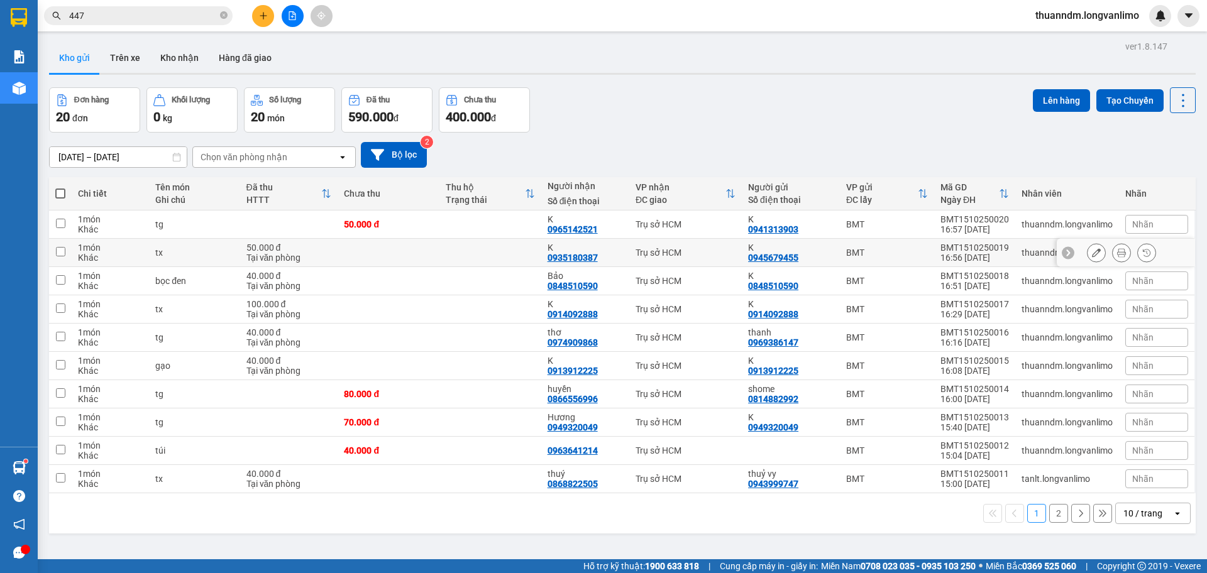
click at [574, 255] on div "0935180387" at bounding box center [573, 258] width 50 height 10
click at [830, 258] on td "K 0945679455" at bounding box center [791, 253] width 98 height 28
checkbox input "true"
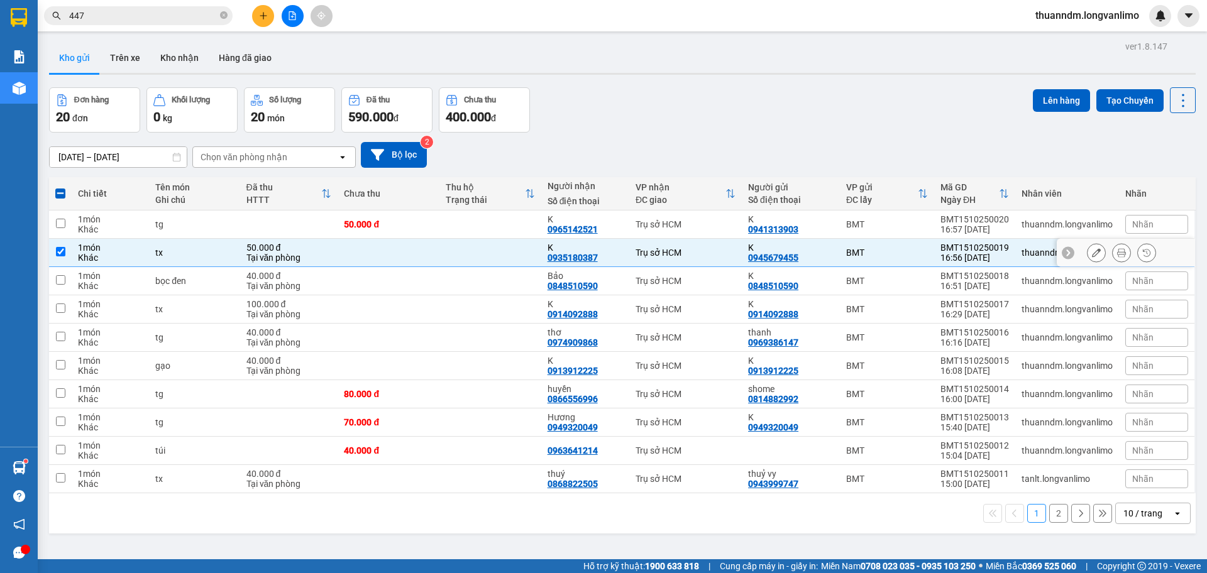
click at [1117, 253] on icon at bounding box center [1121, 252] width 9 height 9
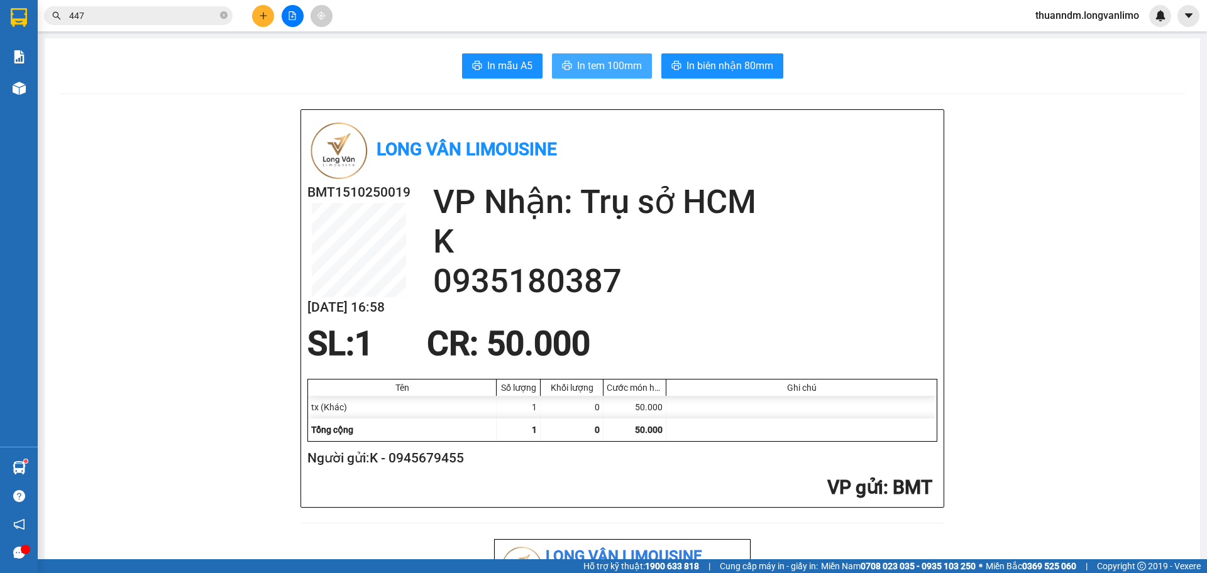
click at [598, 62] on span "In tem 100mm" at bounding box center [609, 66] width 65 height 16
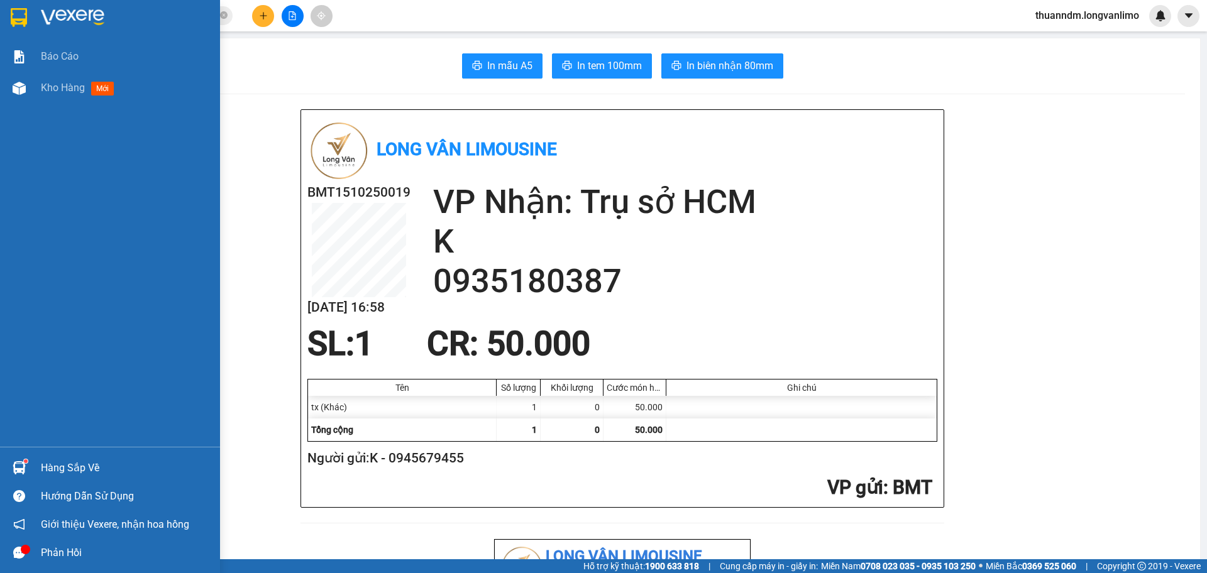
click at [16, 14] on img at bounding box center [19, 17] width 16 height 19
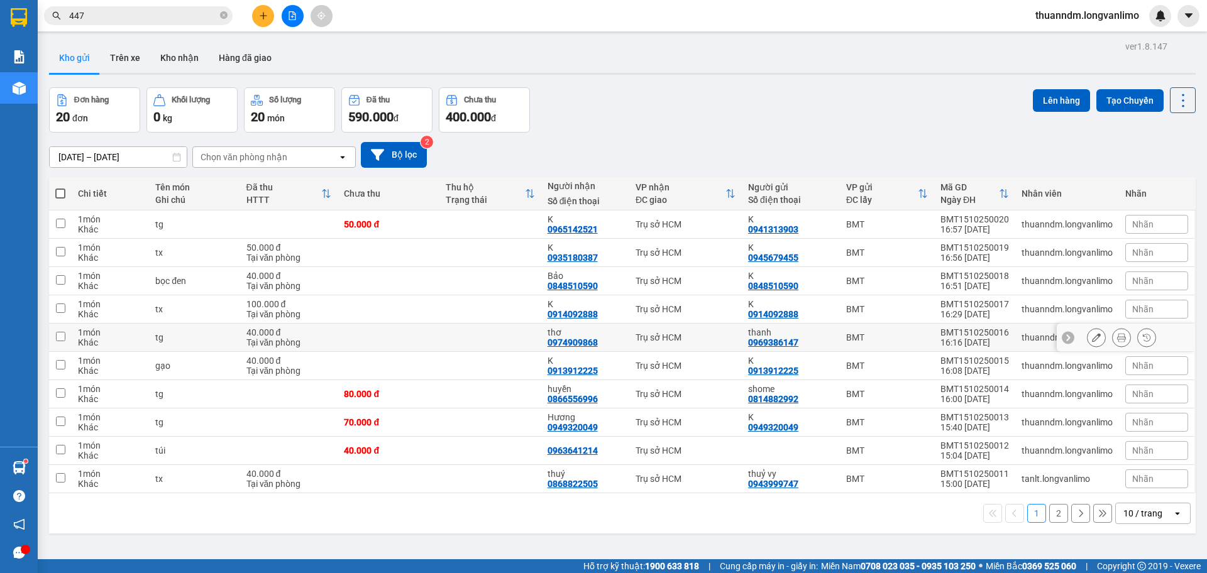
click at [602, 341] on div "thơ 0974909868" at bounding box center [585, 337] width 75 height 20
checkbox input "true"
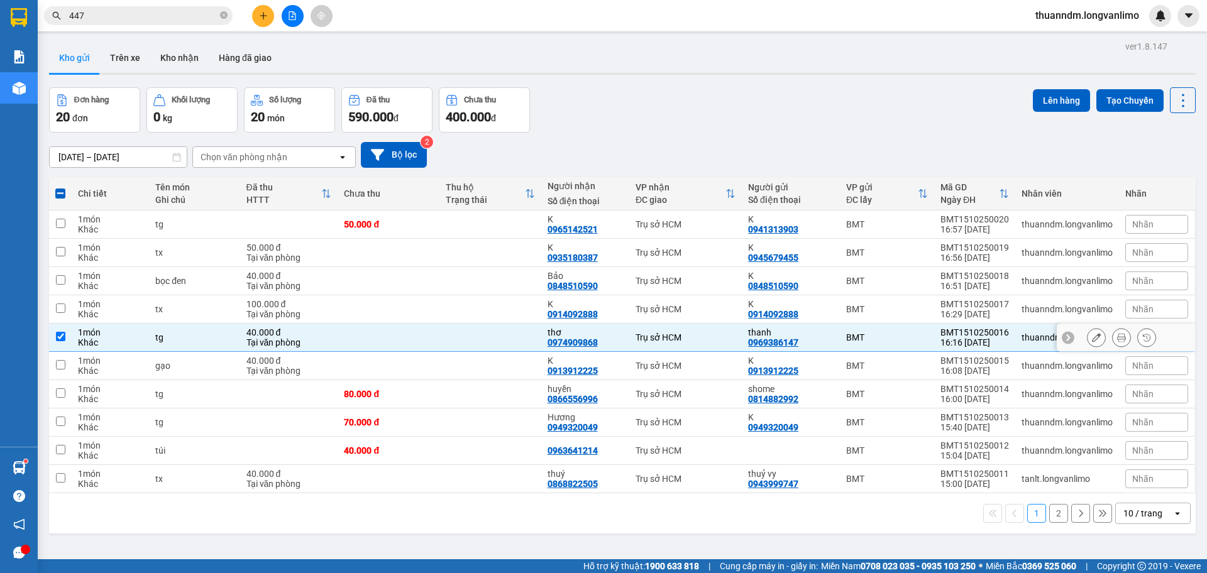
click at [1117, 341] on icon at bounding box center [1121, 337] width 9 height 9
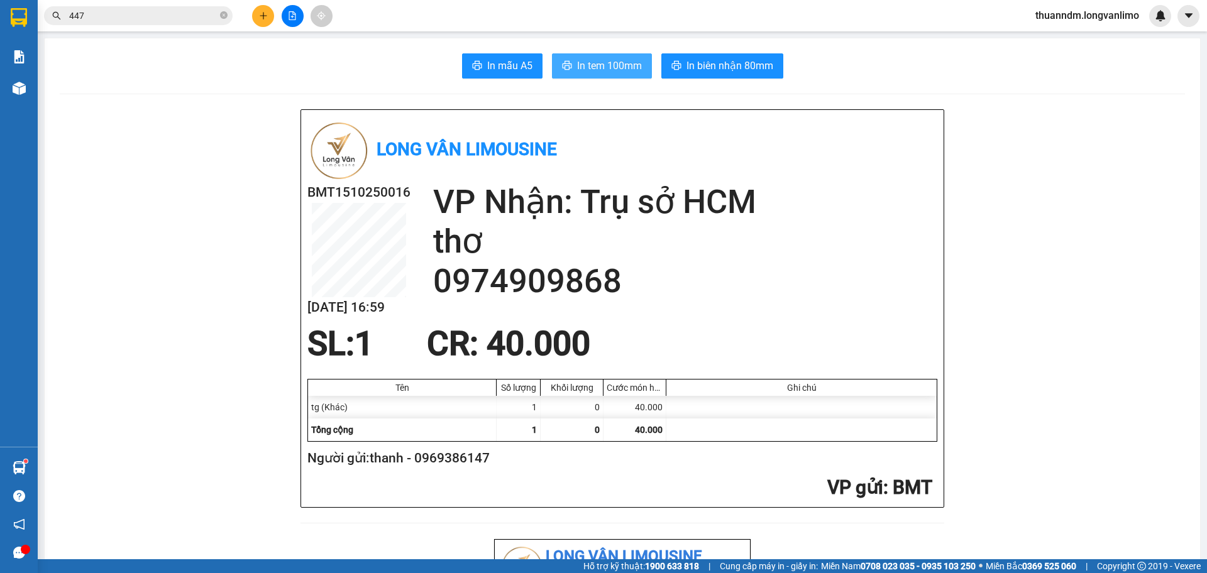
click at [619, 66] on span "In tem 100mm" at bounding box center [609, 66] width 65 height 16
click at [146, 19] on input "447" at bounding box center [143, 16] width 148 height 14
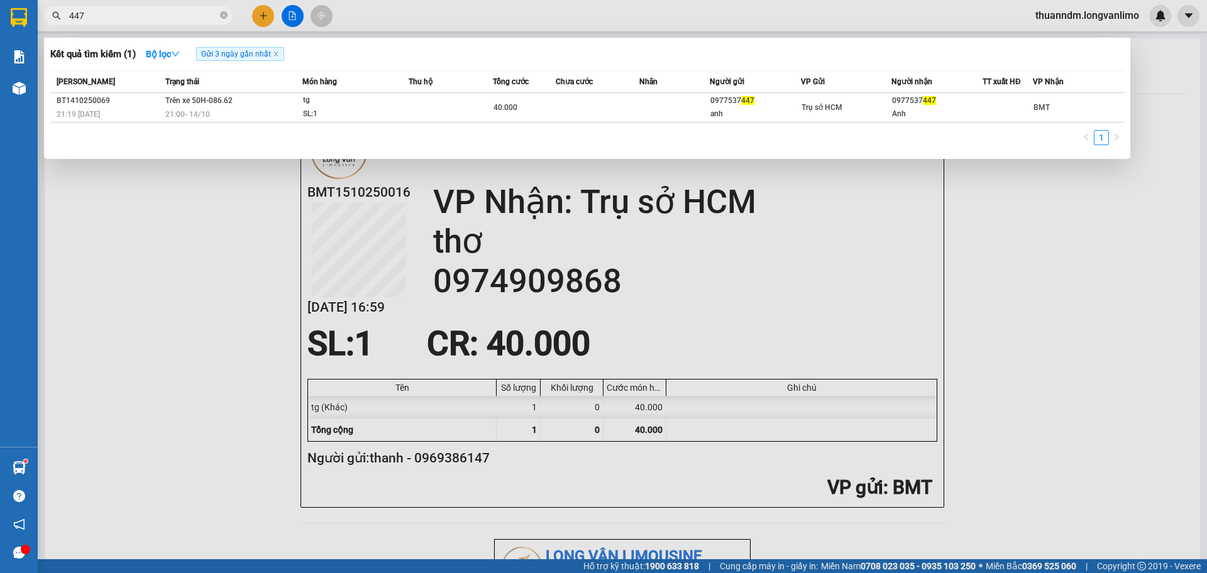
click at [146, 19] on input "447" at bounding box center [143, 16] width 148 height 14
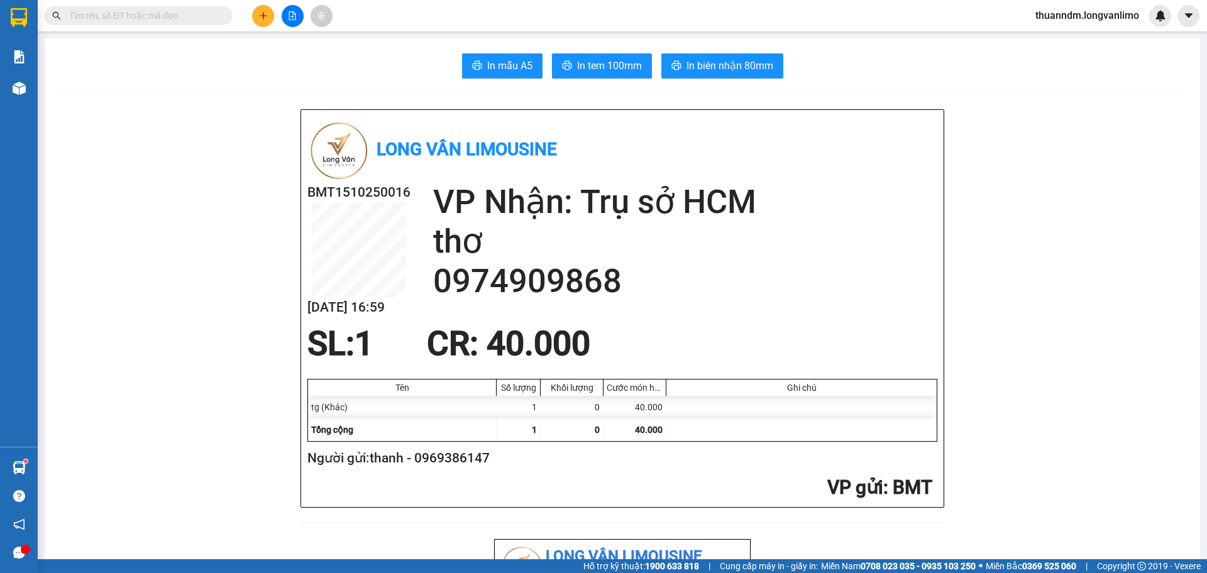
click at [163, 13] on input "text" at bounding box center [143, 16] width 148 height 14
click at [162, 19] on input "text" at bounding box center [143, 16] width 148 height 14
click at [210, 18] on input "text" at bounding box center [143, 16] width 148 height 14
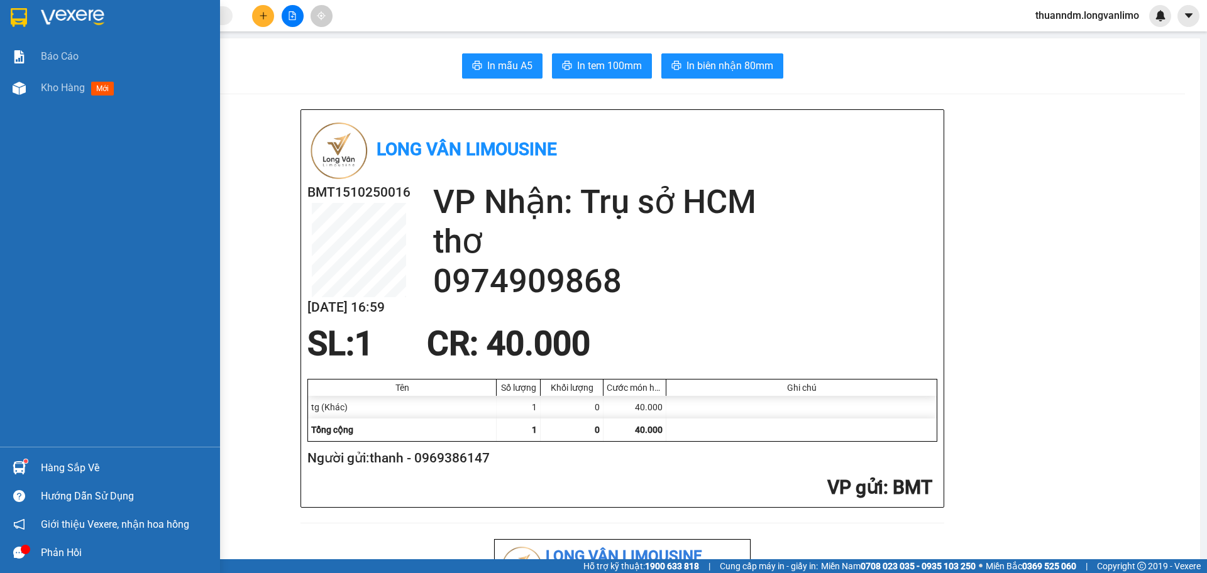
click at [14, 15] on img at bounding box center [19, 17] width 16 height 19
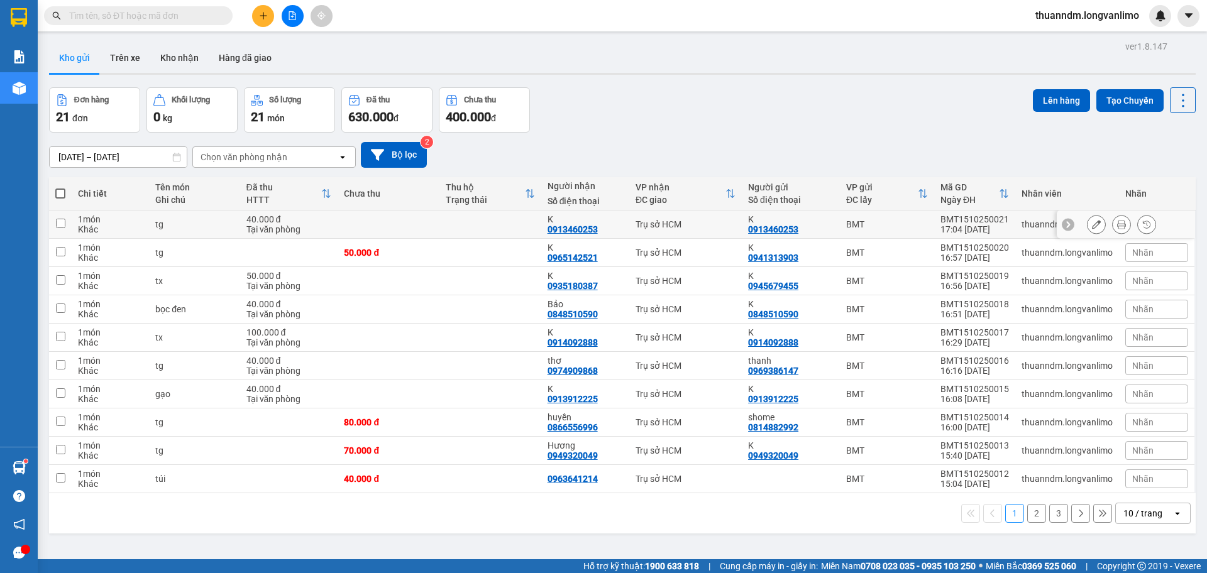
click at [459, 226] on td at bounding box center [490, 225] width 102 height 28
checkbox input "true"
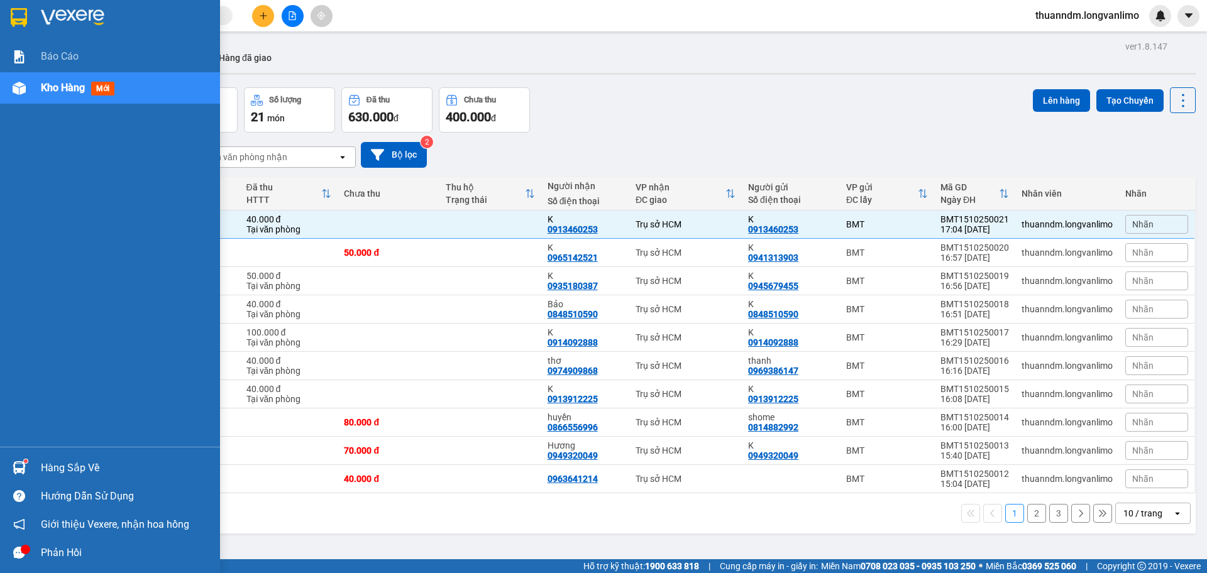
click at [24, 21] on img at bounding box center [19, 17] width 16 height 19
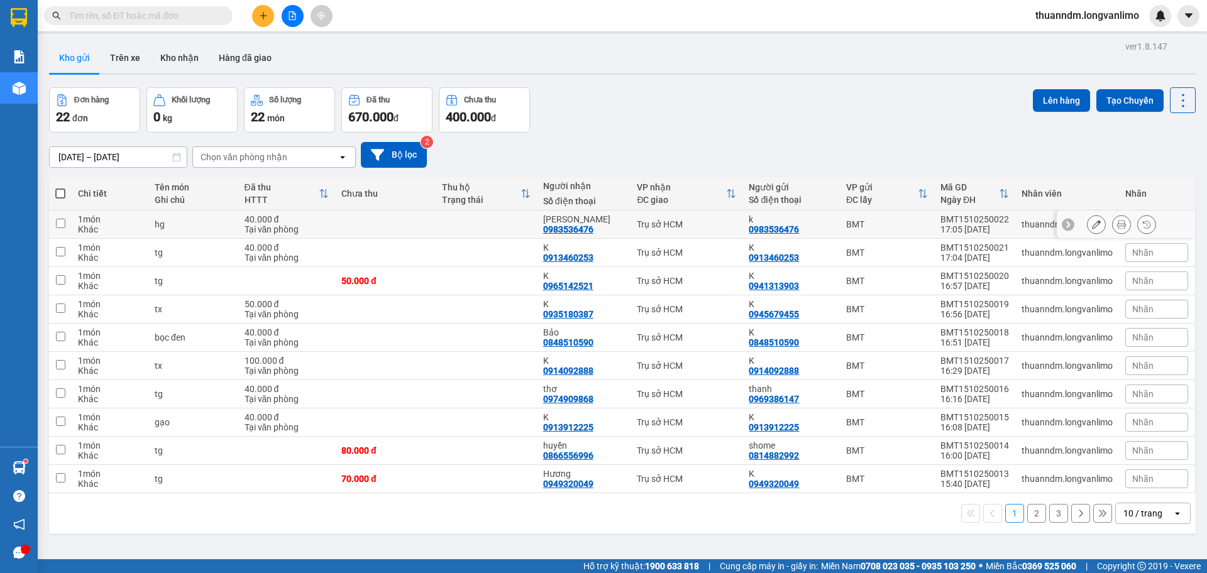
click at [431, 231] on td at bounding box center [385, 225] width 101 height 28
checkbox input "true"
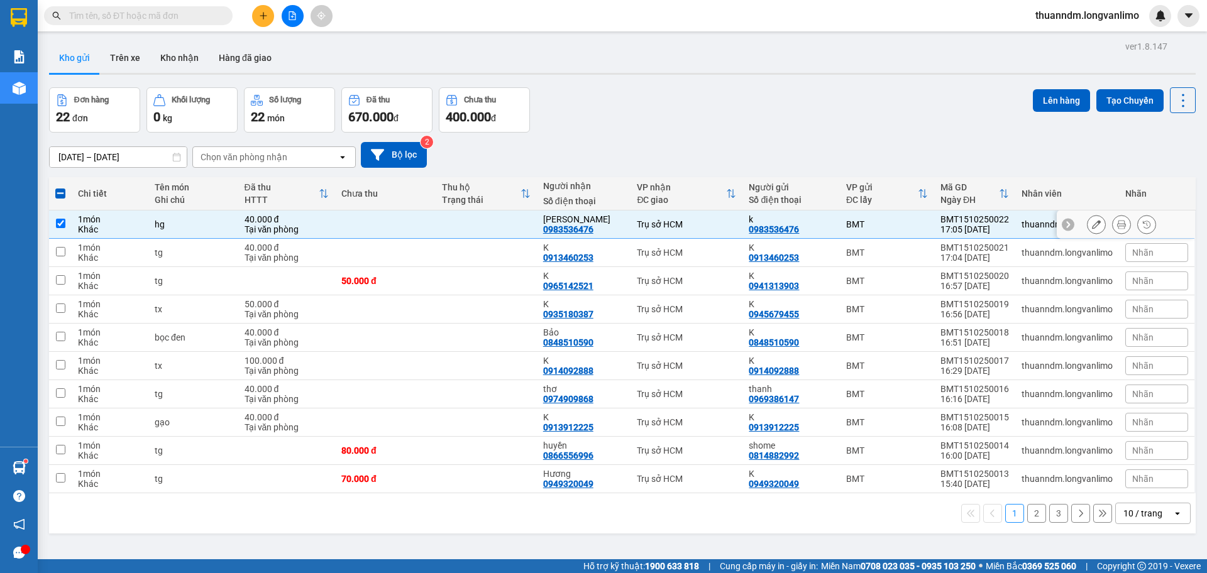
click at [1117, 220] on icon at bounding box center [1121, 224] width 9 height 9
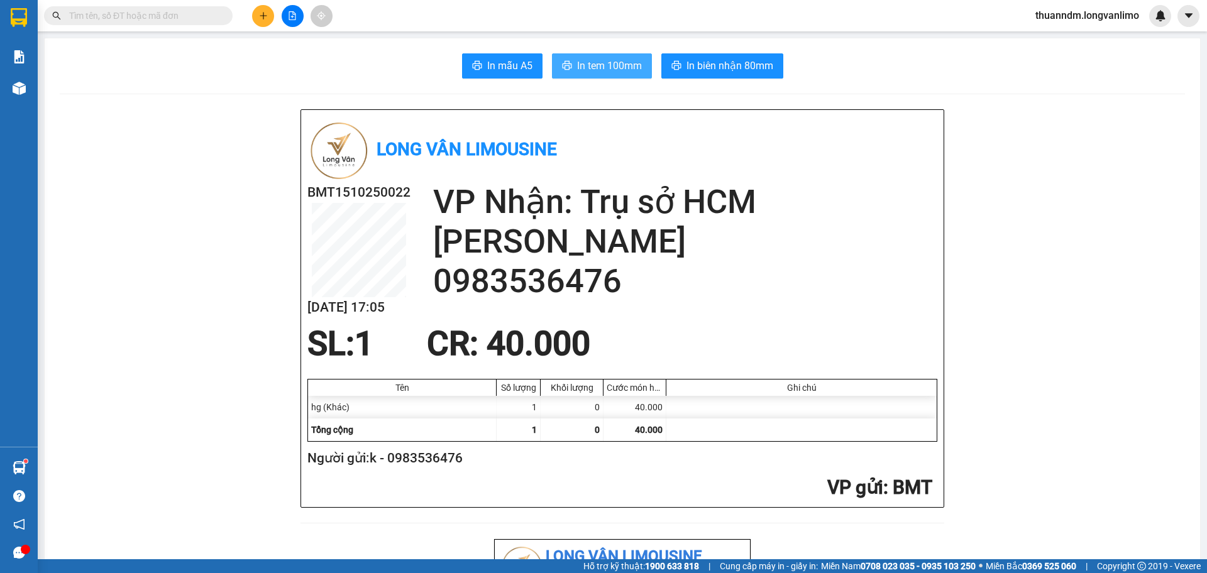
click at [577, 67] on span "In tem 100mm" at bounding box center [609, 66] width 65 height 16
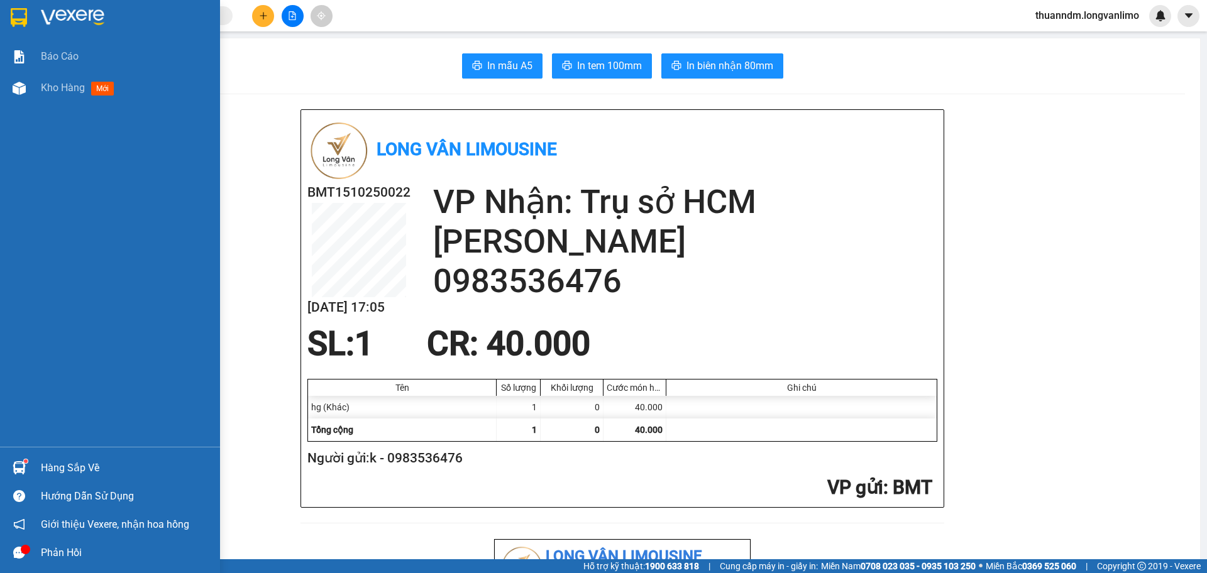
click at [21, 15] on img at bounding box center [19, 17] width 16 height 19
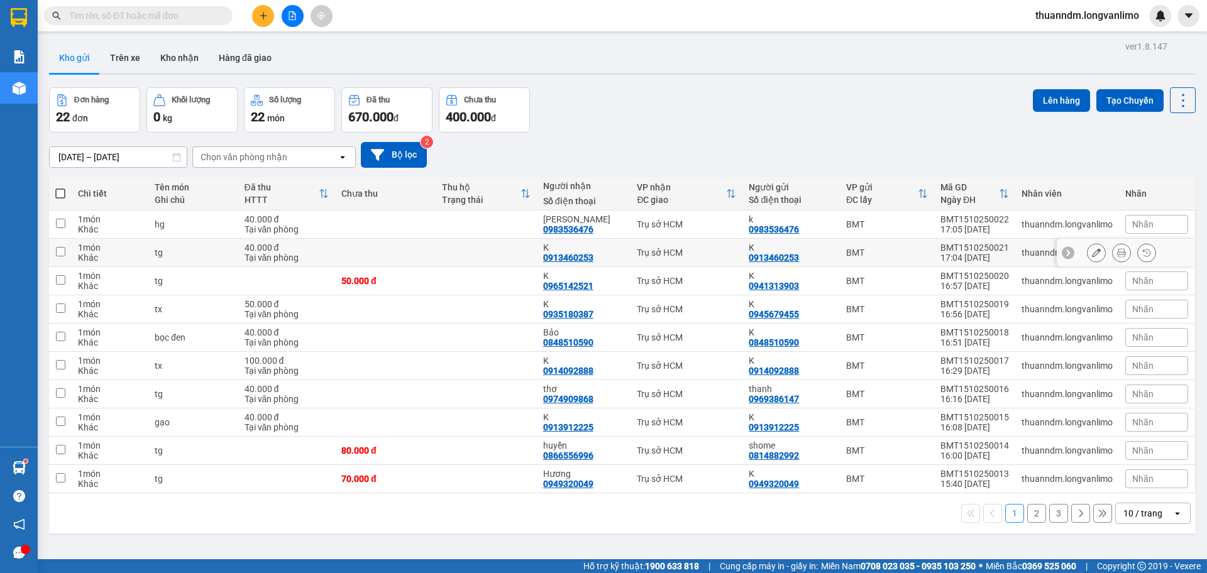
click at [482, 250] on td at bounding box center [486, 253] width 101 height 28
checkbox input "true"
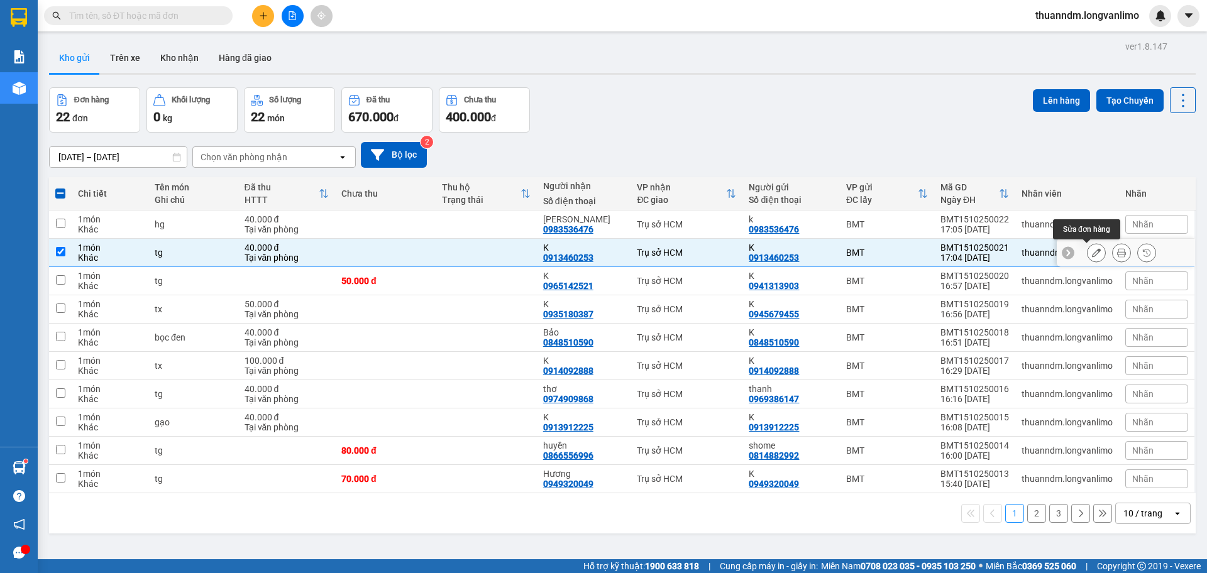
click at [1117, 251] on icon at bounding box center [1121, 252] width 9 height 9
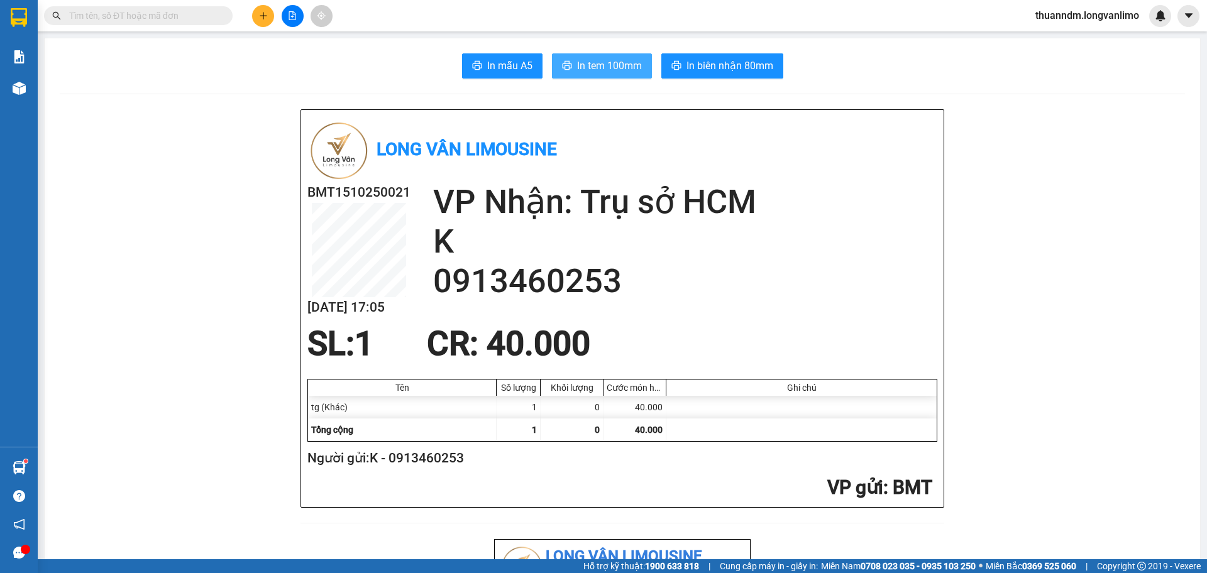
click at [622, 57] on button "In tem 100mm" at bounding box center [602, 65] width 100 height 25
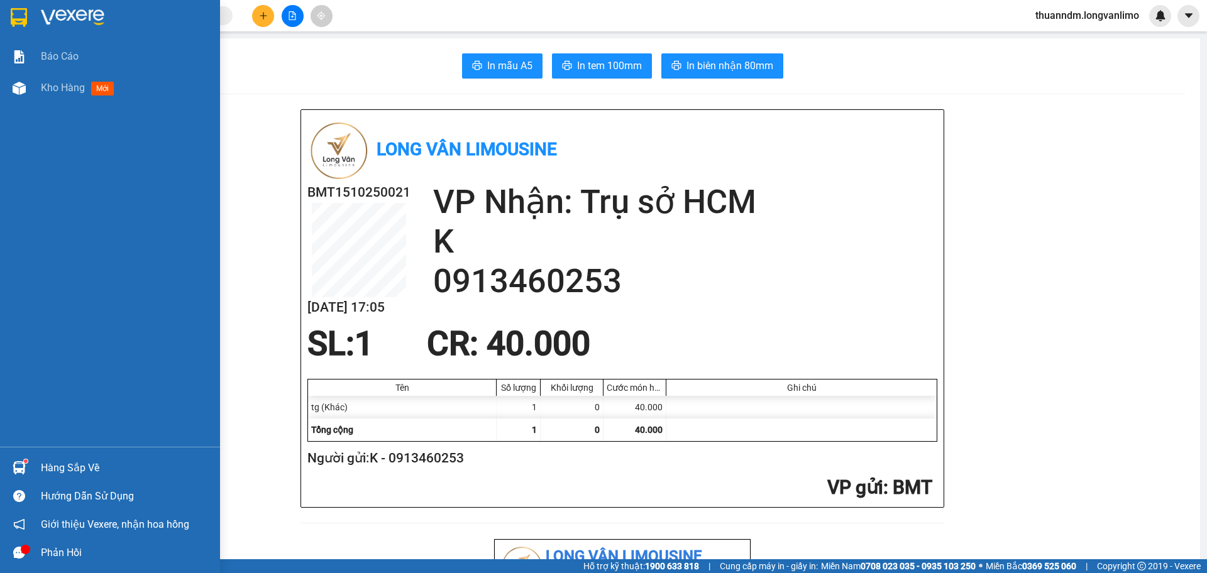
click at [13, 8] on img at bounding box center [19, 17] width 16 height 19
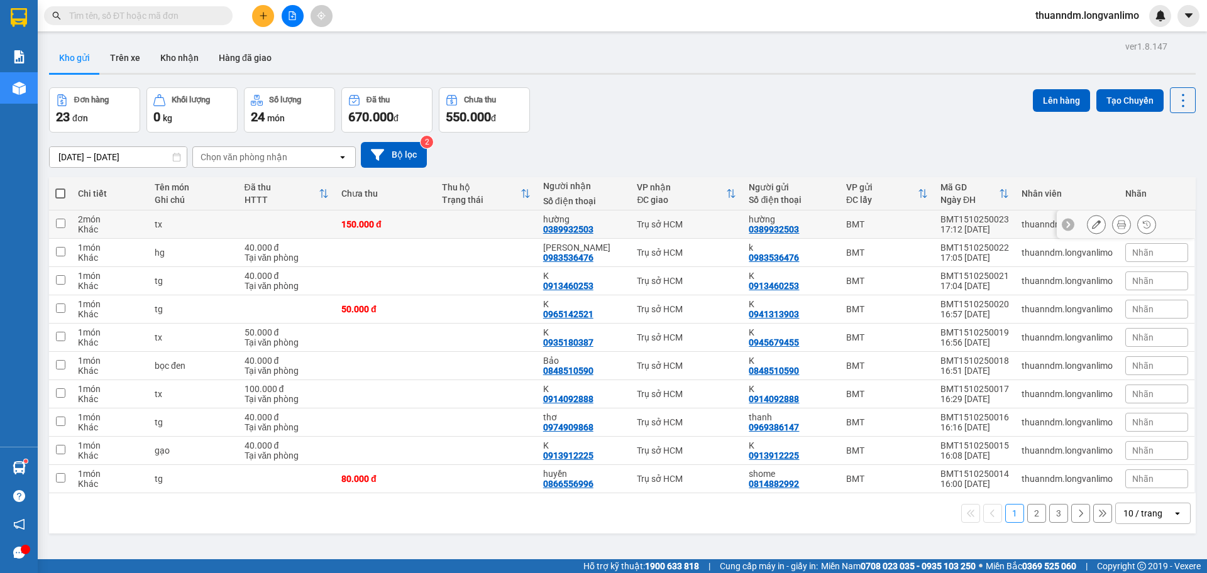
click at [324, 226] on td at bounding box center [286, 225] width 97 height 28
checkbox input "true"
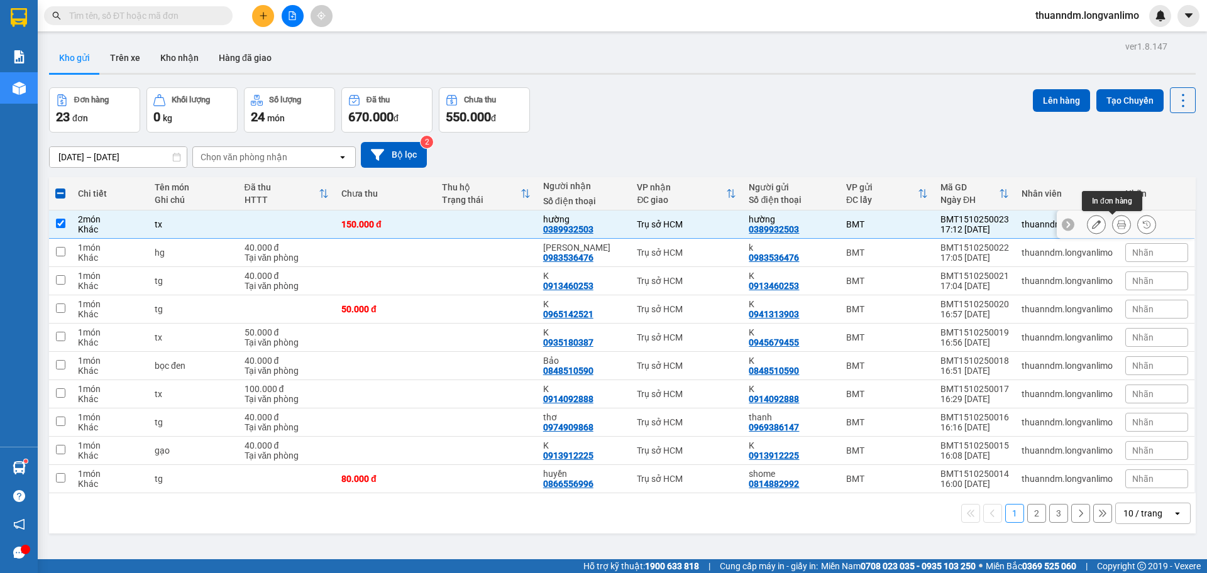
click at [1117, 221] on icon at bounding box center [1121, 224] width 9 height 9
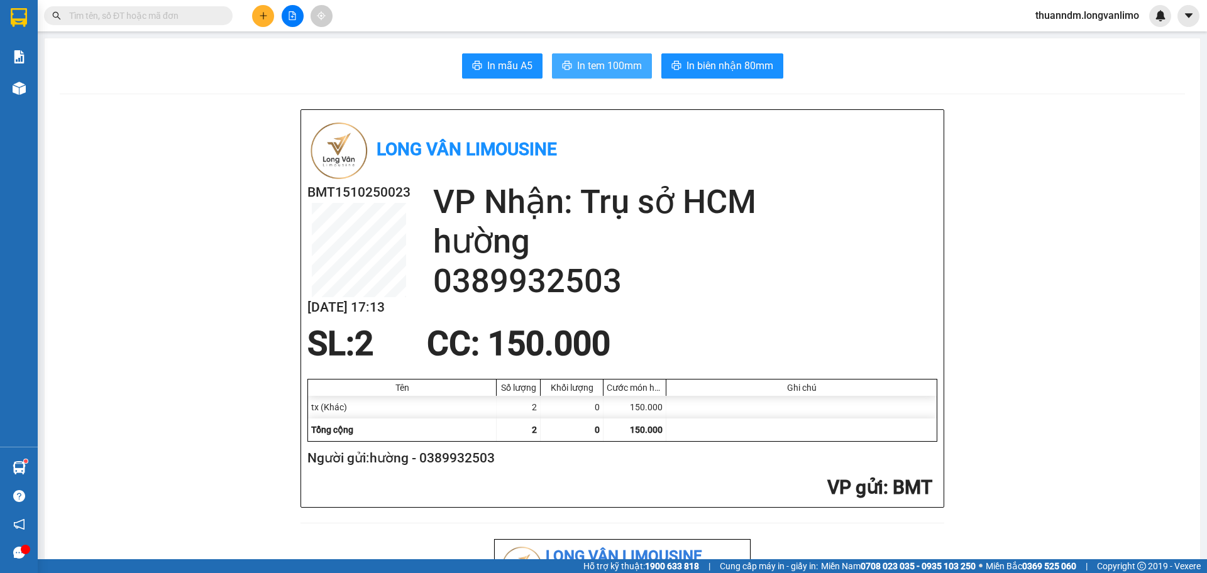
click at [638, 66] on button "In tem 100mm" at bounding box center [602, 65] width 100 height 25
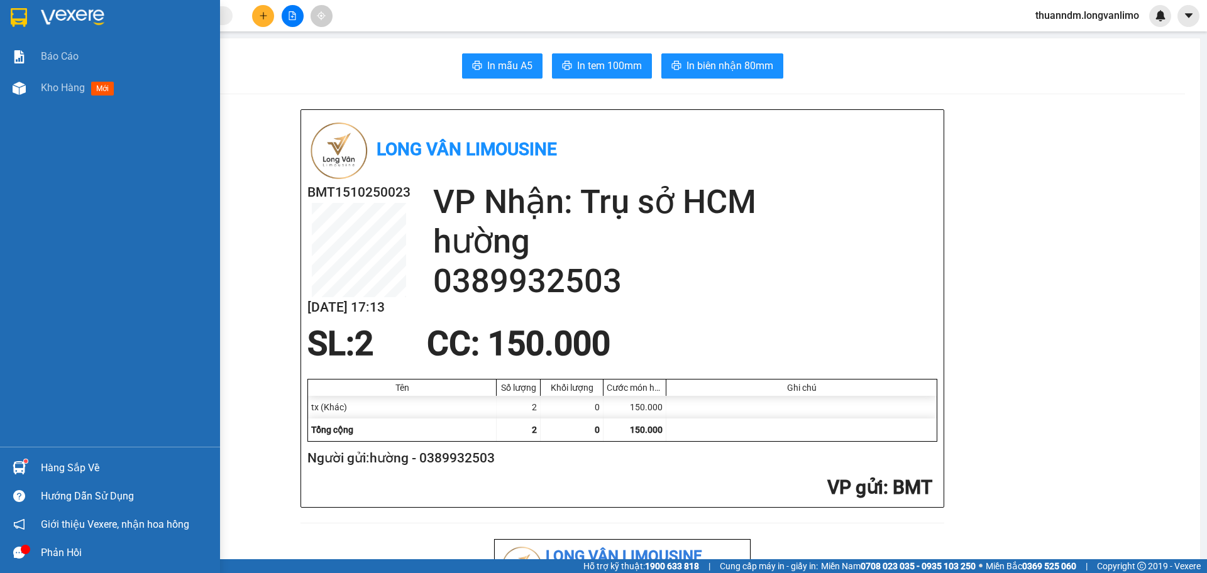
click at [23, 11] on img at bounding box center [19, 17] width 16 height 19
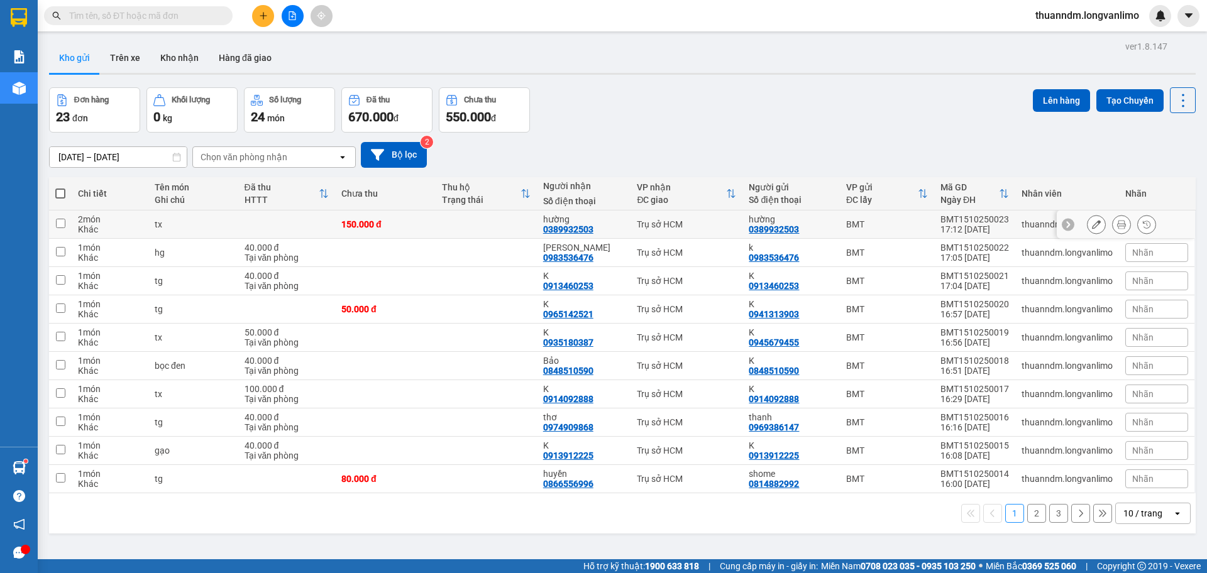
click at [485, 226] on td at bounding box center [486, 225] width 101 height 28
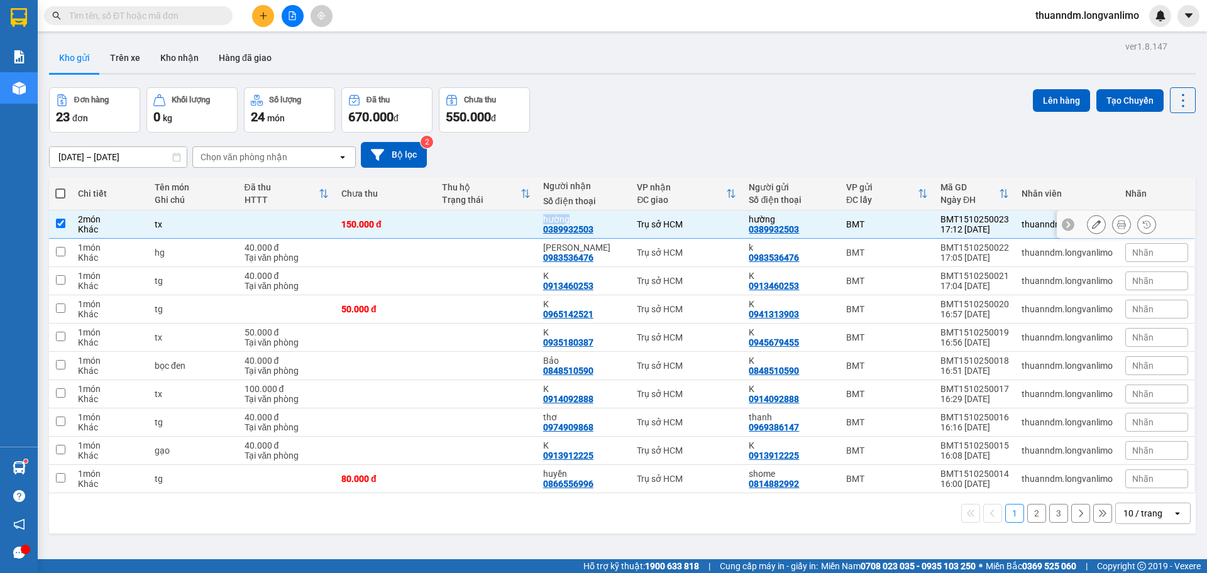
click at [485, 224] on td at bounding box center [486, 225] width 101 height 28
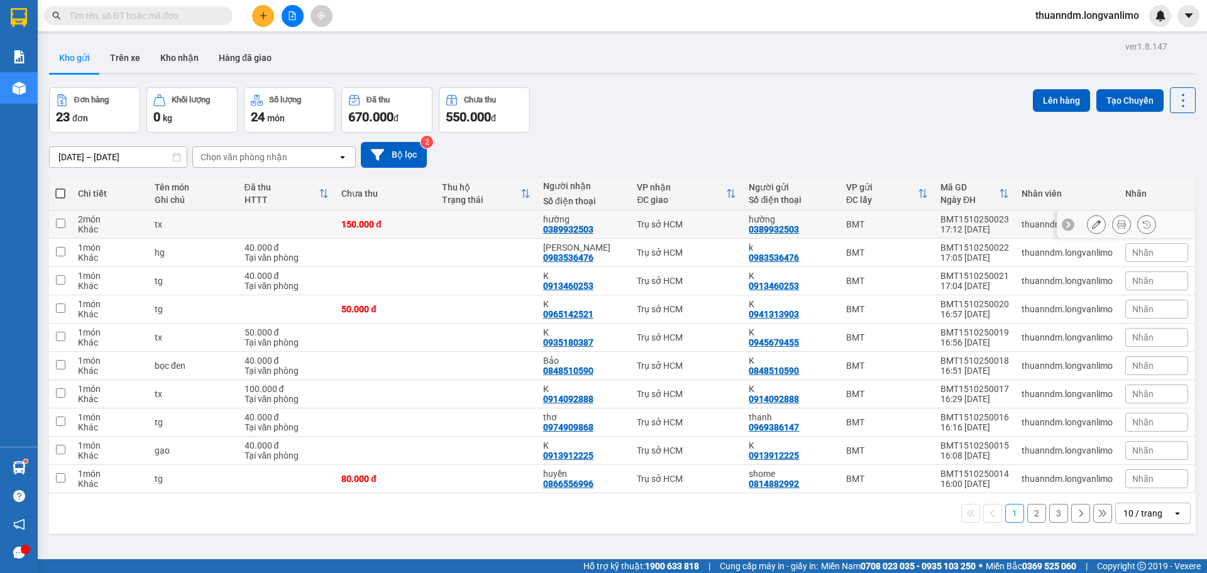
click at [480, 227] on td at bounding box center [486, 225] width 101 height 28
checkbox input "true"
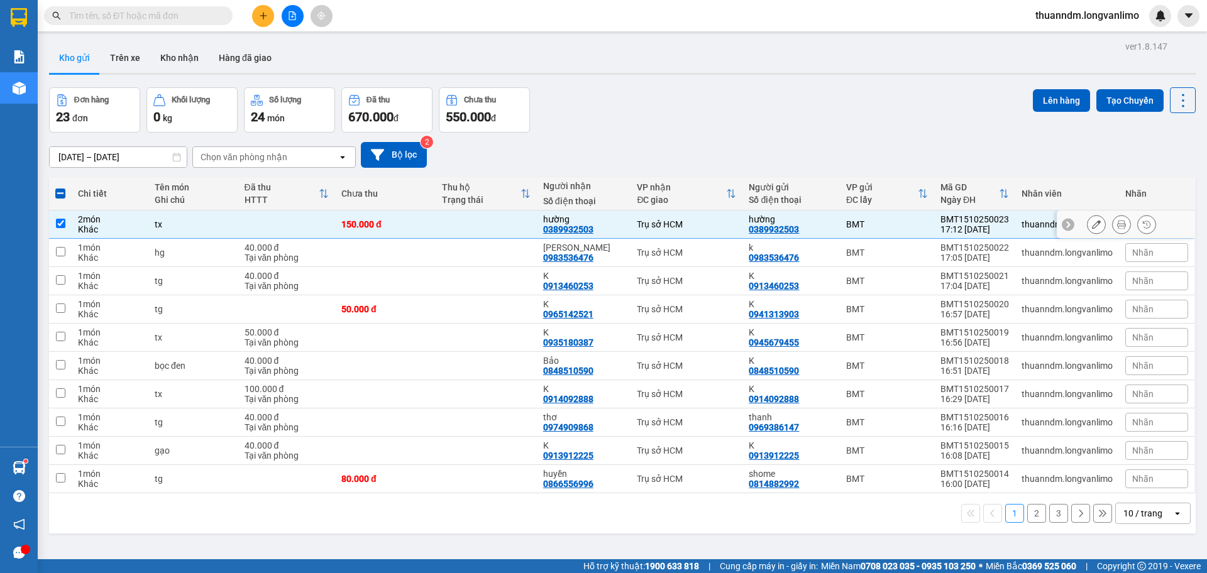
click at [1113, 222] on button at bounding box center [1122, 225] width 18 height 22
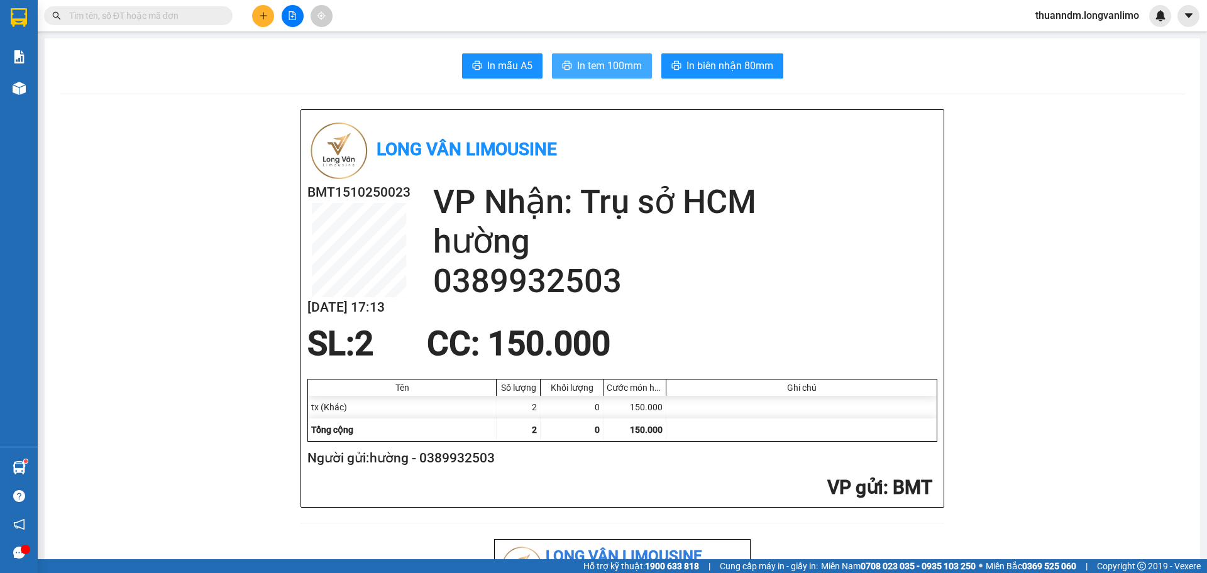
click at [625, 69] on span "In tem 100mm" at bounding box center [609, 66] width 65 height 16
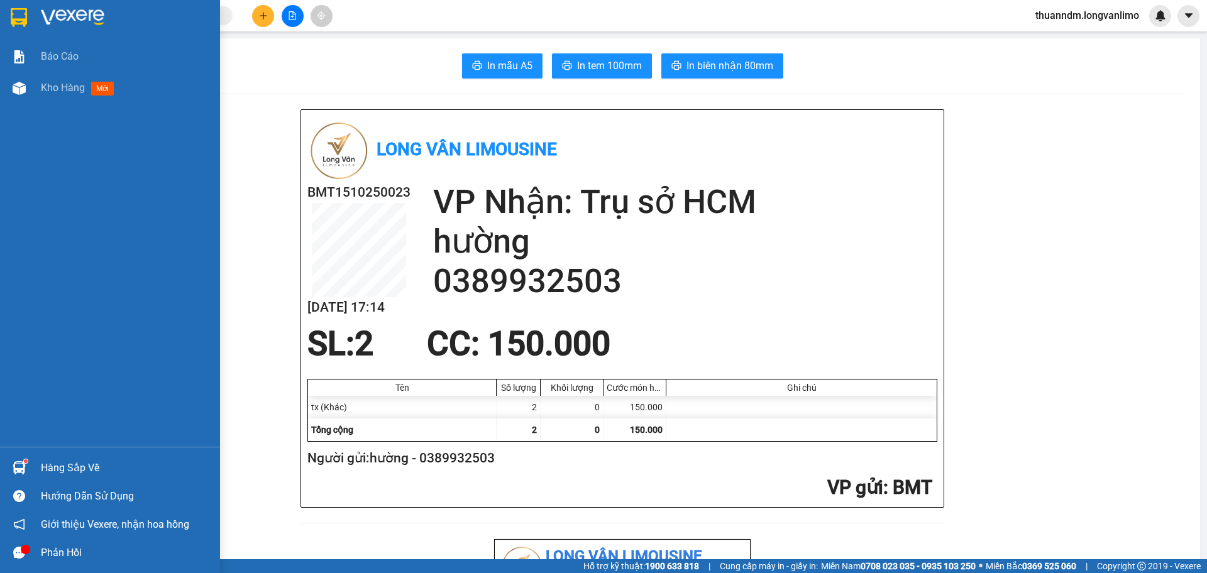
click at [16, 14] on img at bounding box center [19, 17] width 16 height 19
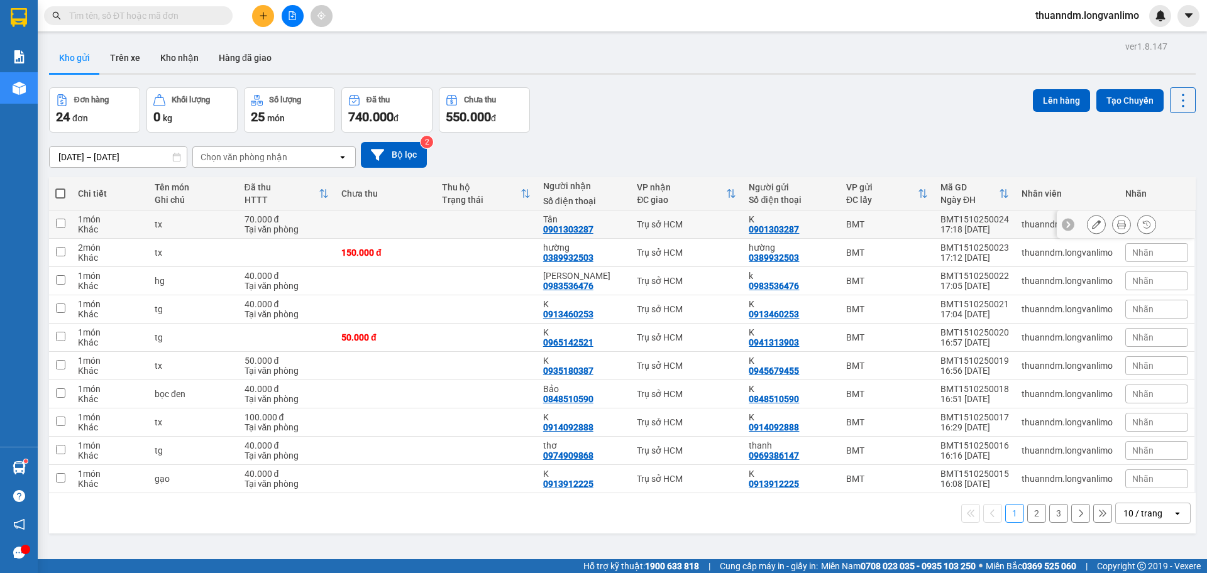
click at [373, 217] on td at bounding box center [385, 225] width 101 height 28
checkbox input "true"
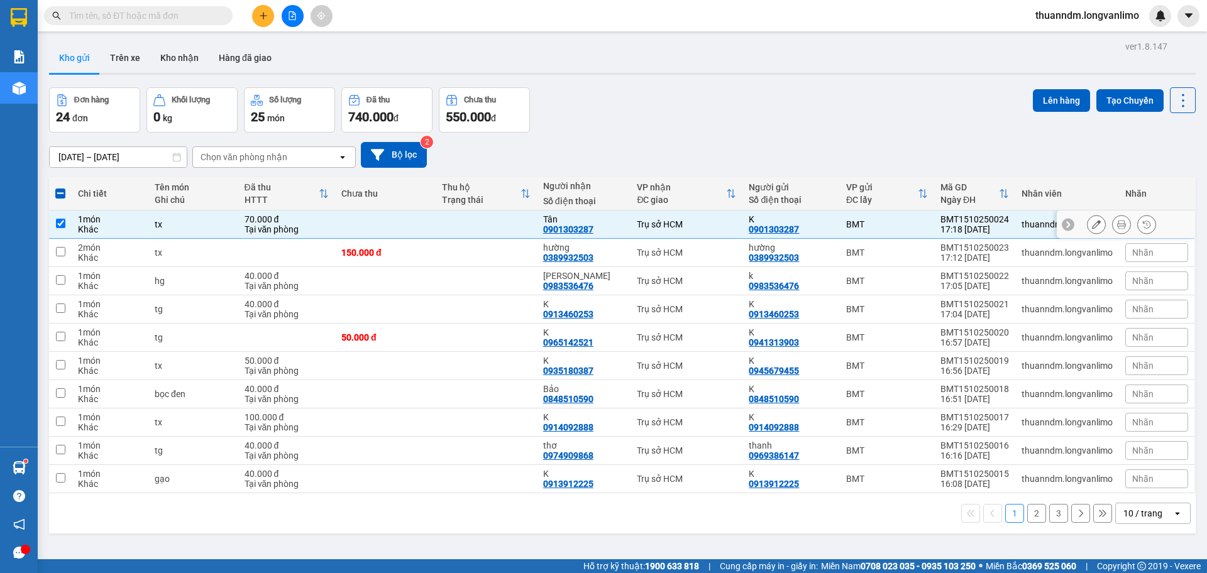
click at [1117, 226] on icon at bounding box center [1121, 224] width 9 height 9
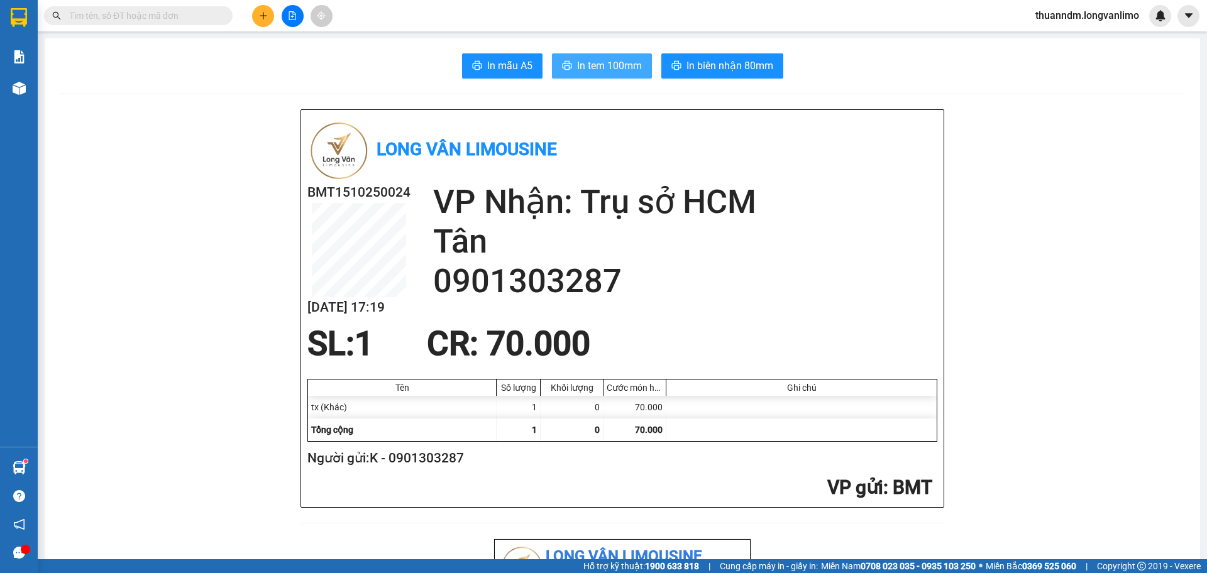
click at [603, 65] on span "In tem 100mm" at bounding box center [609, 66] width 65 height 16
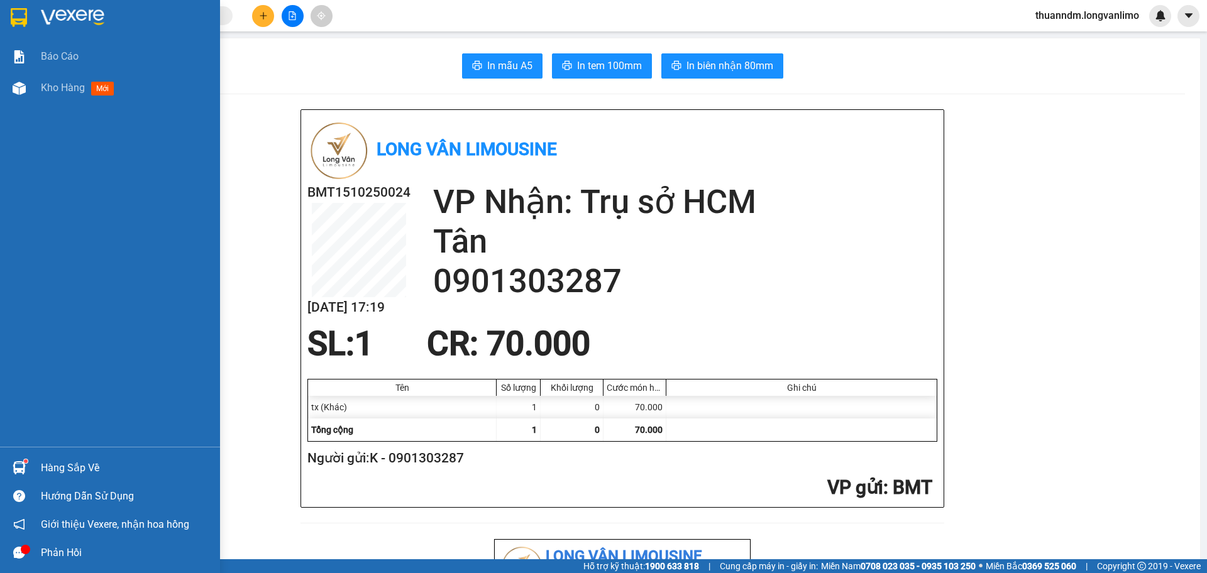
click at [14, 9] on img at bounding box center [19, 17] width 16 height 19
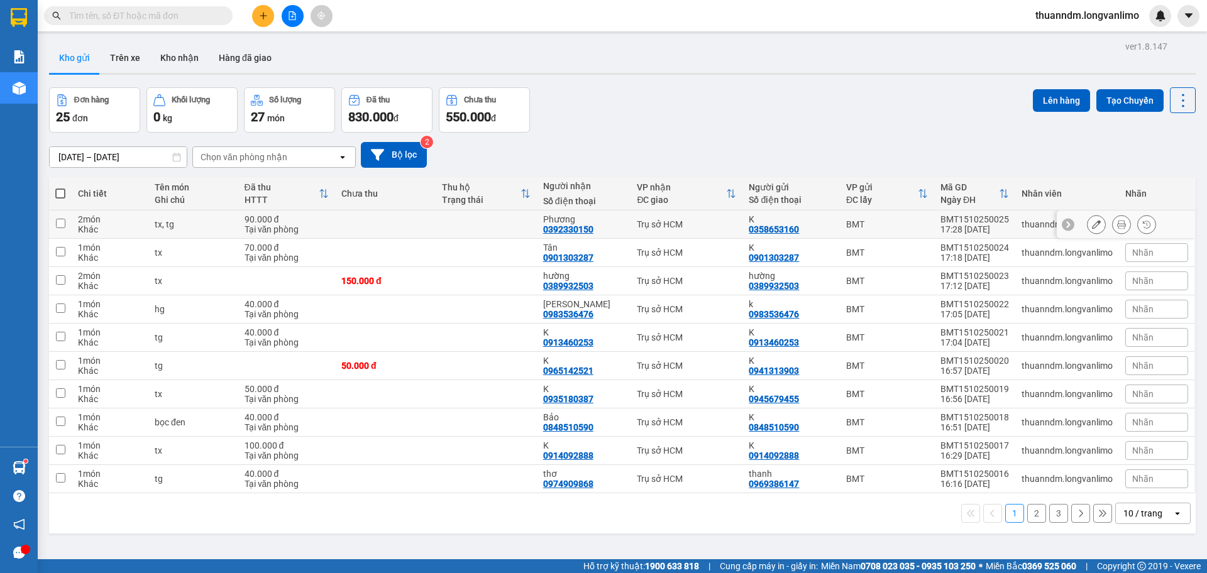
click at [424, 222] on td at bounding box center [385, 225] width 101 height 28
checkbox input "true"
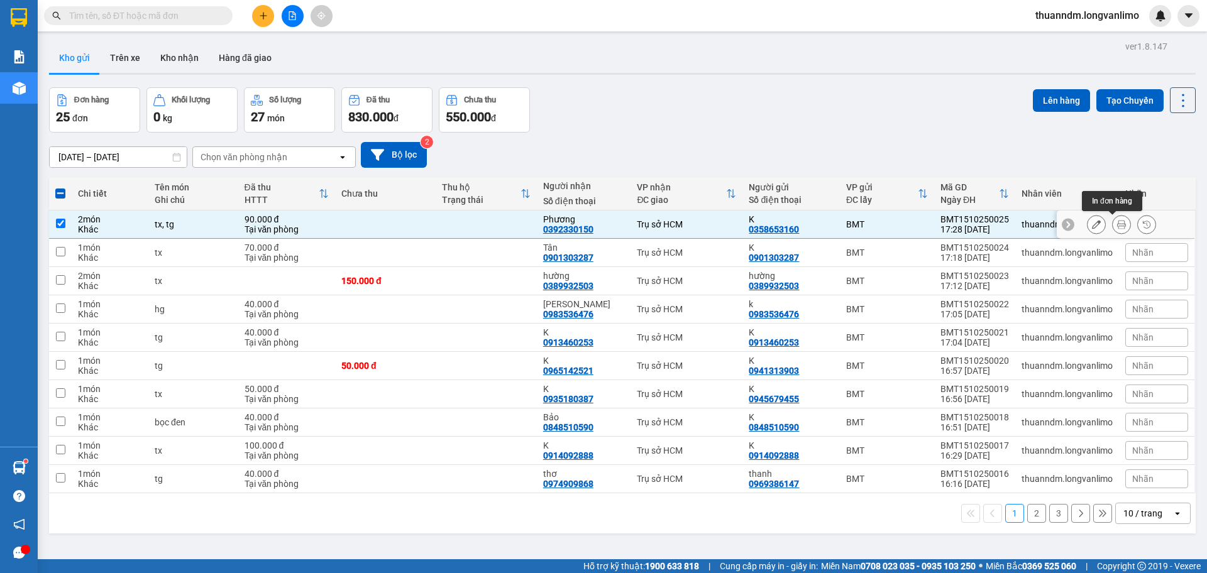
click at [1117, 222] on icon at bounding box center [1121, 224] width 9 height 9
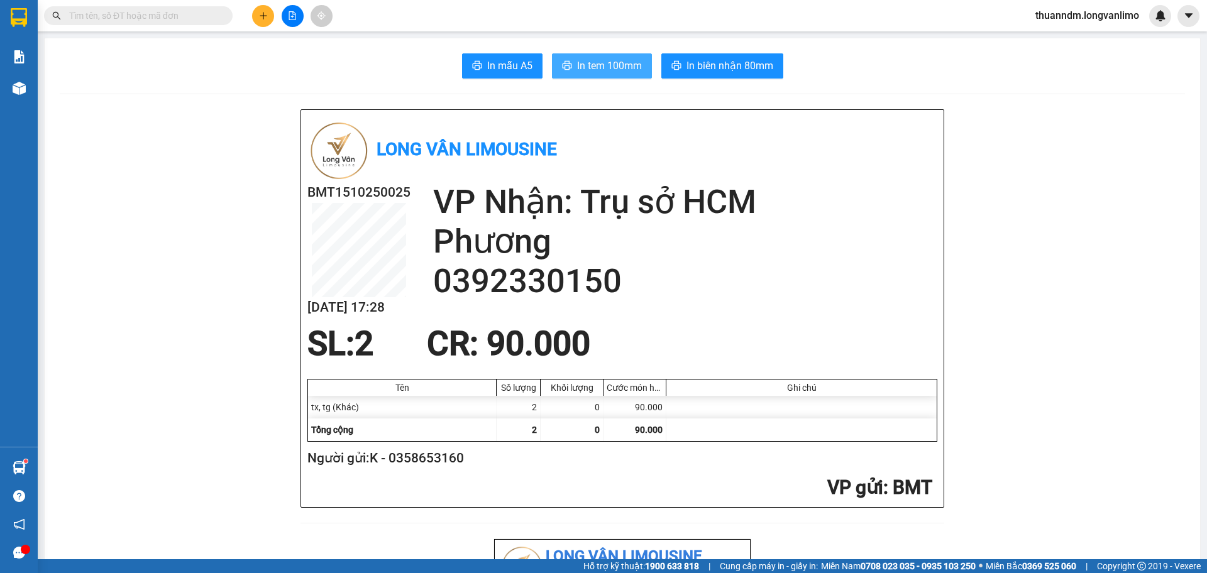
click at [607, 58] on span "In tem 100mm" at bounding box center [609, 66] width 65 height 16
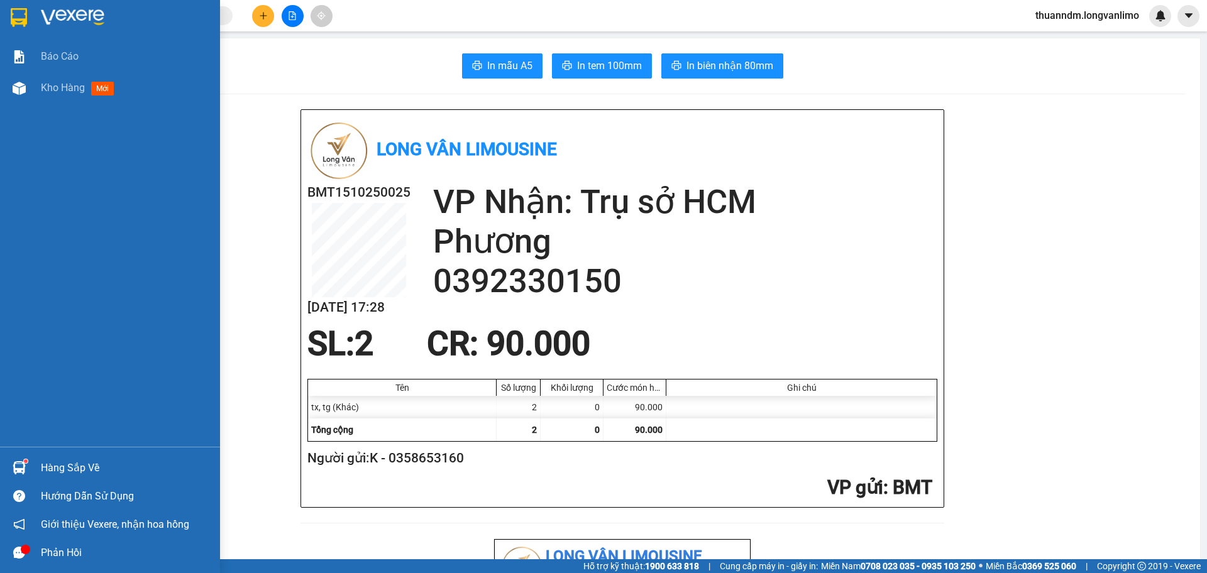
click at [8, 14] on div at bounding box center [19, 17] width 22 height 22
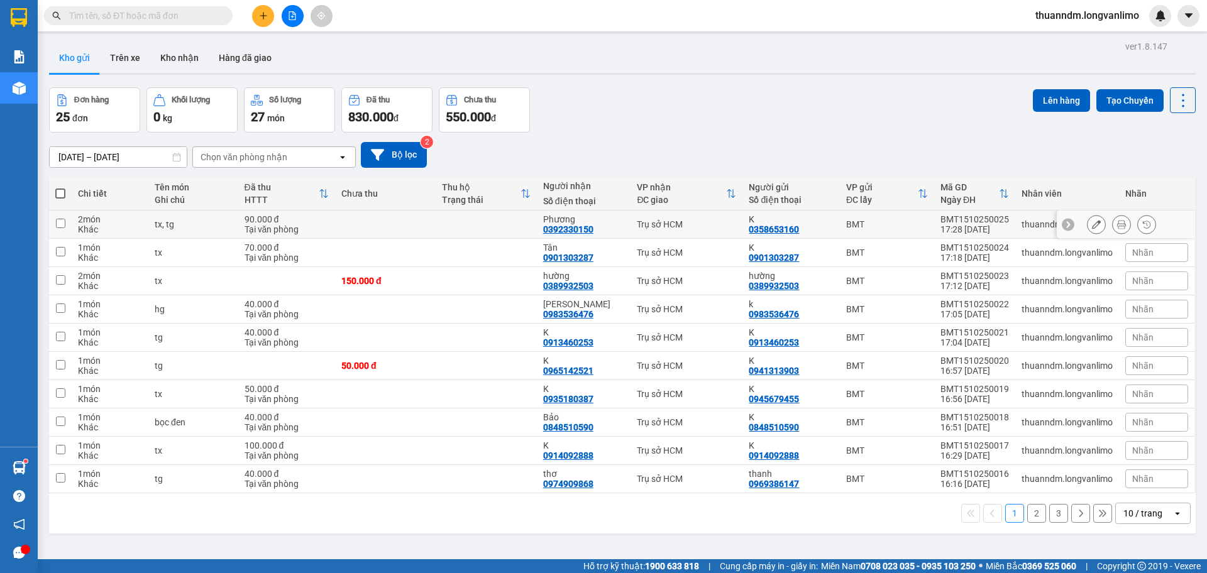
click at [342, 224] on td at bounding box center [385, 225] width 101 height 28
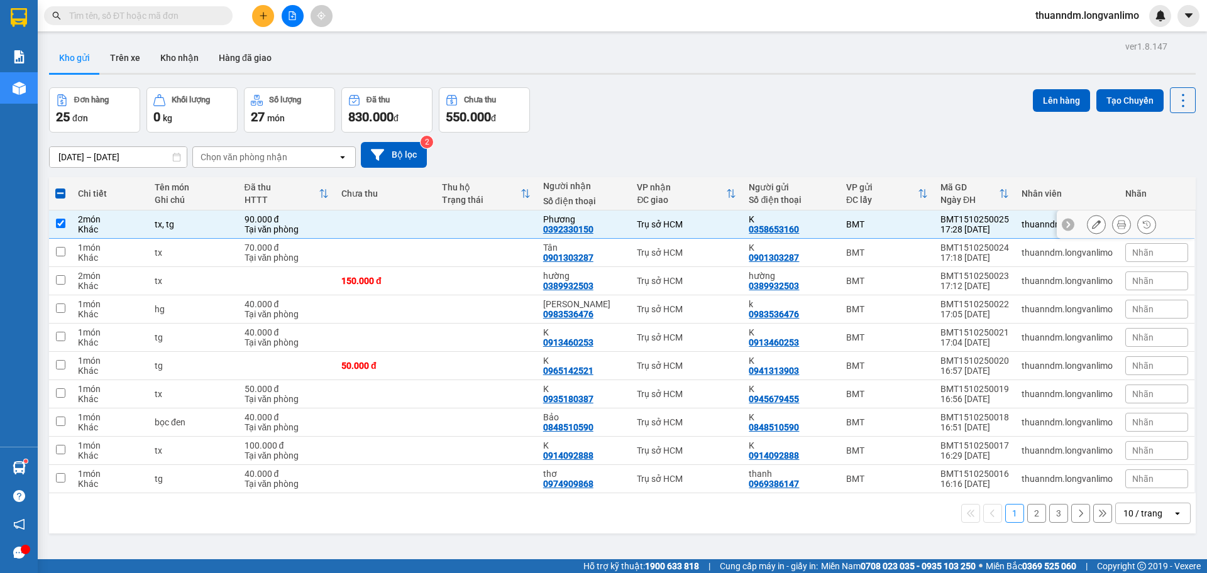
click at [336, 223] on td at bounding box center [385, 225] width 101 height 28
checkbox input "false"
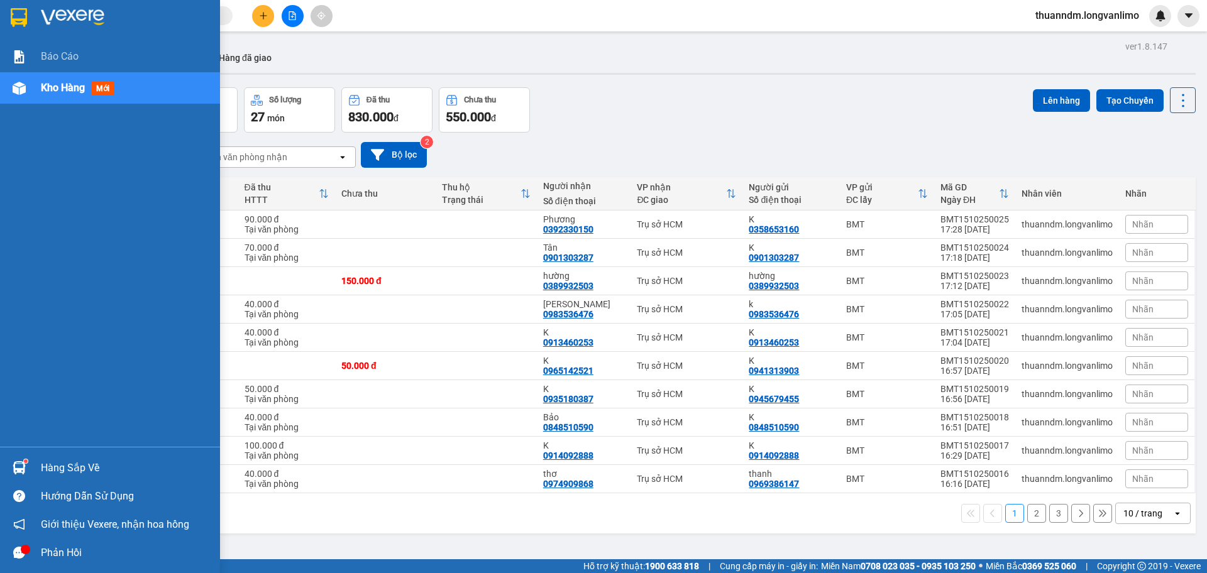
click at [19, 14] on img at bounding box center [19, 17] width 16 height 19
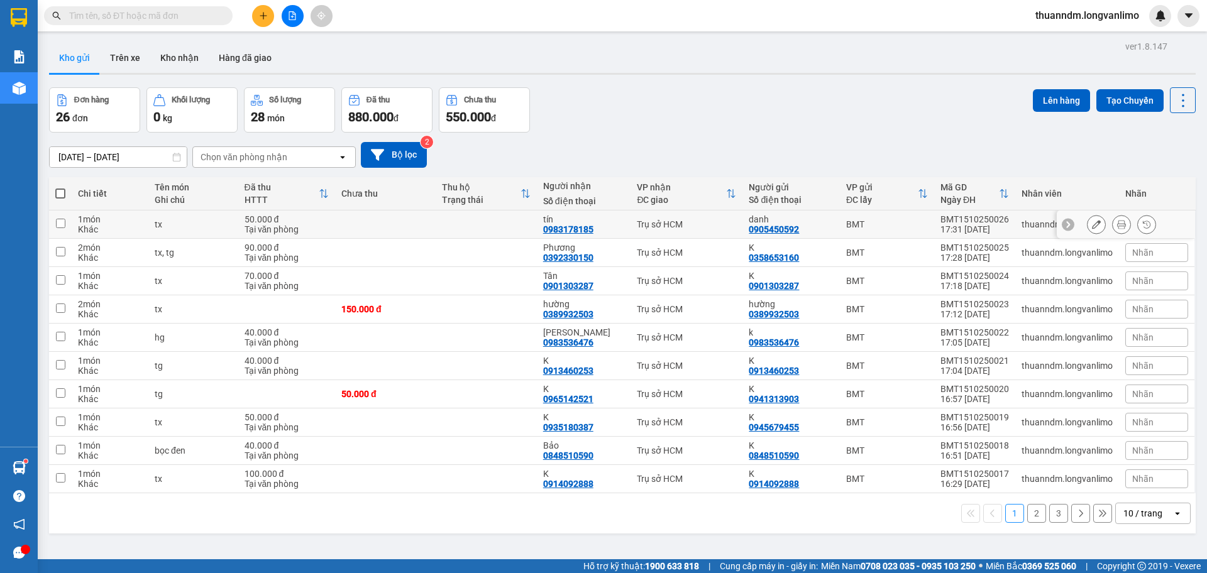
click at [375, 226] on td at bounding box center [385, 225] width 101 height 28
checkbox input "true"
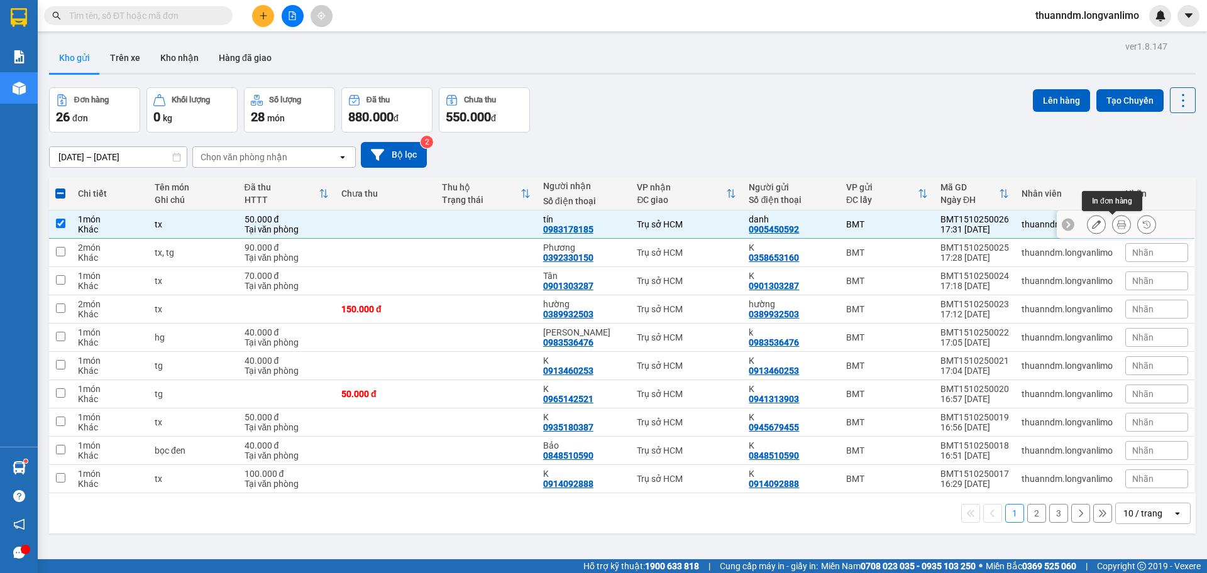
click at [1117, 229] on icon at bounding box center [1121, 224] width 9 height 9
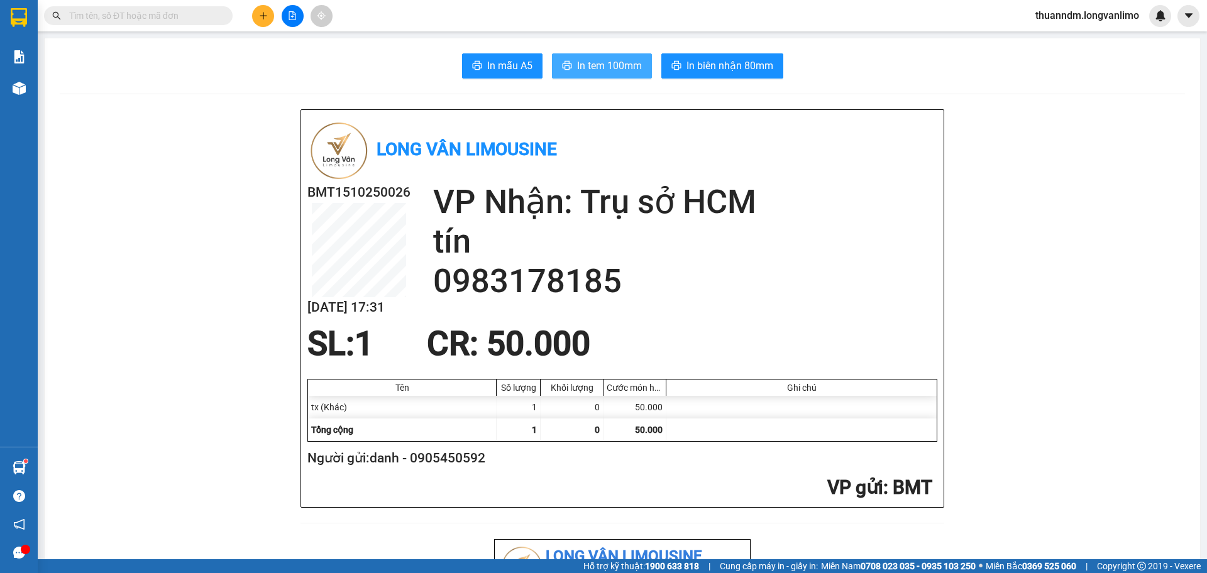
click at [592, 64] on span "In tem 100mm" at bounding box center [609, 66] width 65 height 16
click at [743, 56] on button "In biên nhận 80mm" at bounding box center [722, 65] width 122 height 25
click at [702, 258] on h2 "tín" at bounding box center [685, 242] width 504 height 40
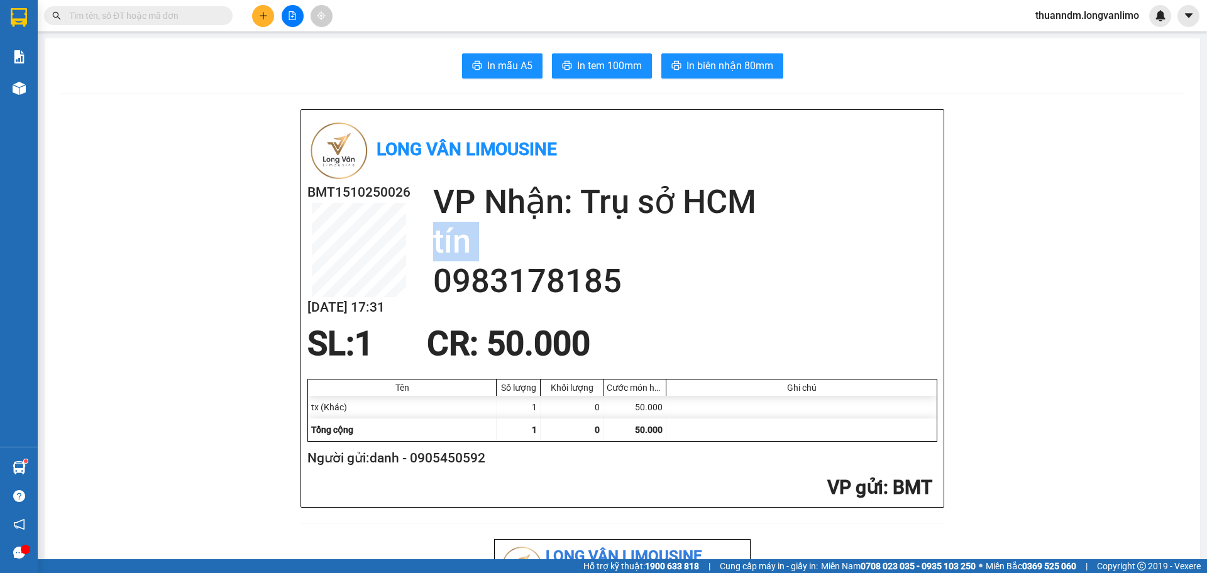
click at [702, 258] on h2 "tín" at bounding box center [685, 242] width 504 height 40
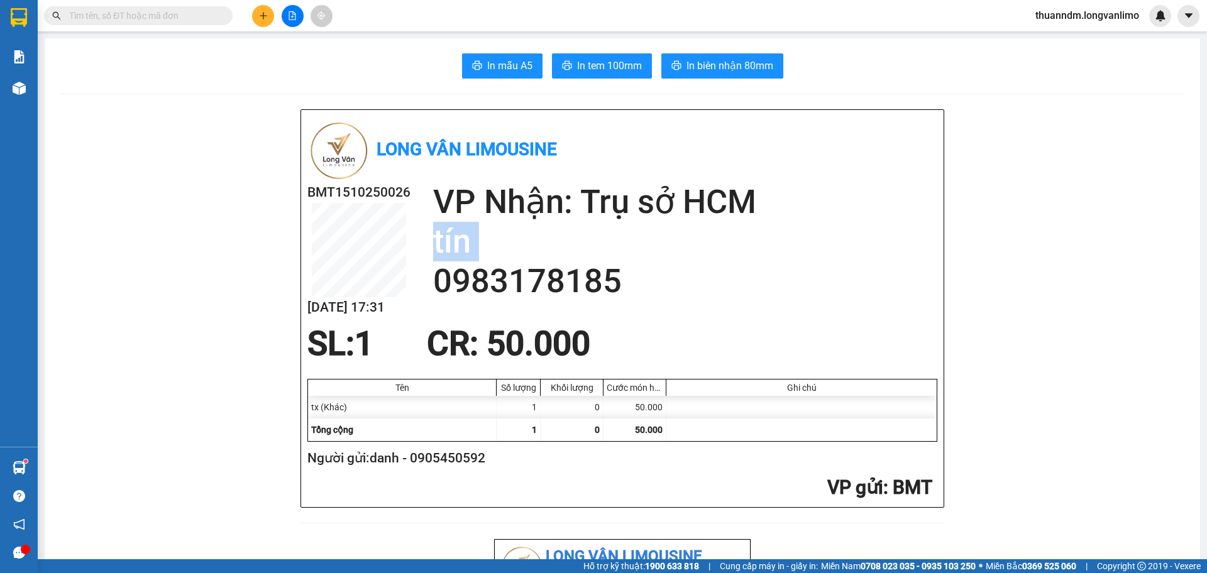
click at [702, 258] on h2 "tín" at bounding box center [685, 242] width 504 height 40
click at [695, 253] on h2 "tín" at bounding box center [685, 242] width 504 height 40
click at [693, 255] on h2 "tín" at bounding box center [685, 242] width 504 height 40
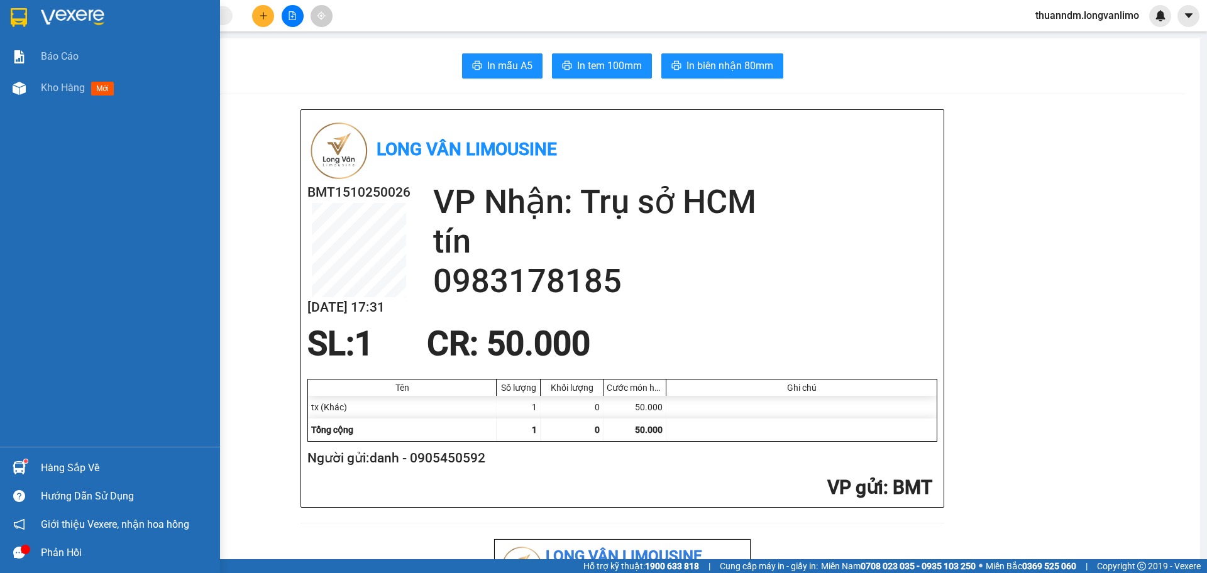
click at [29, 20] on div at bounding box center [19, 17] width 22 height 22
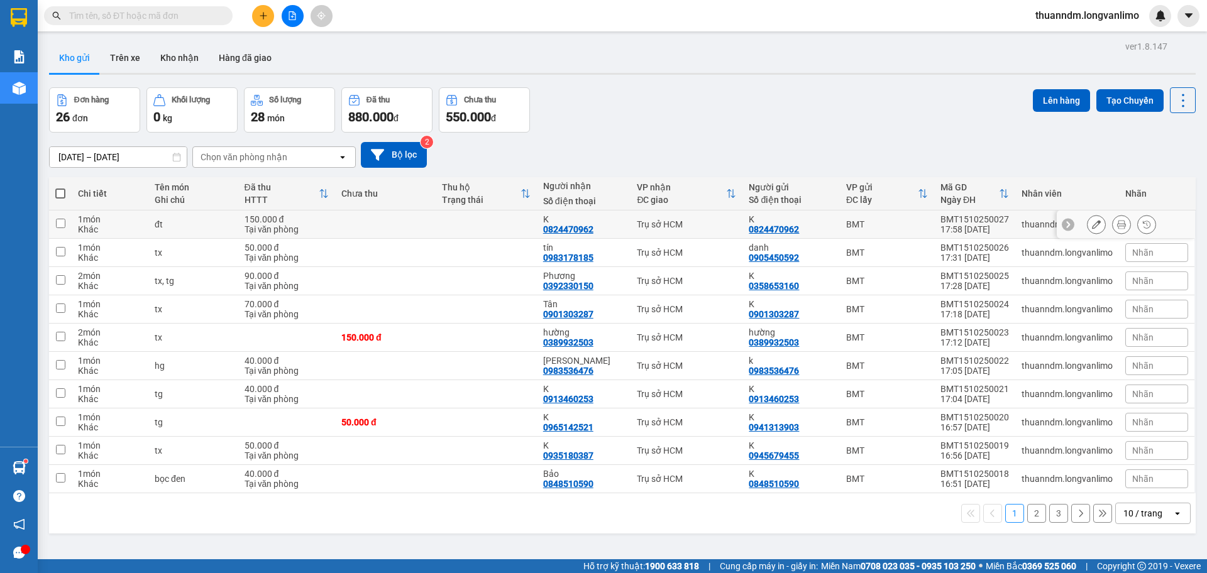
click at [331, 224] on td "150.000 đ Tại văn phòng" at bounding box center [286, 225] width 97 height 28
checkbox input "true"
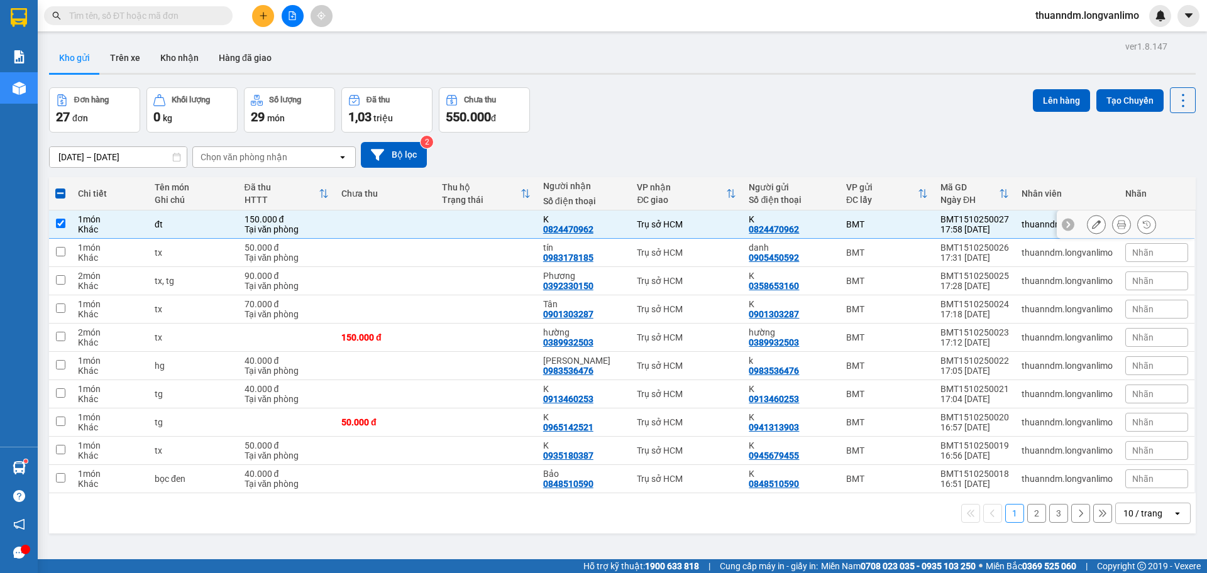
click at [1117, 224] on icon at bounding box center [1121, 224] width 9 height 9
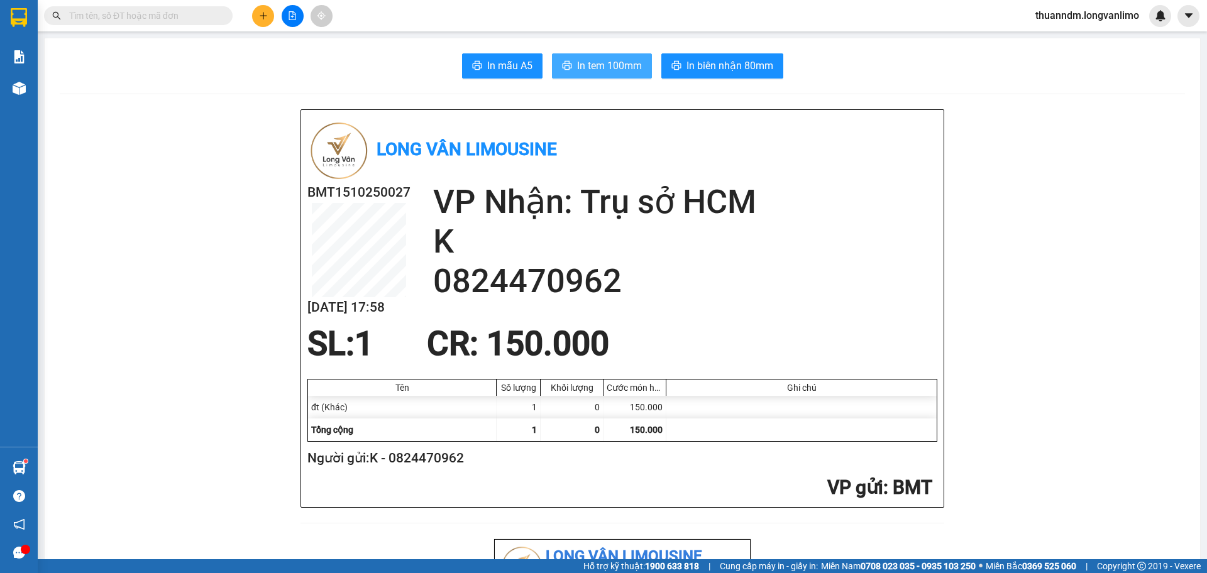
click at [582, 58] on span "In tem 100mm" at bounding box center [609, 66] width 65 height 16
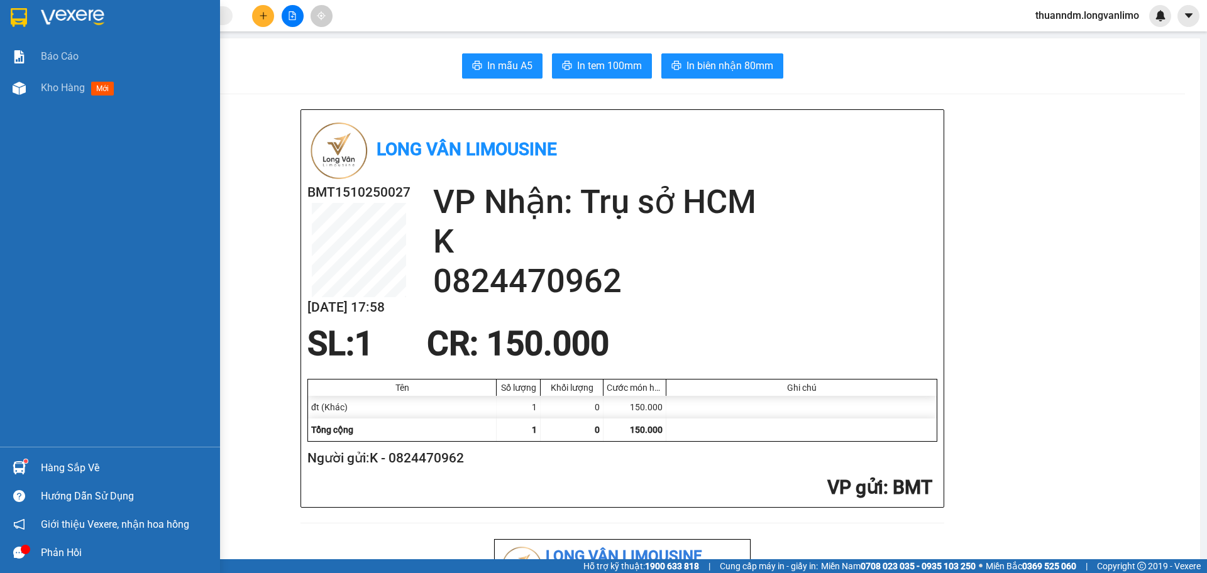
click at [19, 9] on img at bounding box center [19, 17] width 16 height 19
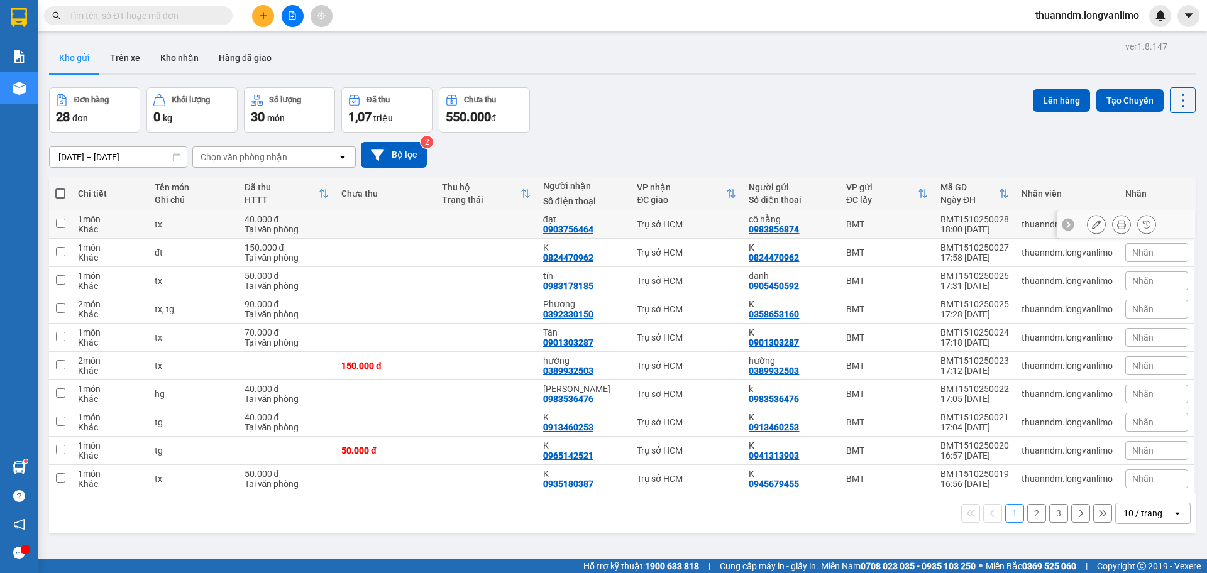
click at [521, 223] on td at bounding box center [486, 225] width 101 height 28
checkbox input "true"
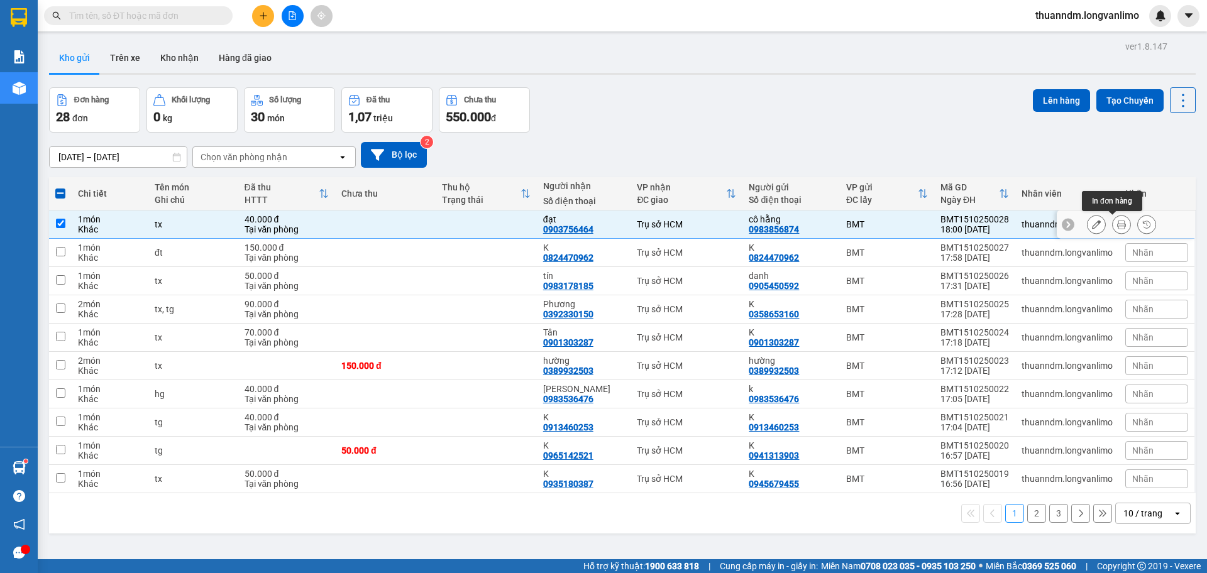
click at [1113, 221] on button at bounding box center [1122, 225] width 18 height 22
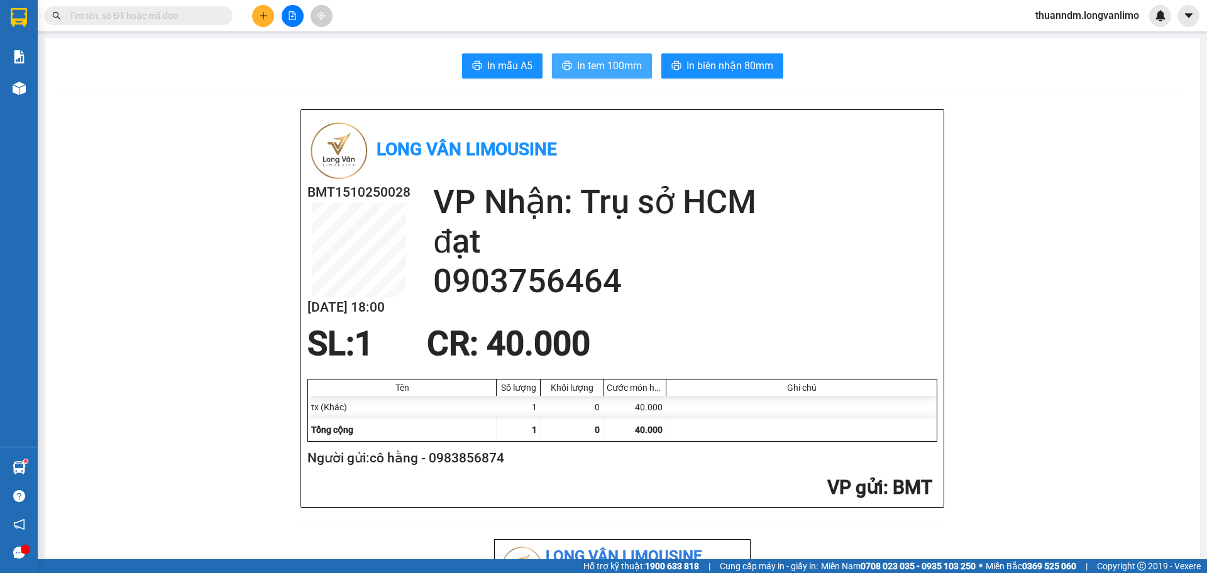
click at [605, 66] on span "In tem 100mm" at bounding box center [609, 66] width 65 height 16
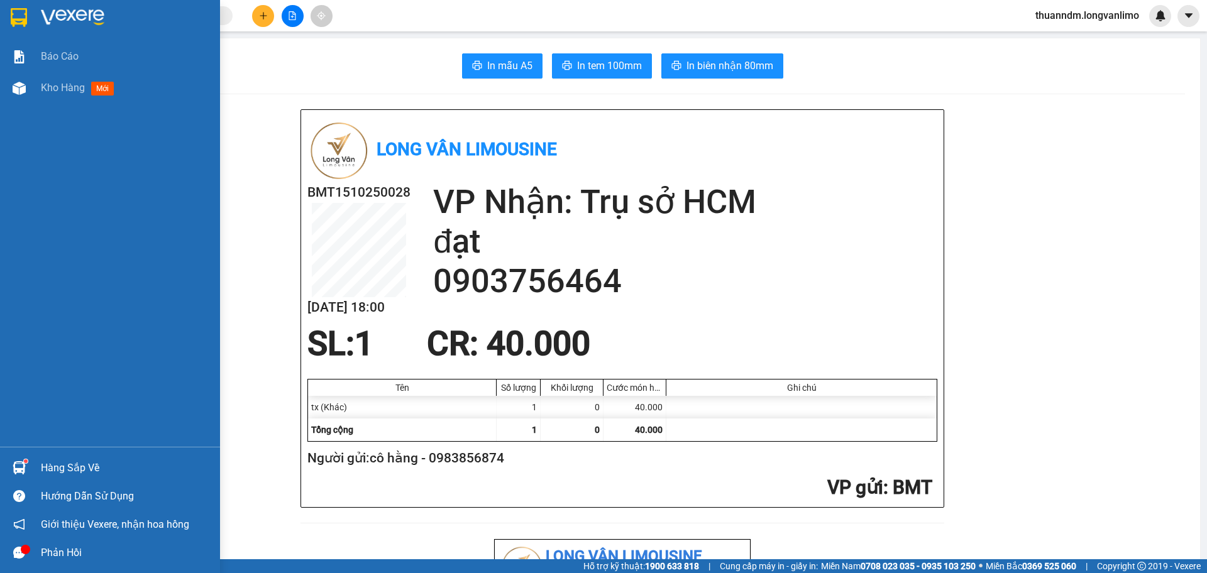
click at [22, 25] on img at bounding box center [19, 17] width 16 height 19
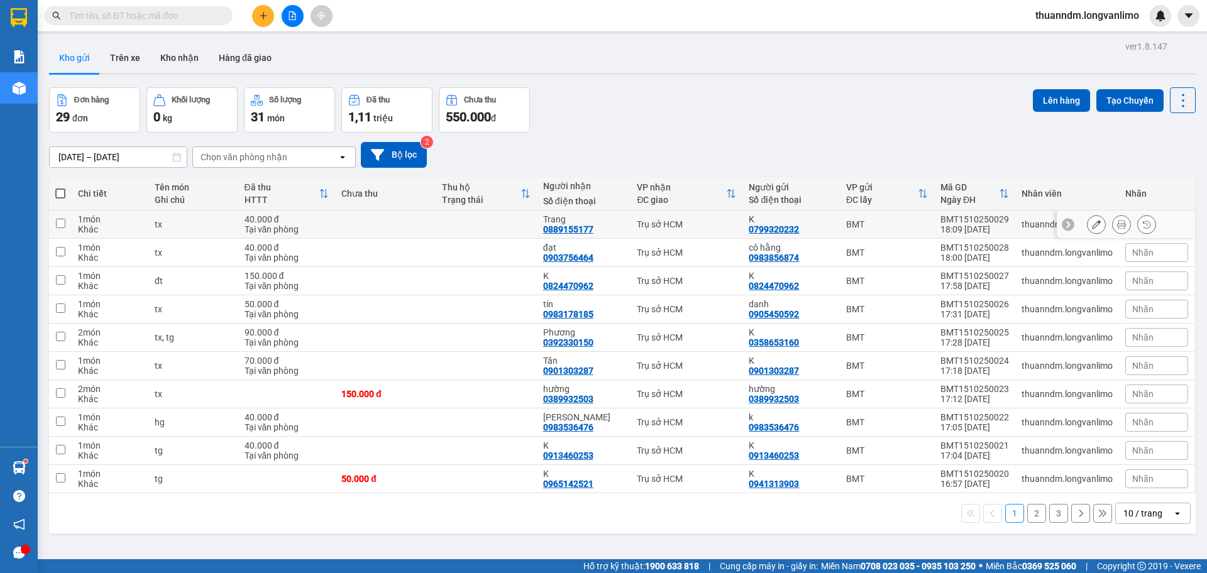
click at [205, 223] on div "tx" at bounding box center [193, 224] width 77 height 10
checkbox input "true"
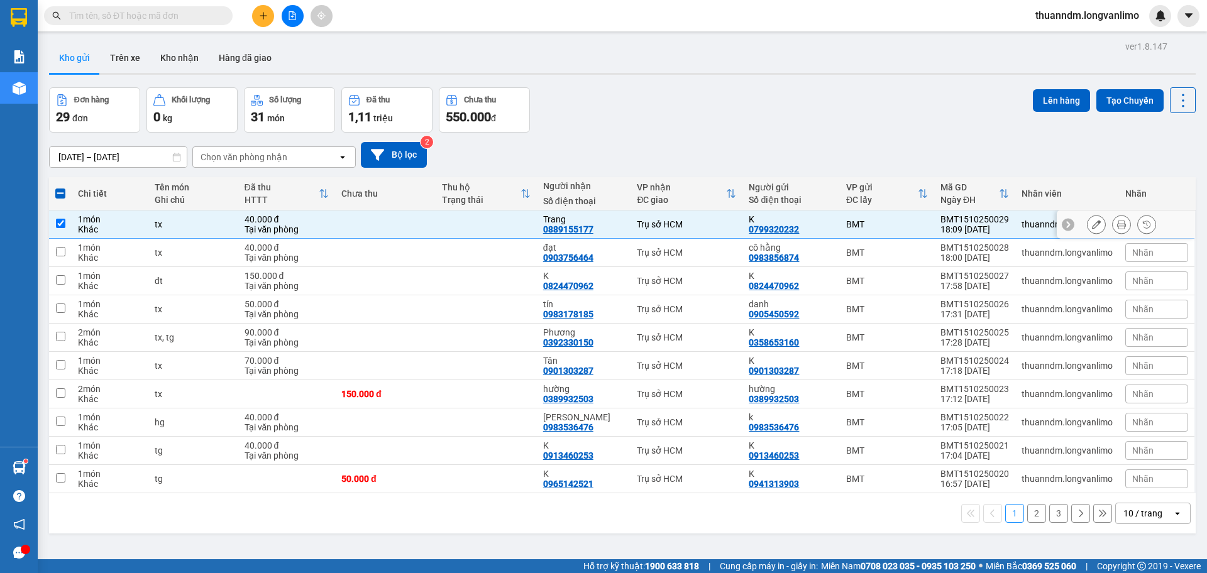
click at [1113, 224] on button at bounding box center [1122, 225] width 18 height 22
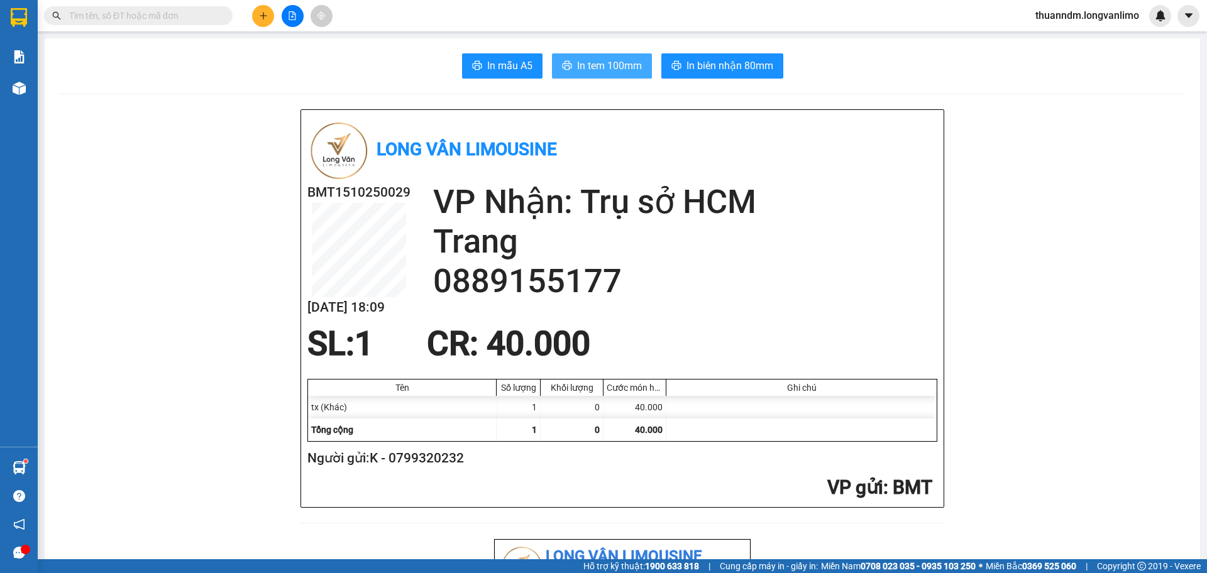
click at [608, 57] on button "In tem 100mm" at bounding box center [602, 65] width 100 height 25
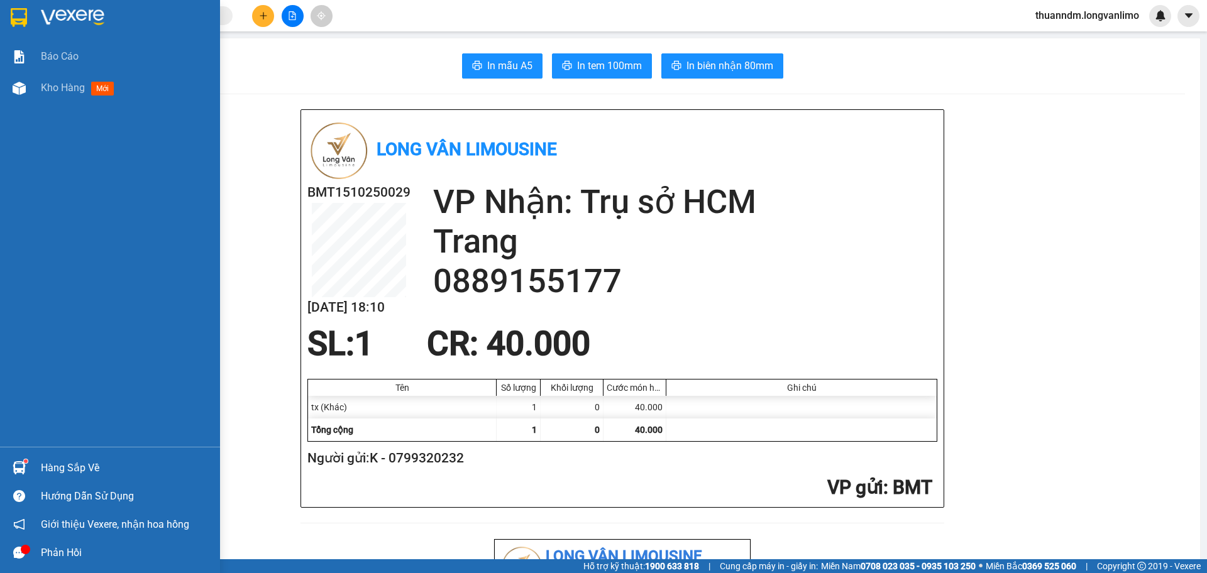
click at [19, 9] on img at bounding box center [19, 17] width 16 height 19
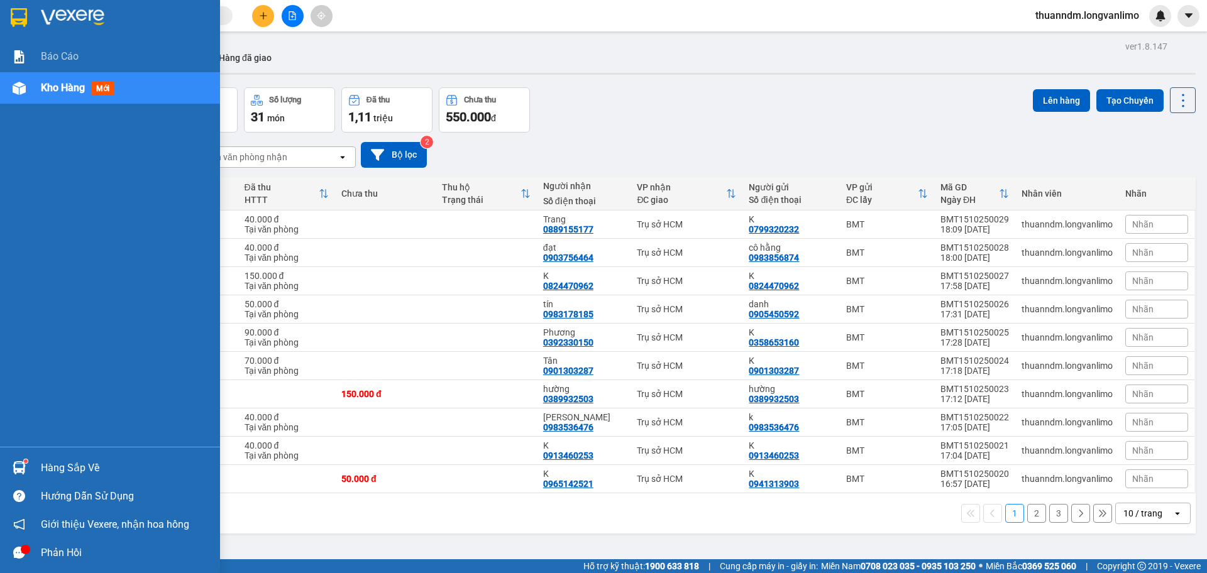
drag, startPoint x: 21, startPoint y: 16, endPoint x: 393, endPoint y: 570, distance: 666.7
click at [22, 16] on img at bounding box center [19, 17] width 16 height 19
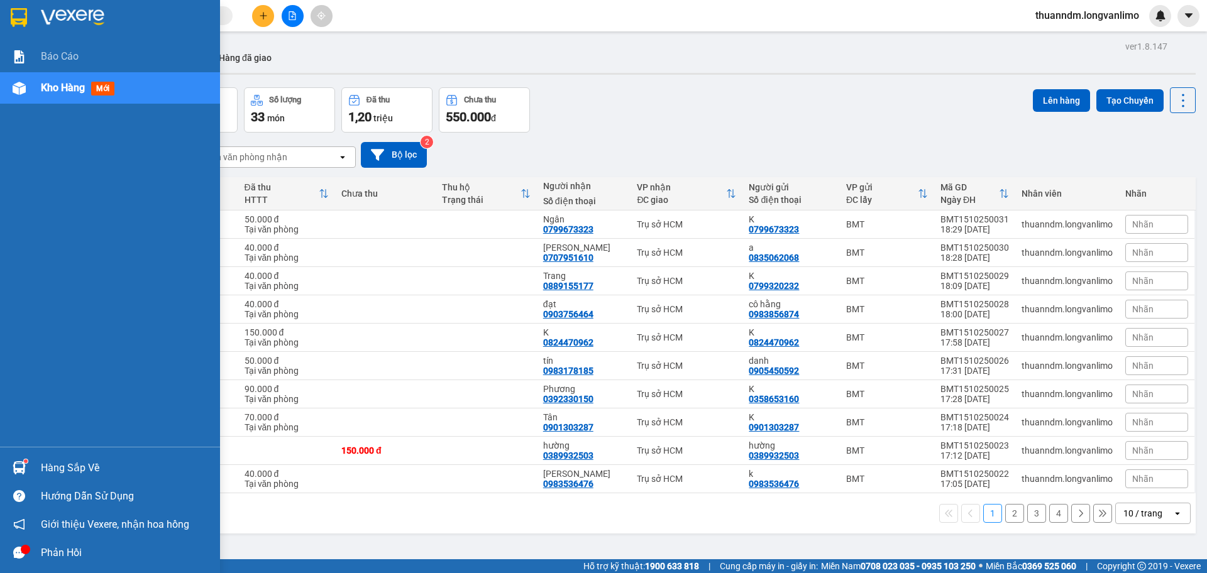
click at [11, 11] on img at bounding box center [19, 17] width 16 height 19
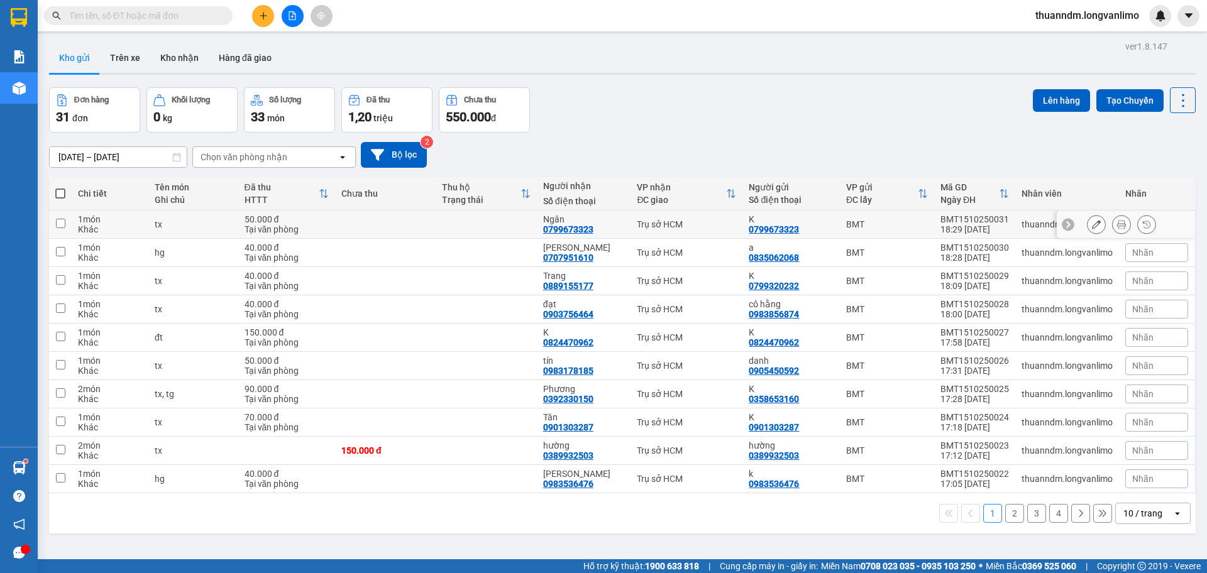
click at [359, 221] on td at bounding box center [385, 225] width 101 height 28
checkbox input "true"
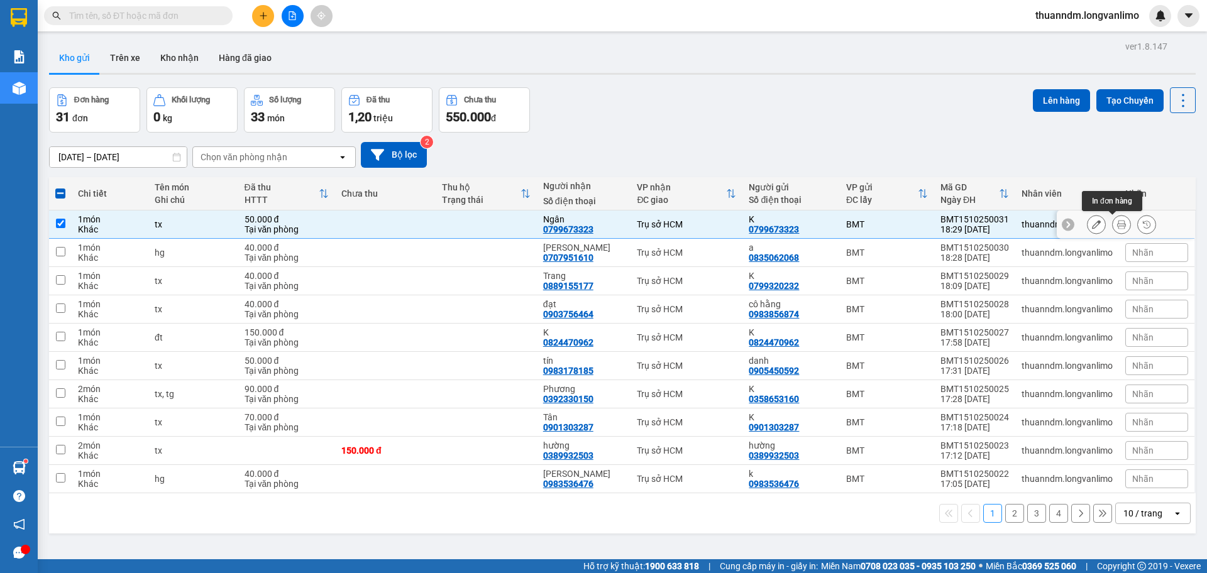
click at [1113, 219] on button at bounding box center [1122, 225] width 18 height 22
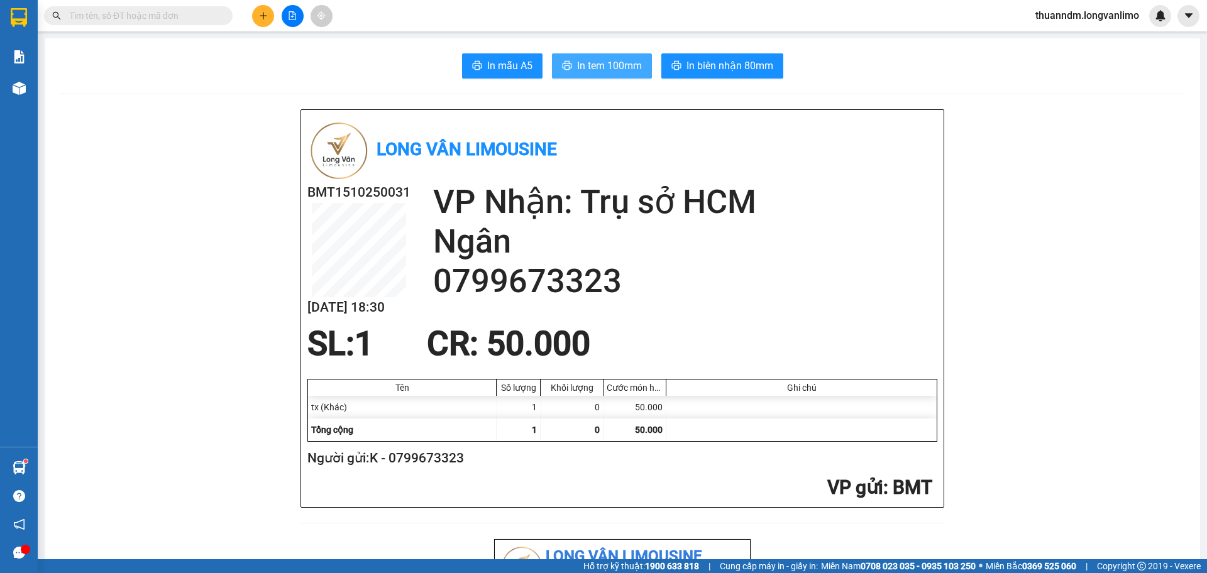
click at [616, 65] on span "In tem 100mm" at bounding box center [609, 66] width 65 height 16
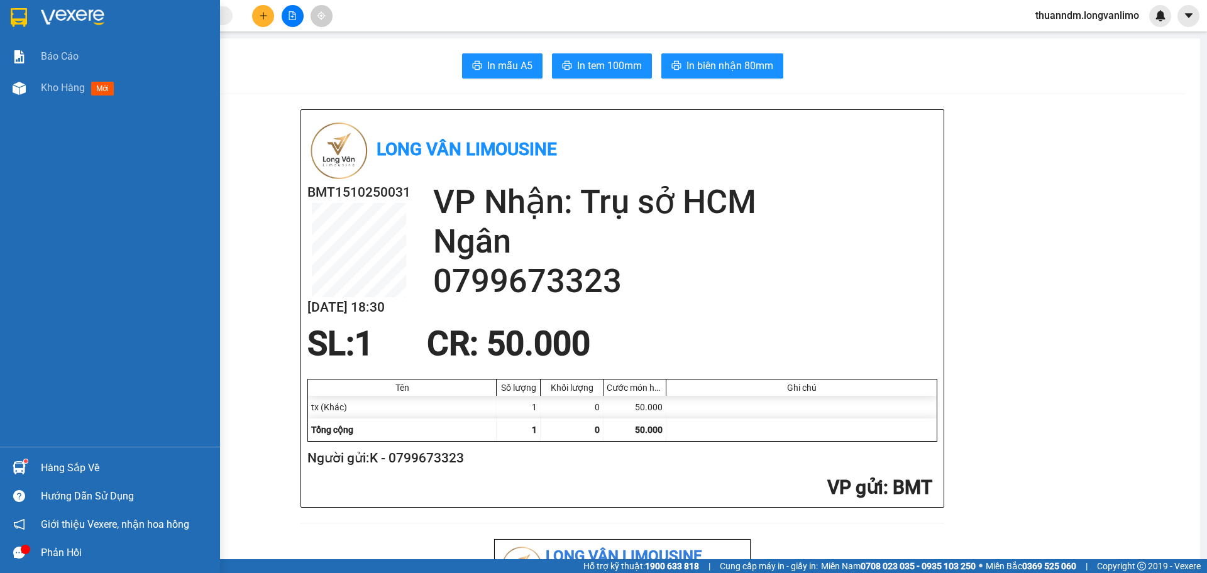
click at [23, 16] on img at bounding box center [19, 17] width 16 height 19
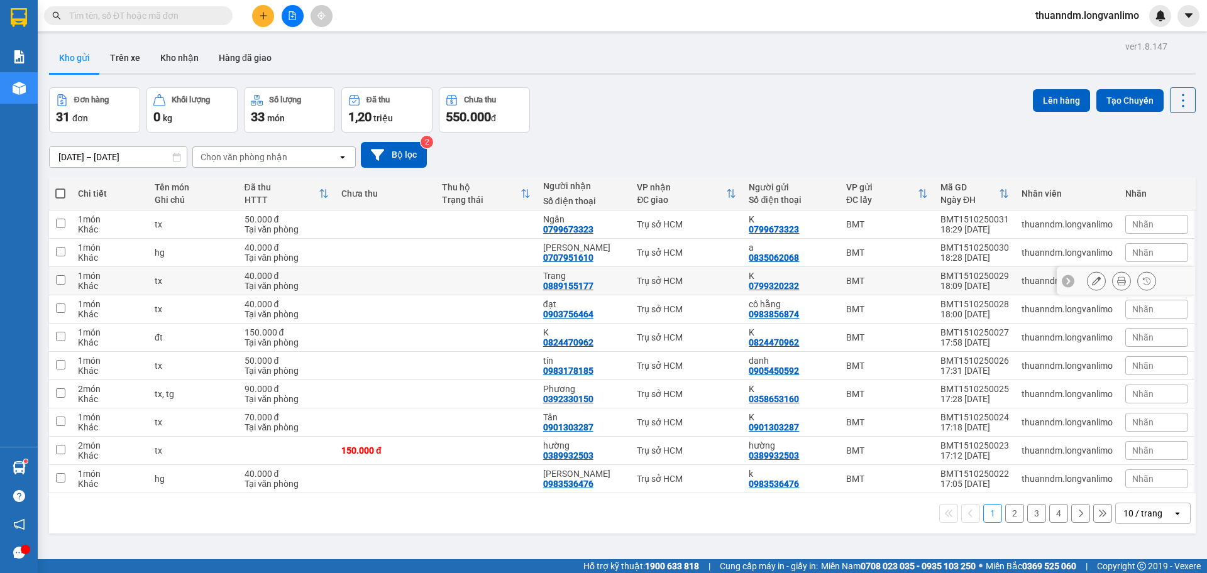
click at [367, 261] on td at bounding box center [385, 253] width 101 height 28
checkbox input "true"
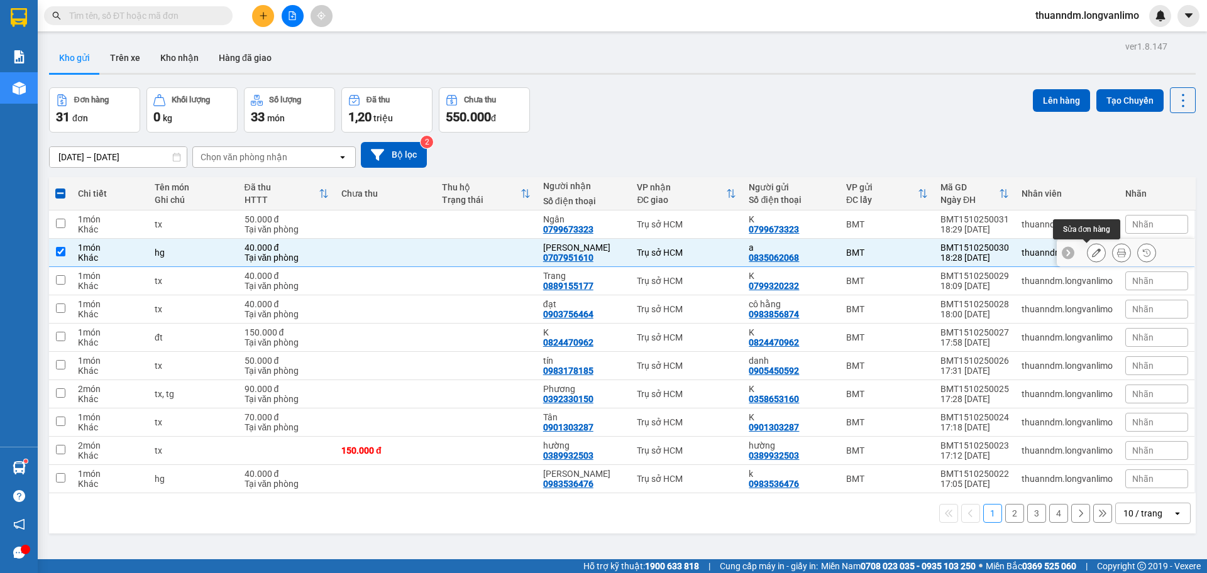
click at [1116, 253] on button at bounding box center [1122, 253] width 18 height 22
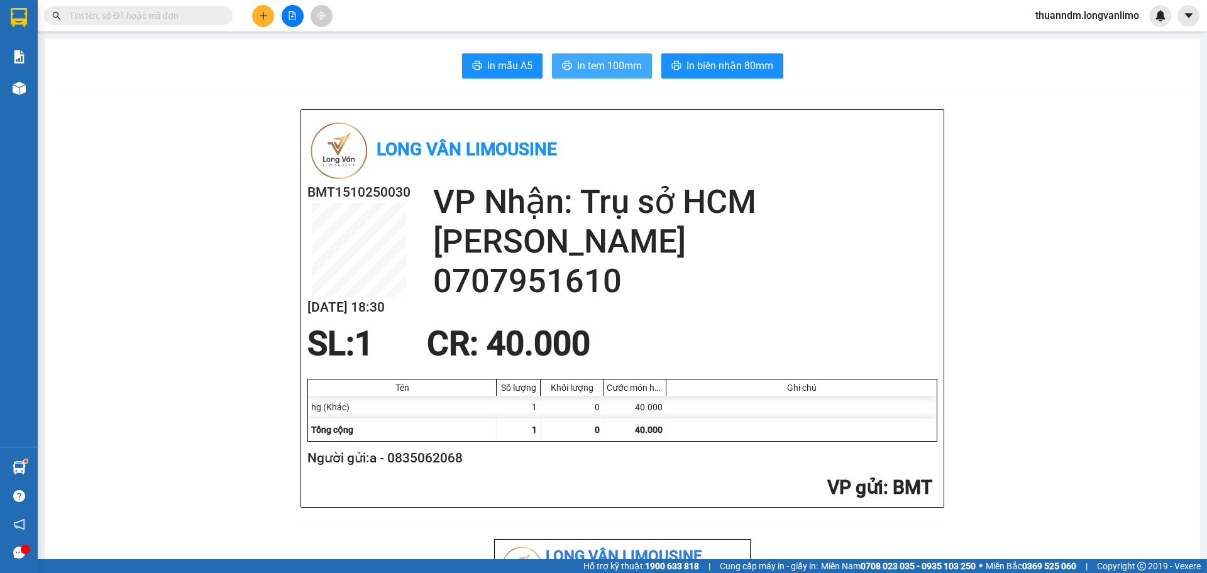
click at [616, 63] on span "In tem 100mm" at bounding box center [609, 66] width 65 height 16
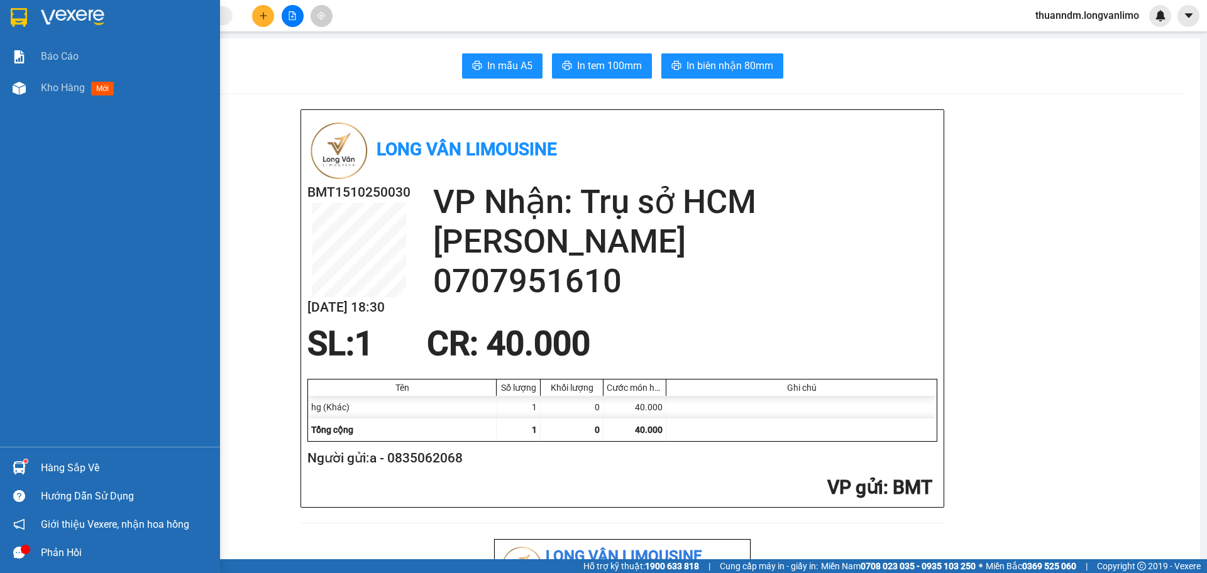
click at [27, 18] on img at bounding box center [19, 17] width 16 height 19
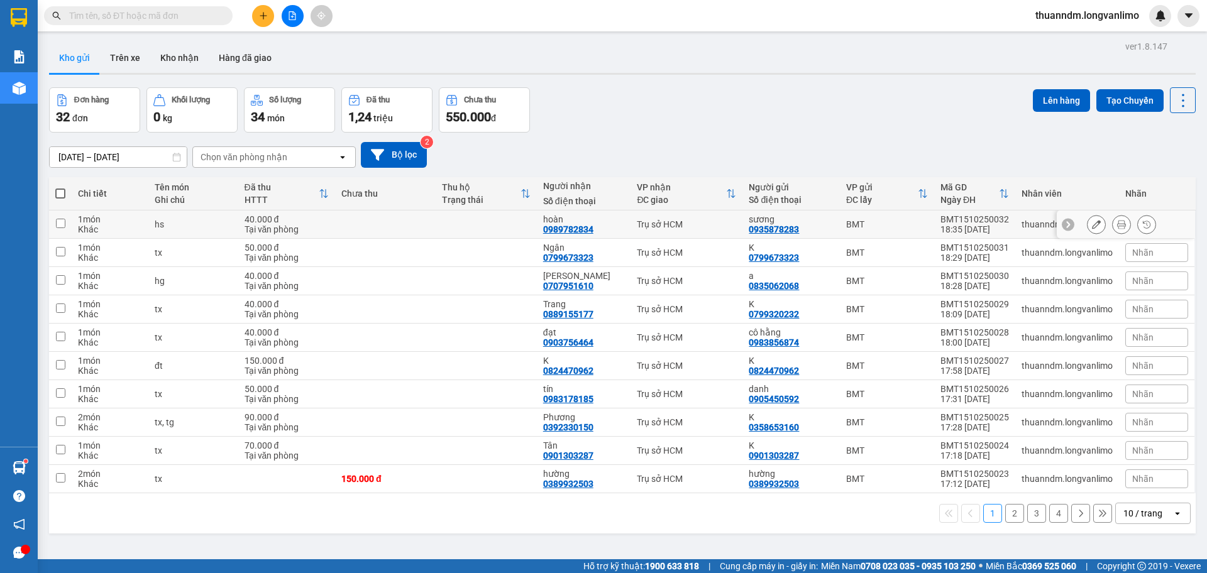
click at [734, 226] on td "Trụ sở HCM" at bounding box center [686, 225] width 112 height 28
checkbox input "true"
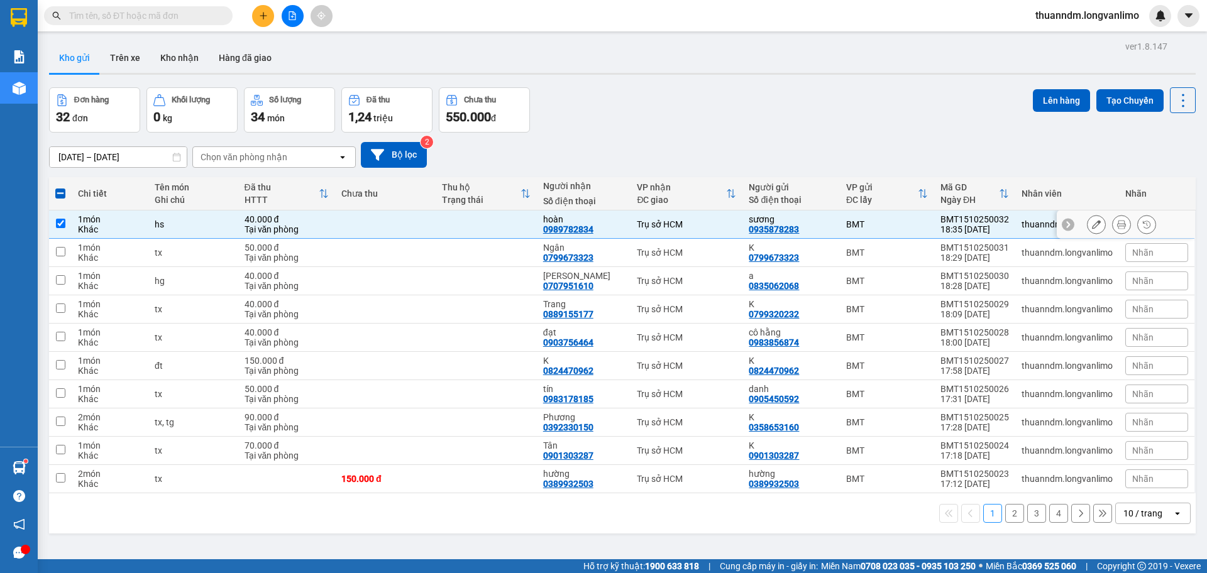
click at [1113, 218] on button at bounding box center [1122, 225] width 18 height 22
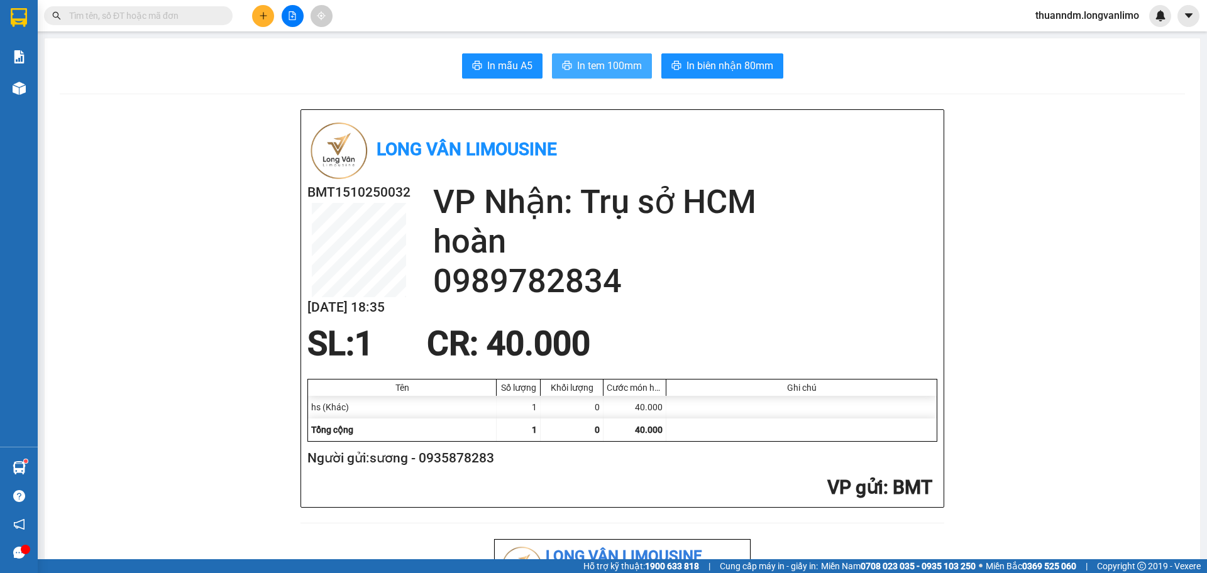
click at [583, 60] on span "In tem 100mm" at bounding box center [609, 66] width 65 height 16
click at [270, 12] on button at bounding box center [263, 16] width 22 height 22
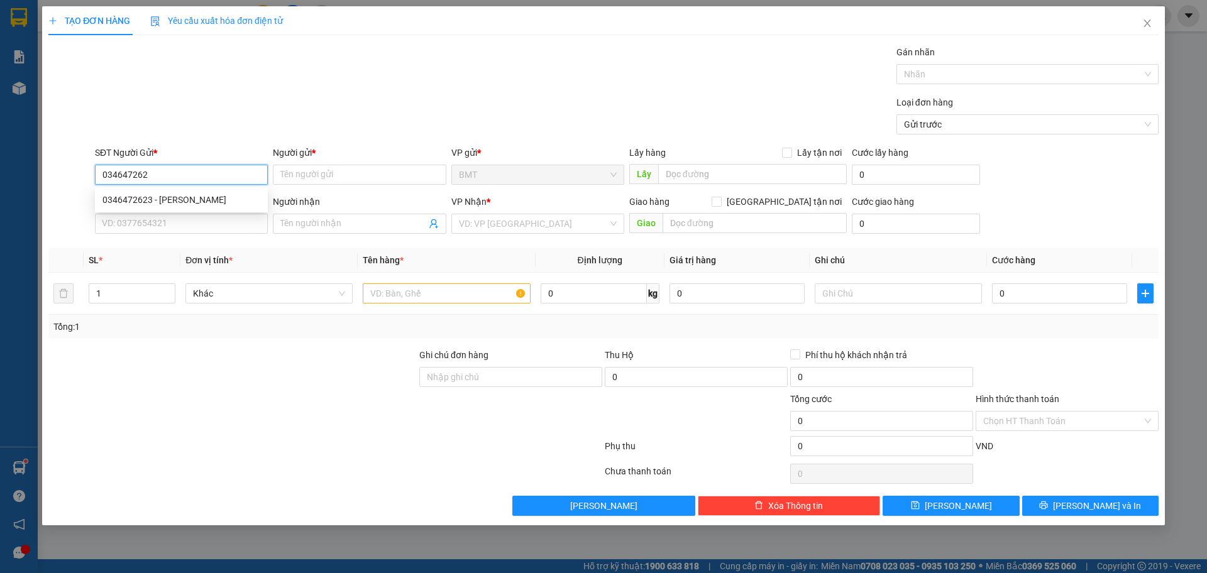
type input "0346472623"
click at [195, 202] on div "0346472623 - Linh" at bounding box center [181, 200] width 158 height 14
type input "[PERSON_NAME]"
type input "0346472623"
type input "[PERSON_NAME]"
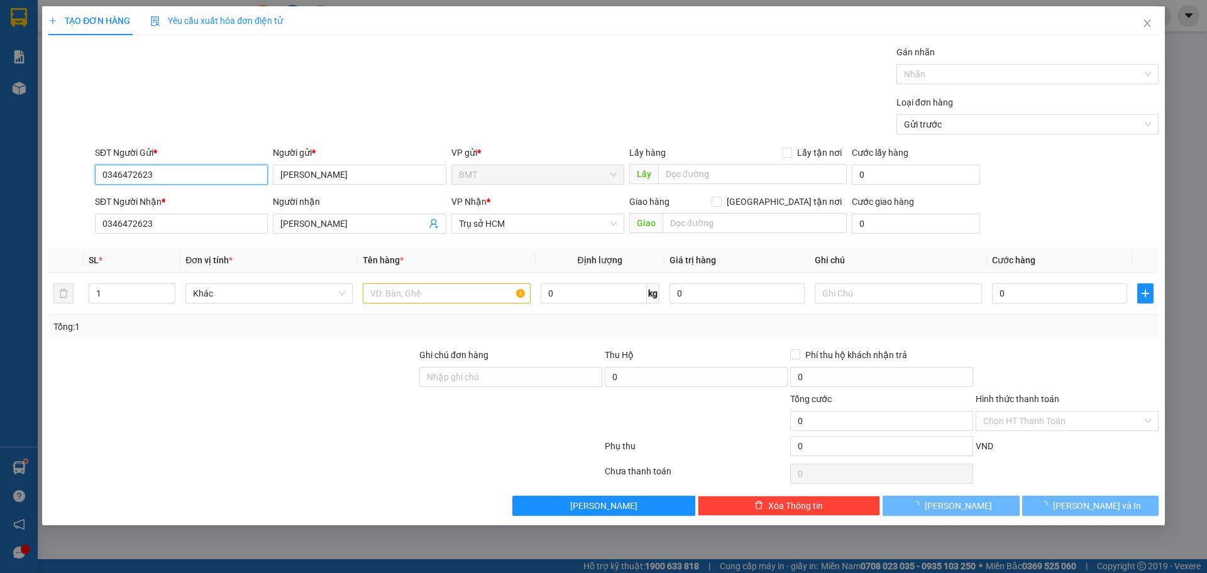
type input "40.000"
click at [493, 175] on span "BMT" at bounding box center [538, 174] width 158 height 19
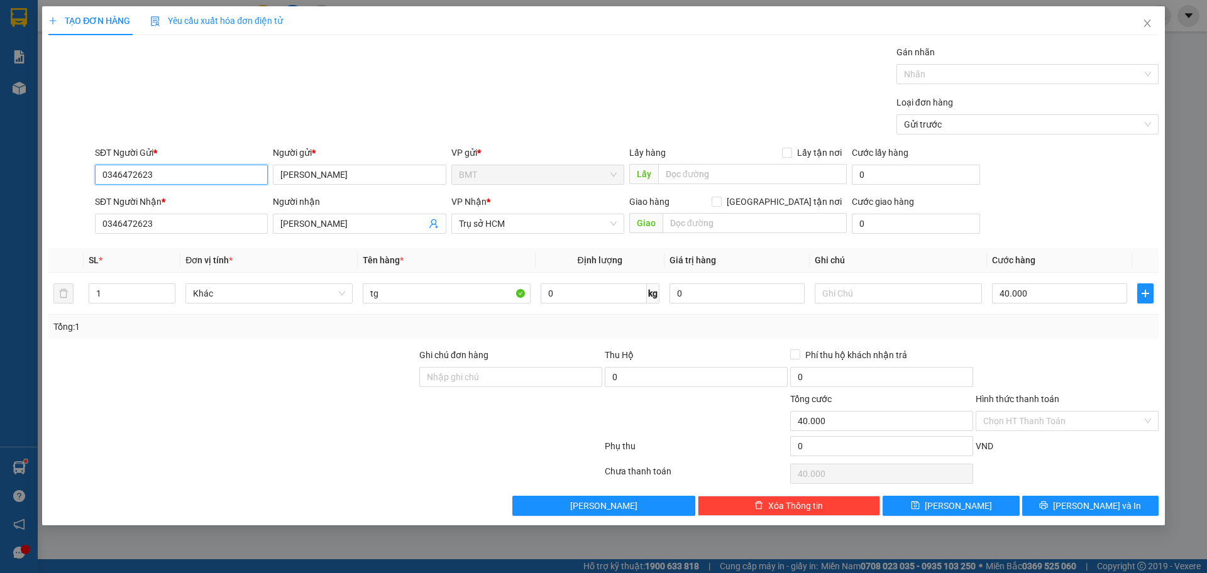
click at [541, 181] on span "BMT" at bounding box center [538, 174] width 158 height 19
type input "0346472623"
click at [1091, 502] on span "Lưu và In" at bounding box center [1097, 506] width 88 height 14
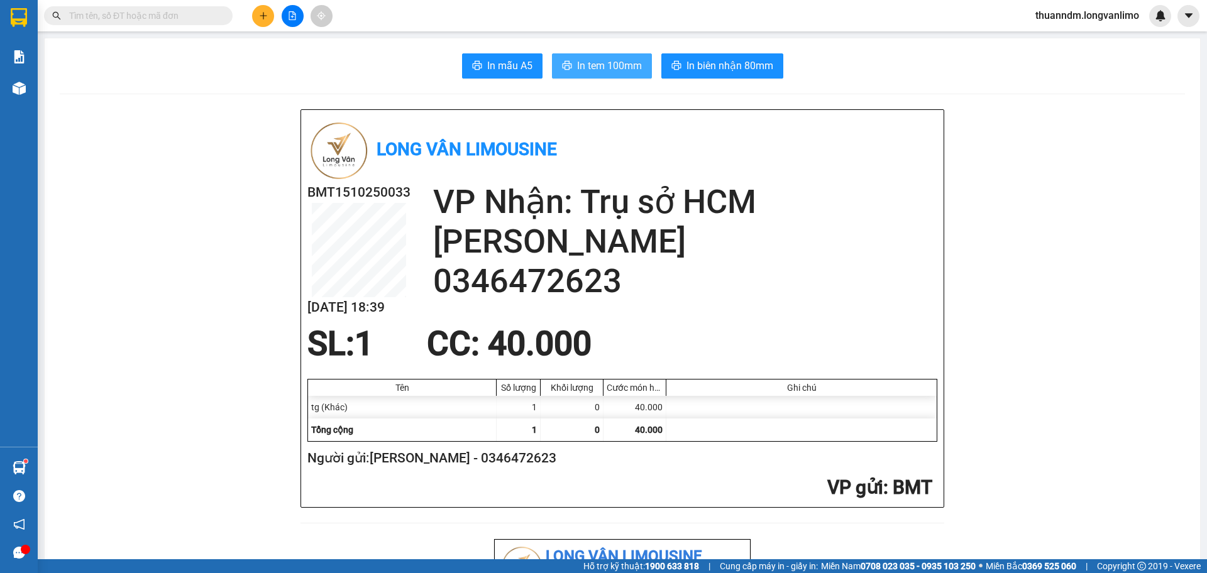
click at [616, 69] on span "In tem 100mm" at bounding box center [609, 66] width 65 height 16
click at [744, 72] on span "In biên nhận 80mm" at bounding box center [729, 66] width 87 height 16
click at [617, 68] on span "In tem 100mm" at bounding box center [609, 66] width 65 height 16
click at [128, 19] on input "text" at bounding box center [143, 16] width 148 height 14
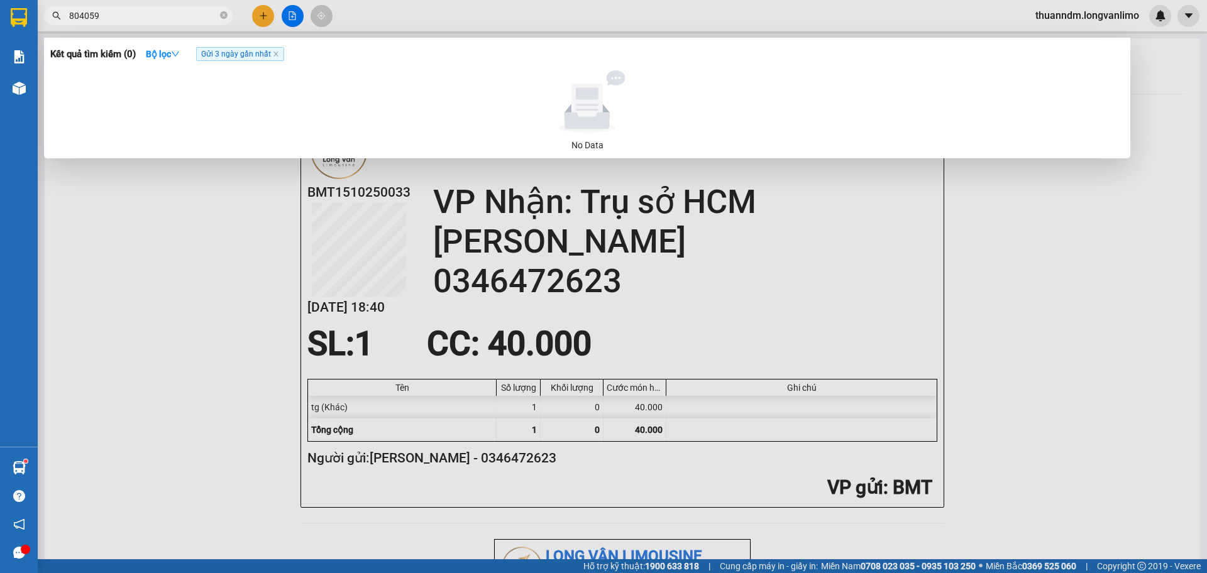
click at [79, 13] on input "804059" at bounding box center [143, 16] width 148 height 14
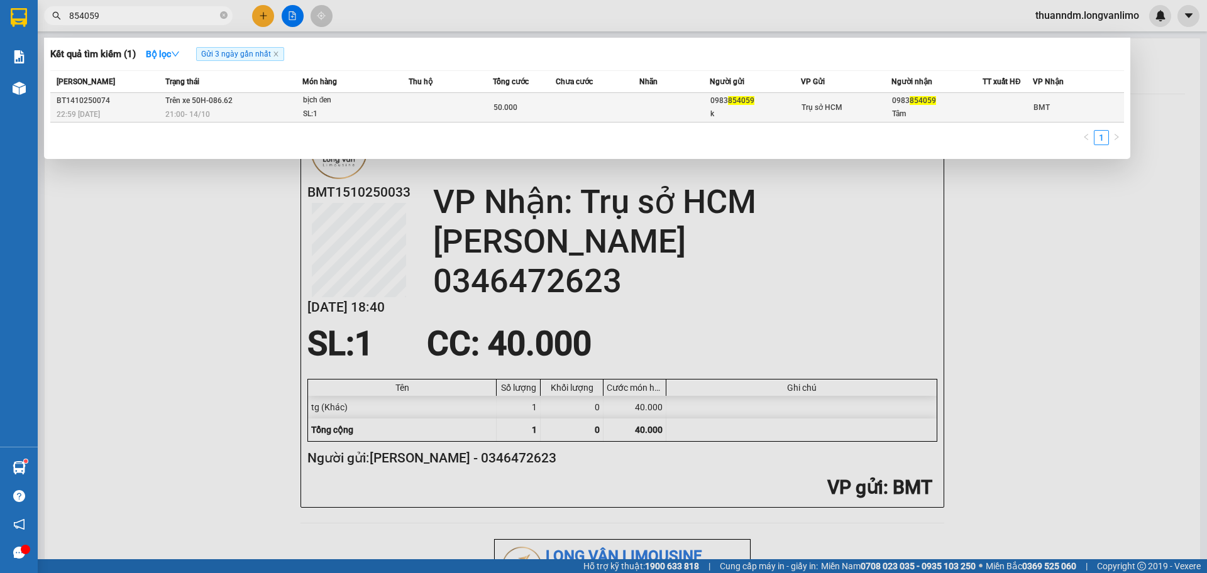
type input "854059"
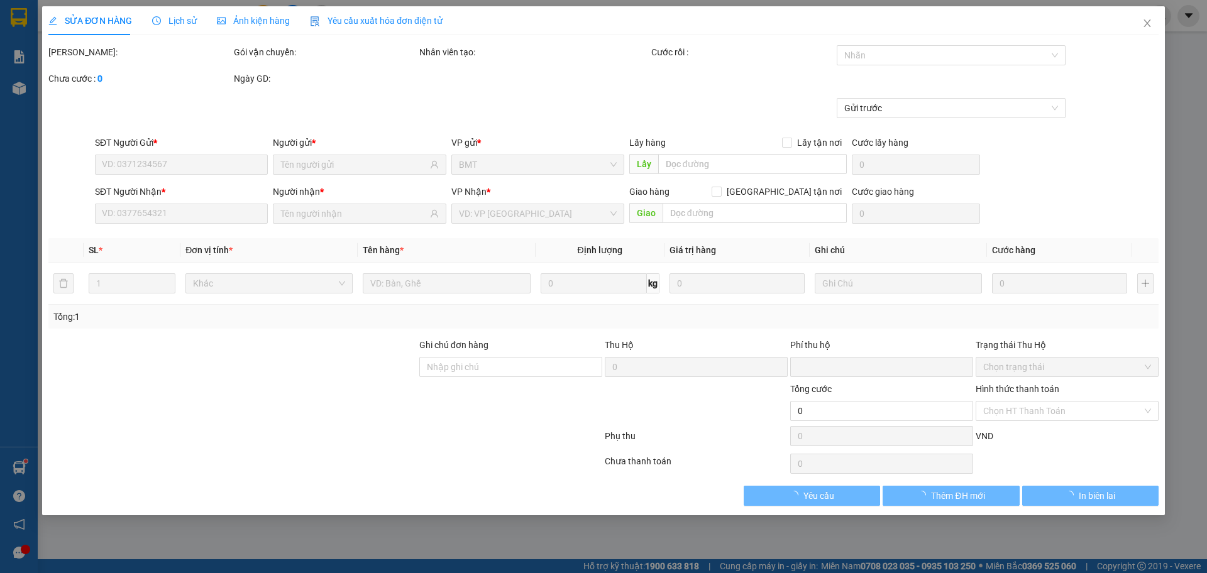
click at [253, 14] on div "Ảnh kiện hàng" at bounding box center [253, 21] width 73 height 14
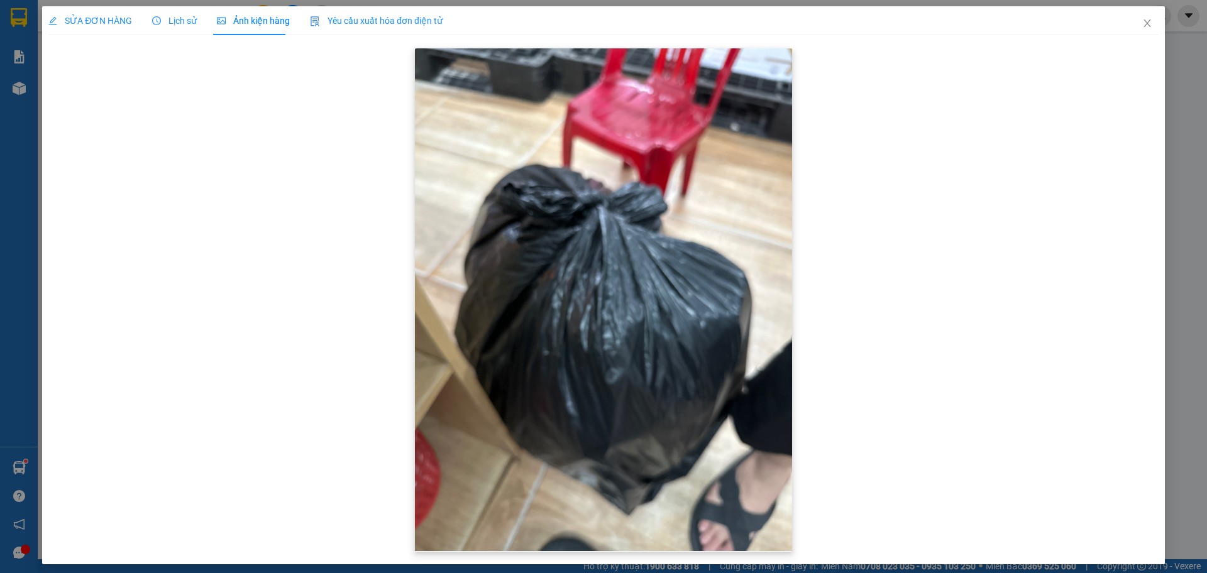
scroll to position [6, 0]
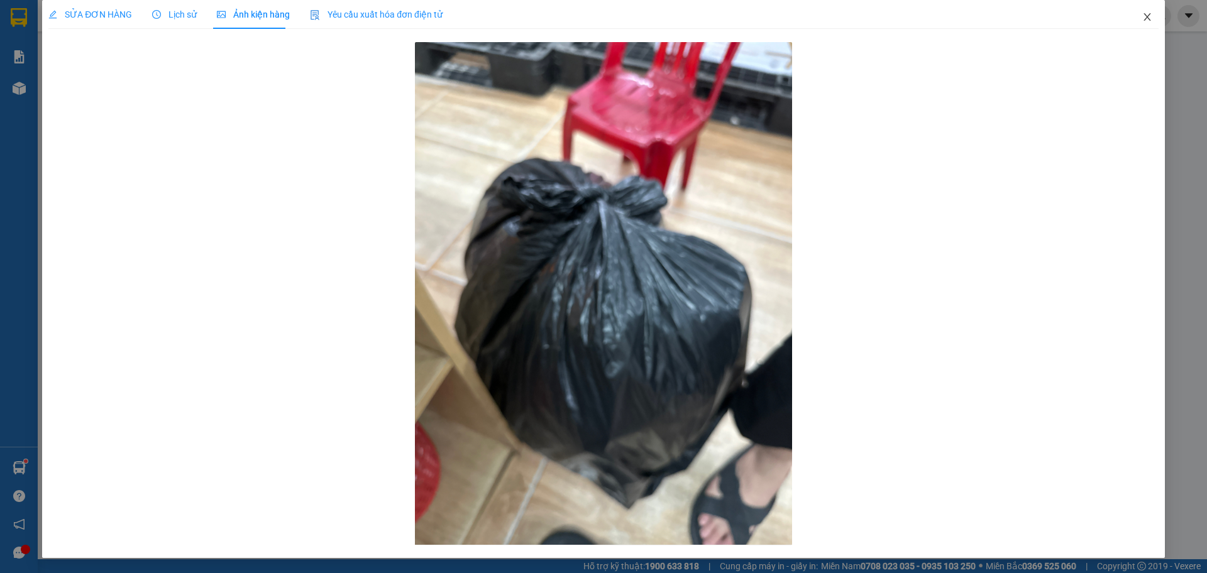
click at [1143, 17] on icon "close" at bounding box center [1146, 17] width 7 height 8
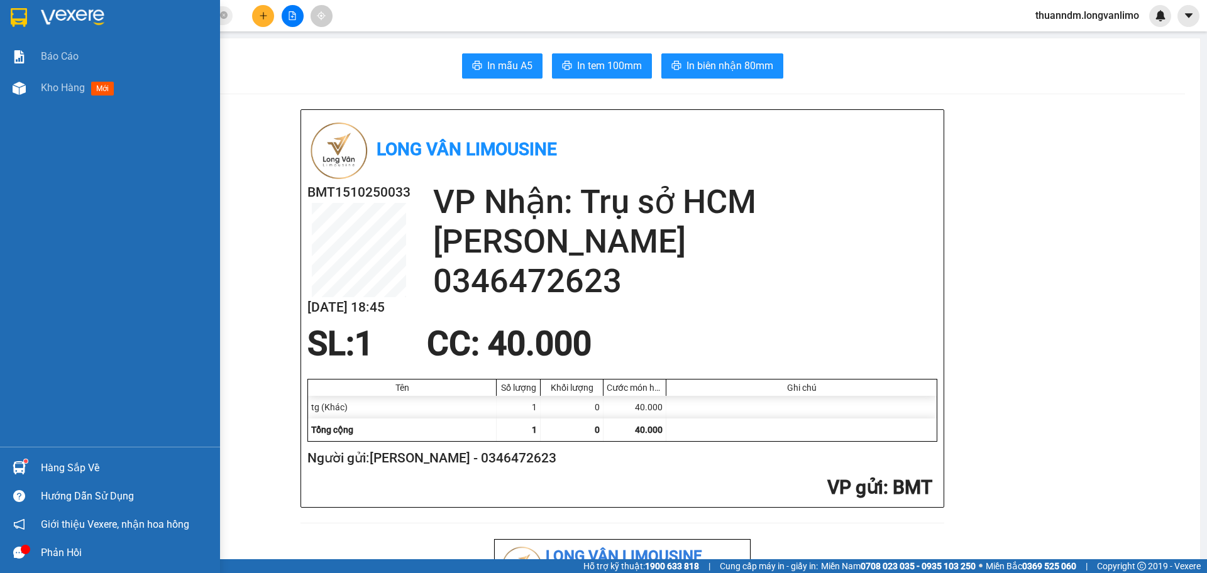
click at [18, 25] on img at bounding box center [19, 17] width 16 height 19
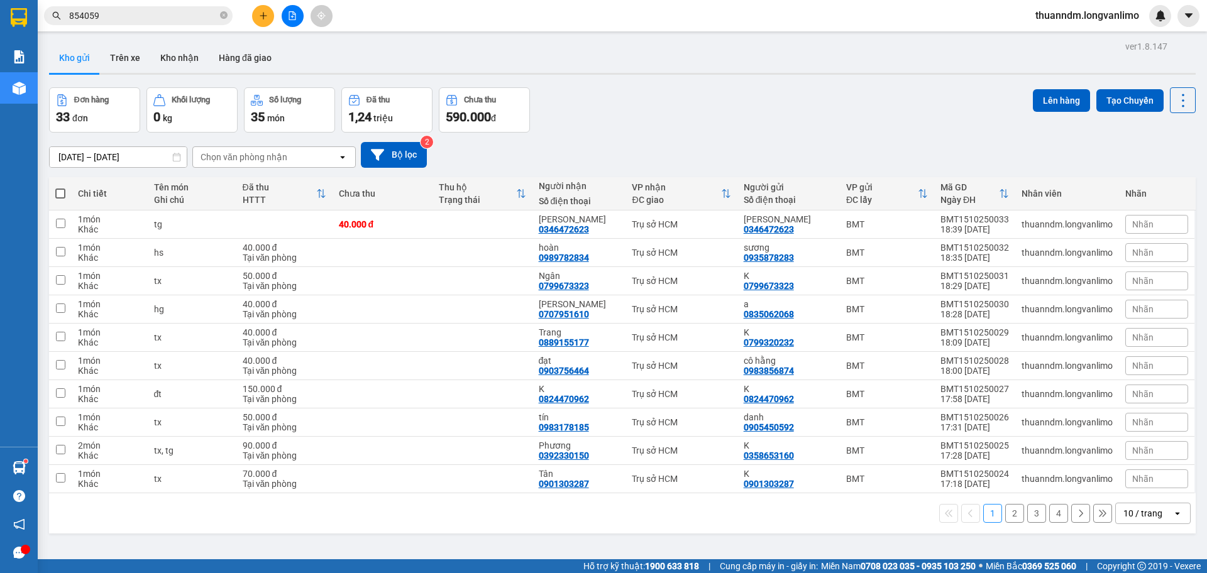
click at [135, 19] on input "854059" at bounding box center [143, 16] width 148 height 14
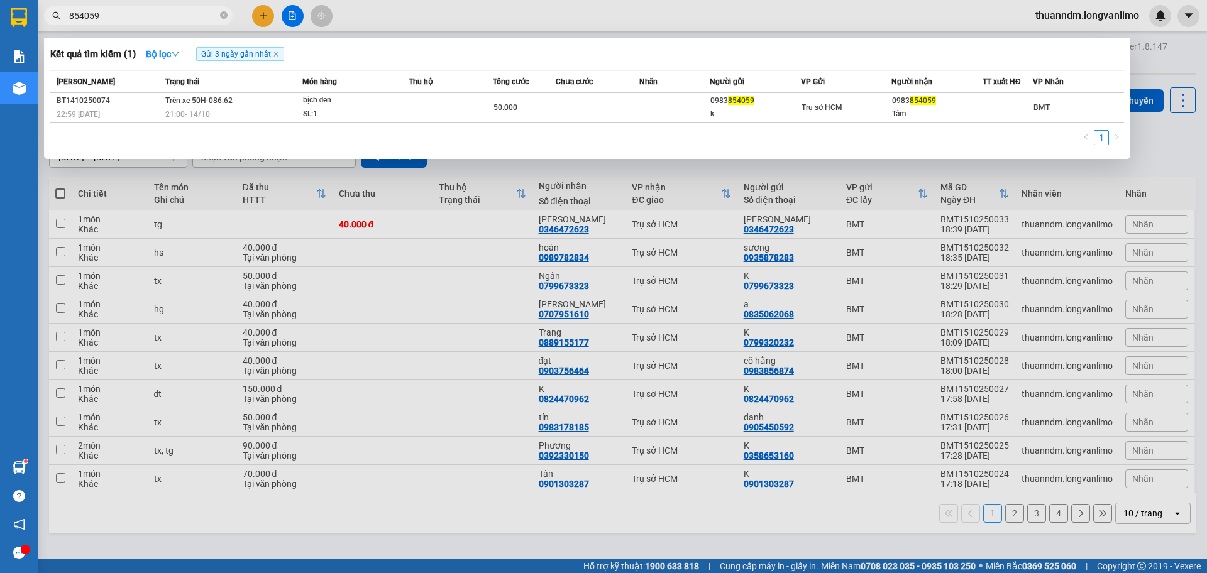
click at [135, 19] on input "854059" at bounding box center [143, 16] width 148 height 14
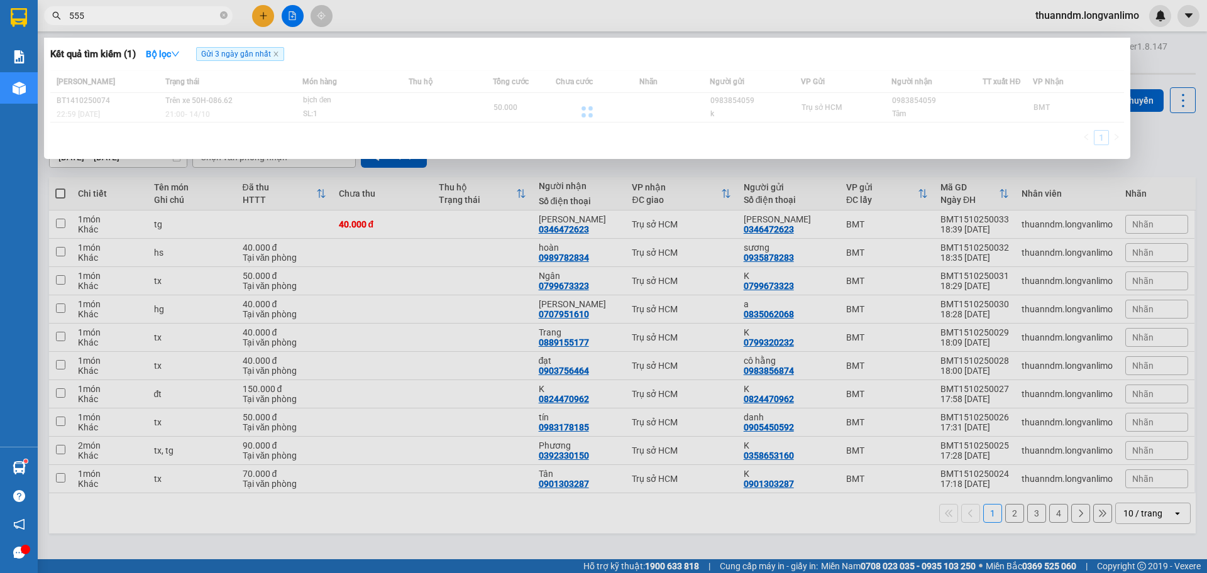
type input "5554"
click at [224, 18] on icon "close-circle" at bounding box center [224, 15] width 8 height 8
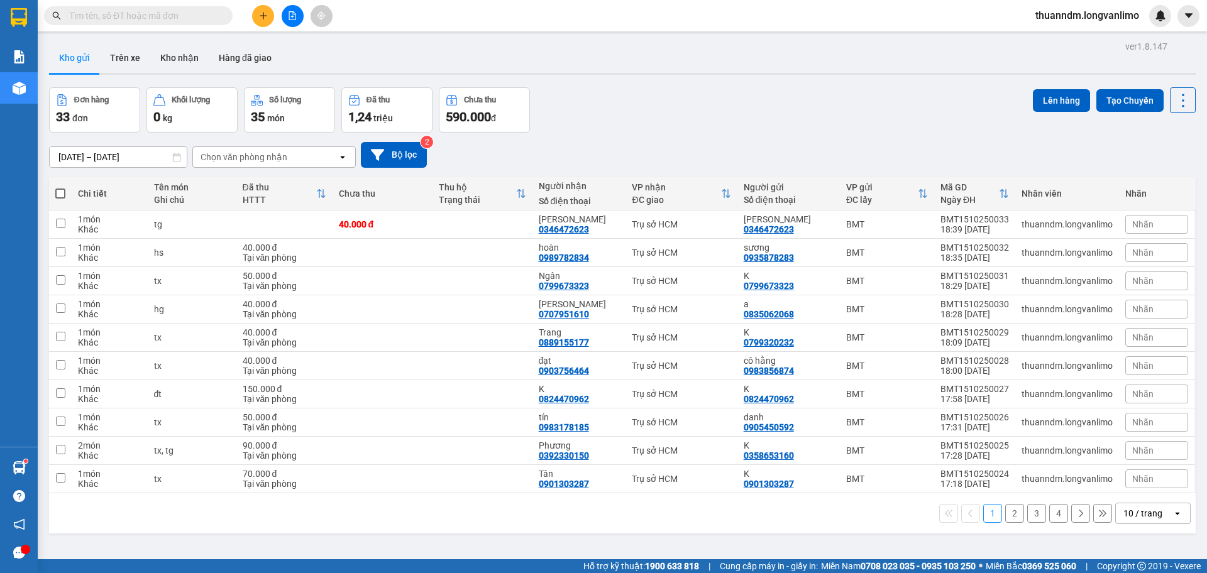
click at [182, 17] on input "text" at bounding box center [143, 16] width 148 height 14
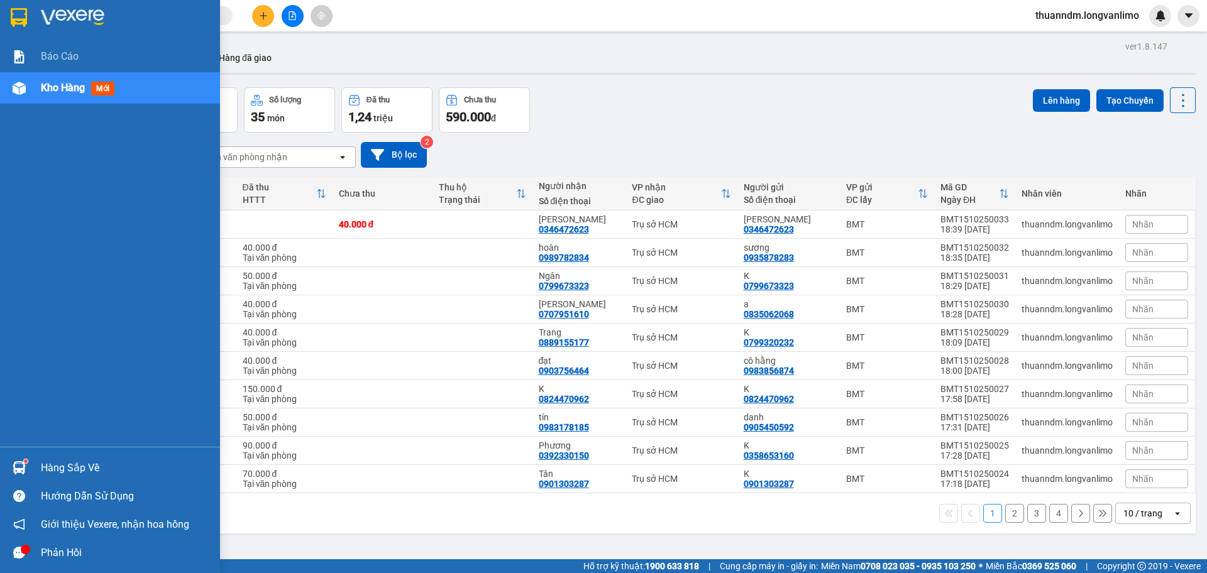
click at [19, 7] on div at bounding box center [19, 17] width 22 height 22
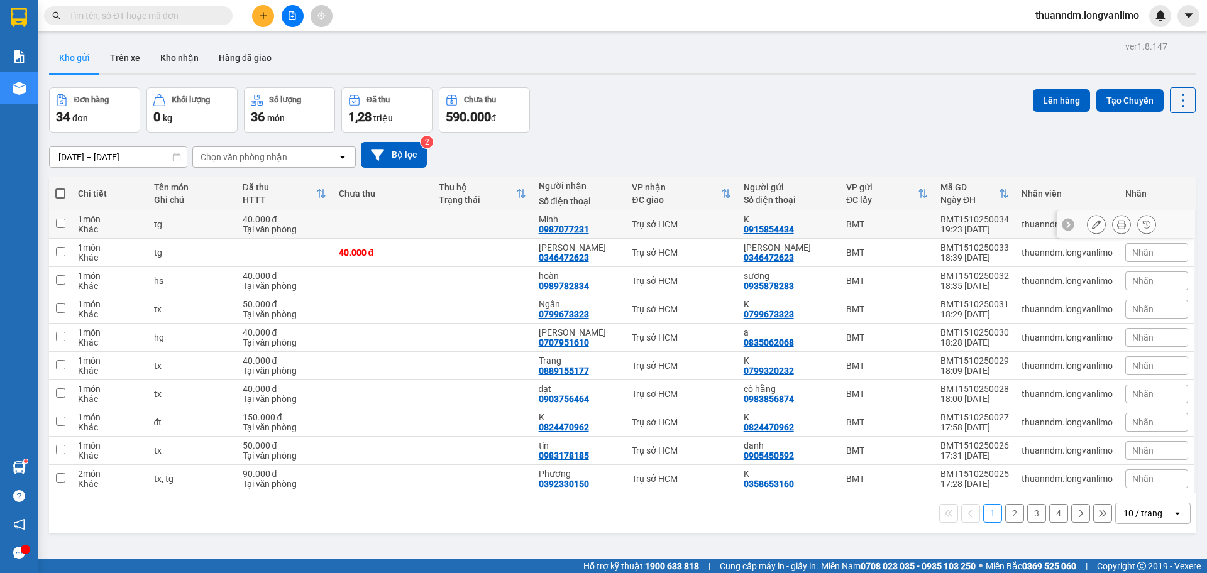
click at [417, 222] on td at bounding box center [383, 225] width 100 height 28
checkbox input "true"
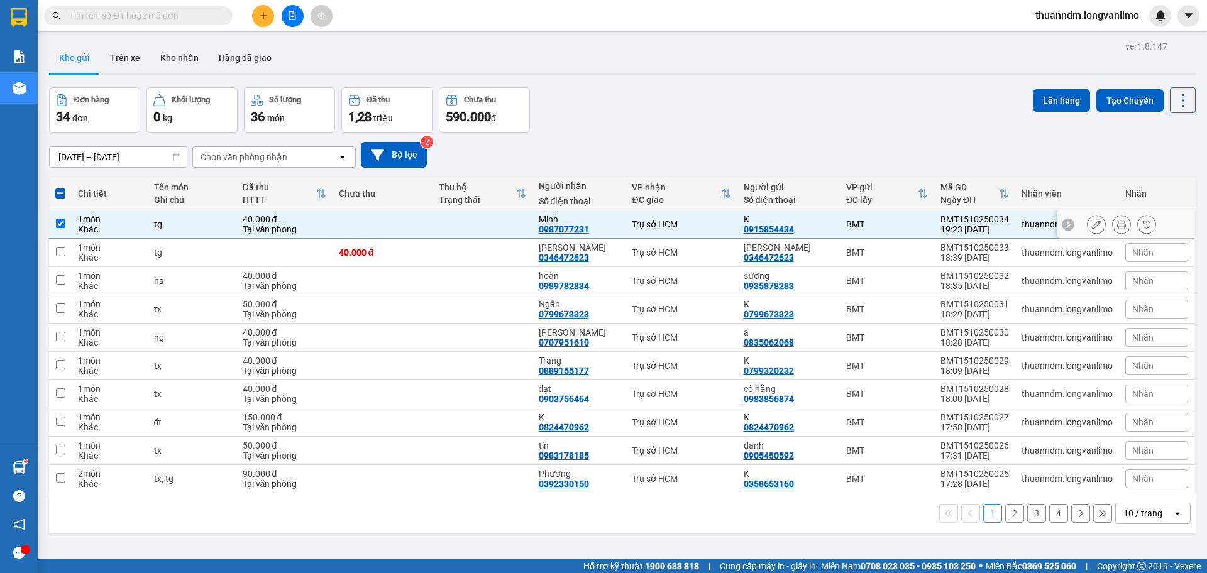
click at [1112, 229] on div at bounding box center [1121, 224] width 19 height 19
click at [1117, 225] on icon at bounding box center [1121, 224] width 9 height 9
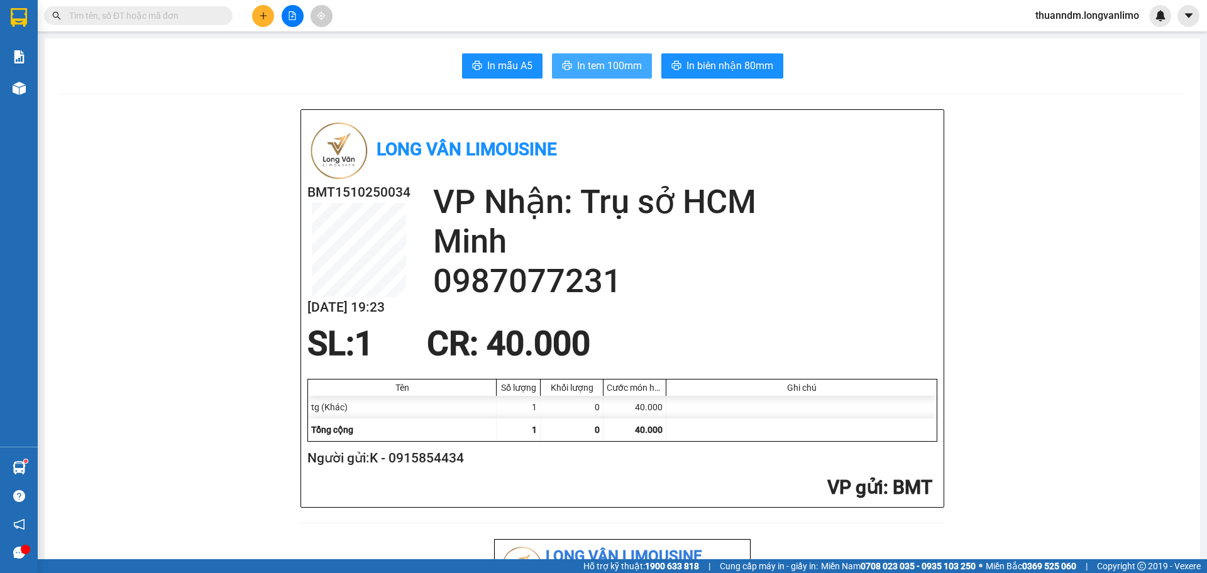
click at [622, 69] on span "In tem 100mm" at bounding box center [609, 66] width 65 height 16
